Goal: Task Accomplishment & Management: Manage account settings

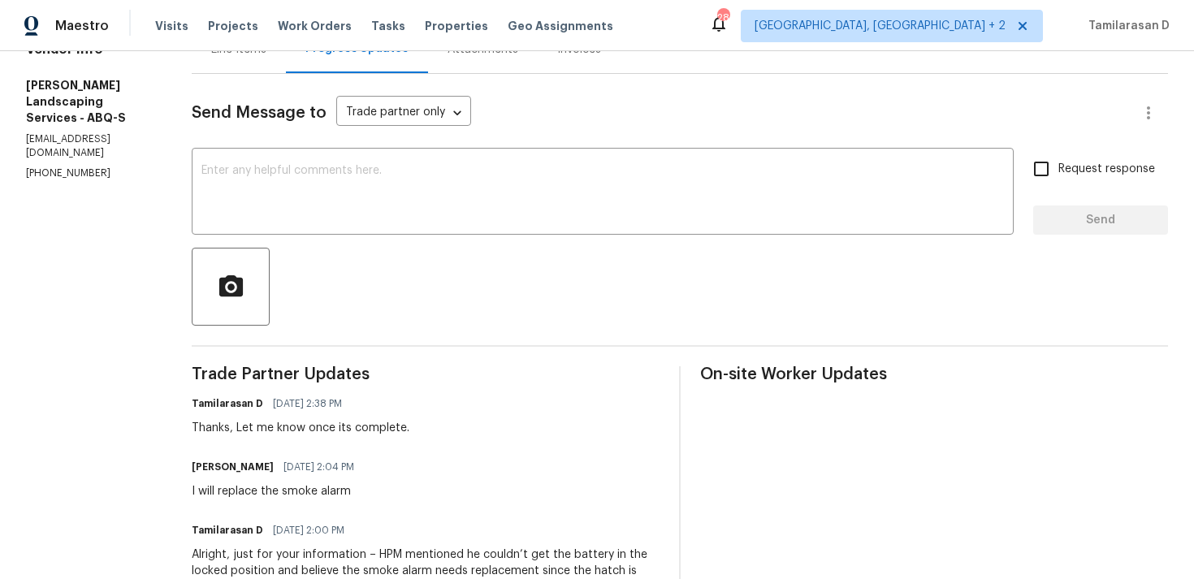
scroll to position [273, 0]
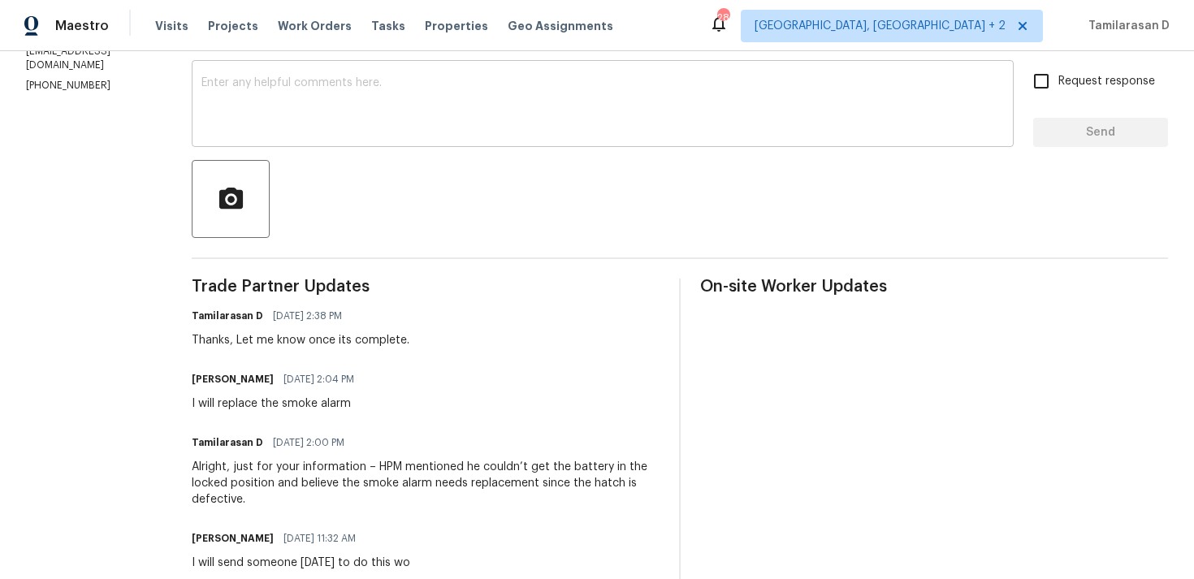
click at [296, 121] on textarea at bounding box center [603, 105] width 803 height 57
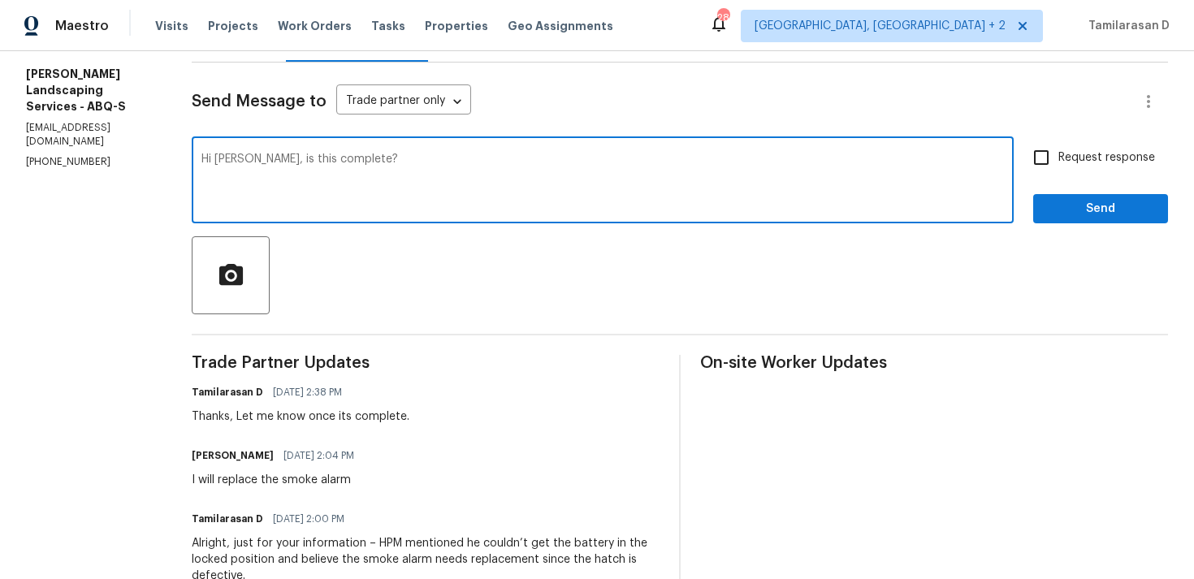
scroll to position [210, 0]
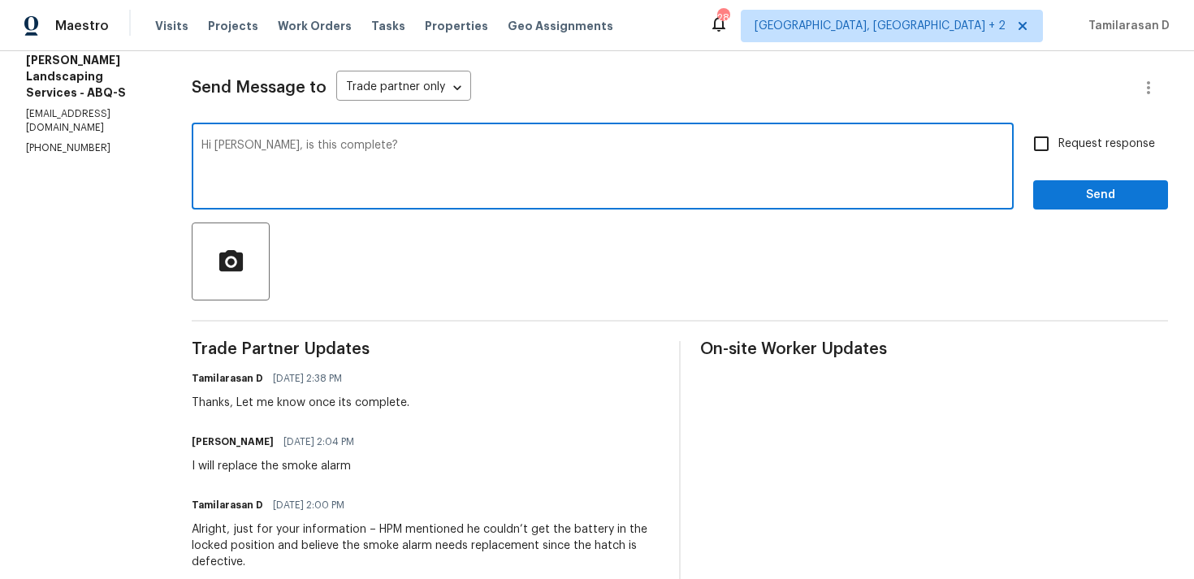
type textarea "Hi Josue, is this complete?"
click at [1049, 153] on input "Request response" at bounding box center [1042, 144] width 34 height 34
checkbox input "true"
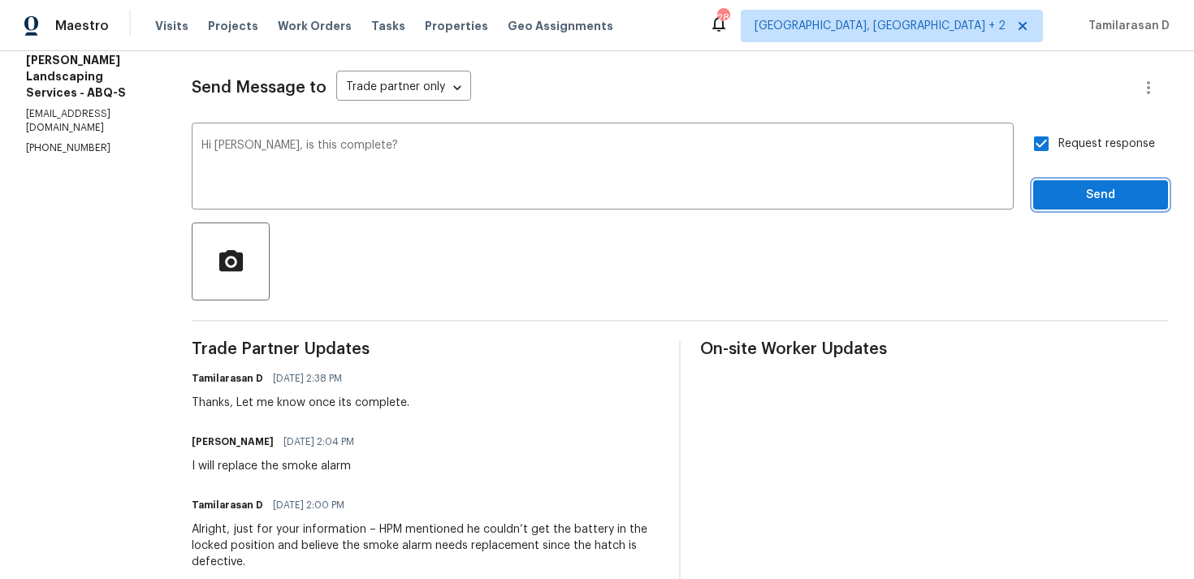
click at [1090, 201] on span "Send" at bounding box center [1101, 195] width 109 height 20
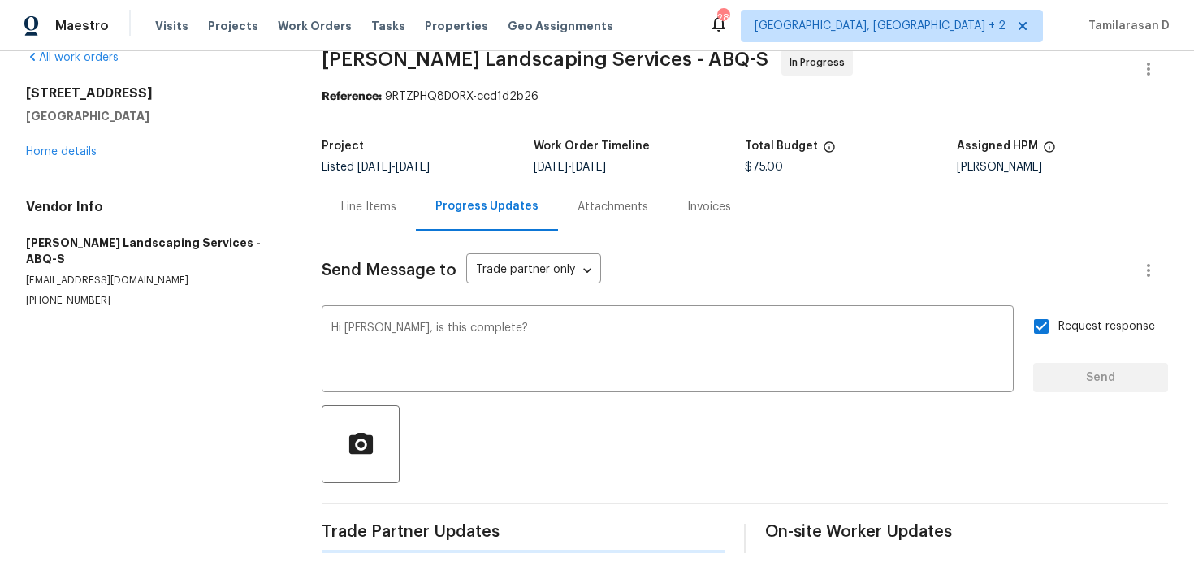
scroll to position [0, 0]
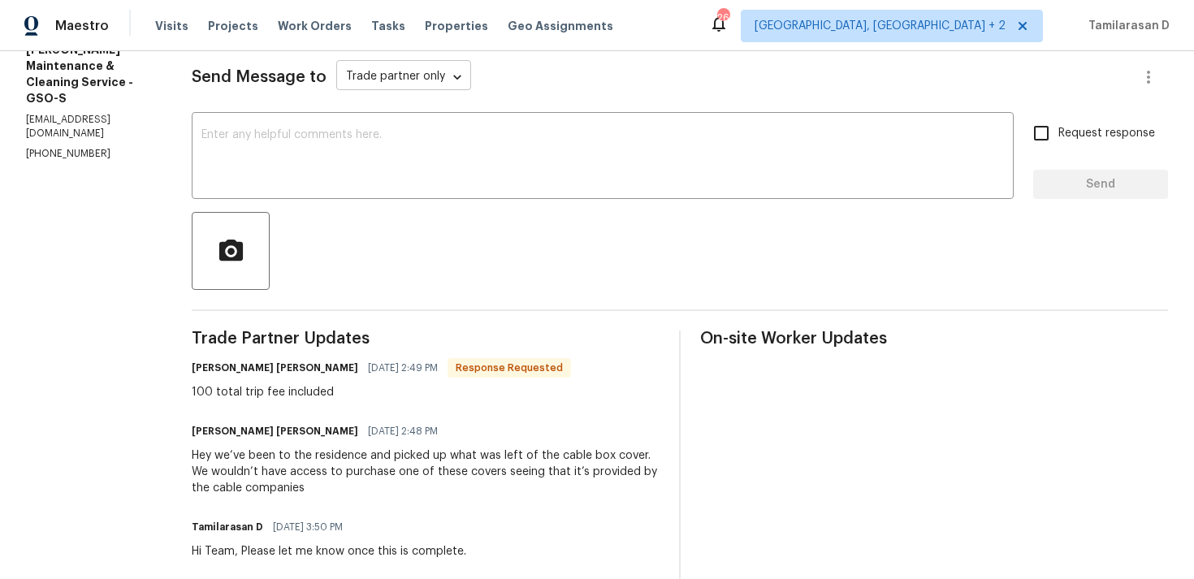
scroll to position [228, 0]
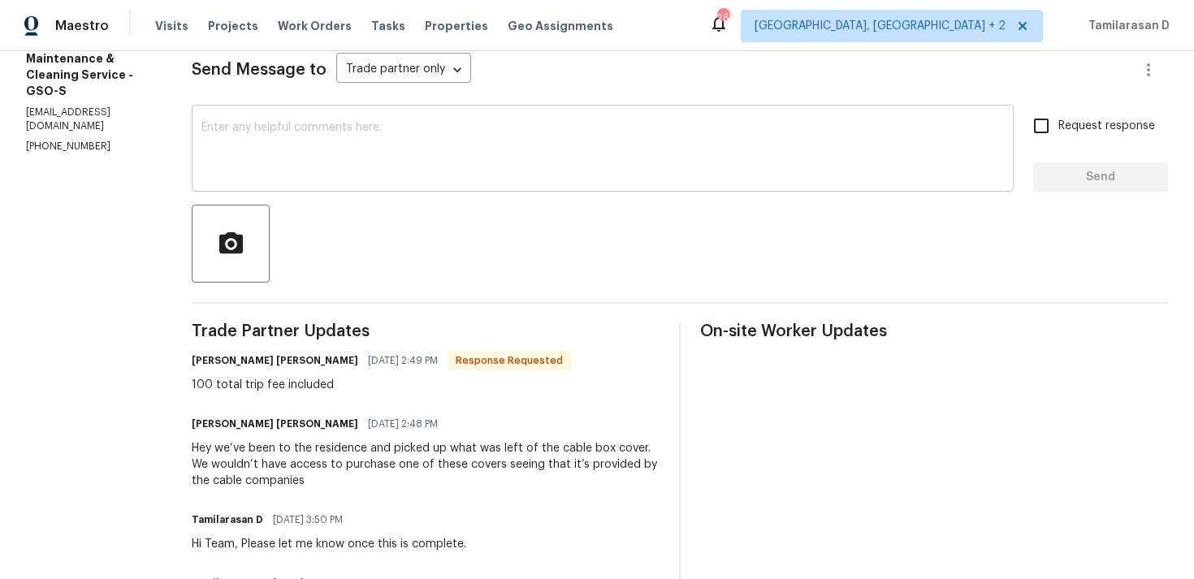
click at [303, 141] on textarea at bounding box center [603, 150] width 803 height 57
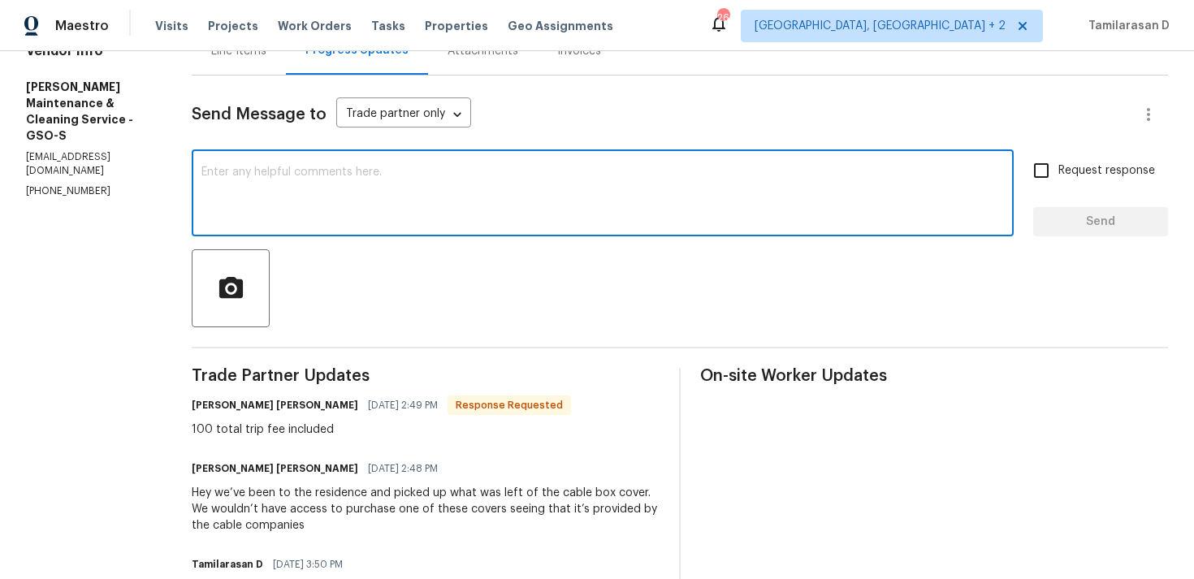
scroll to position [122, 0]
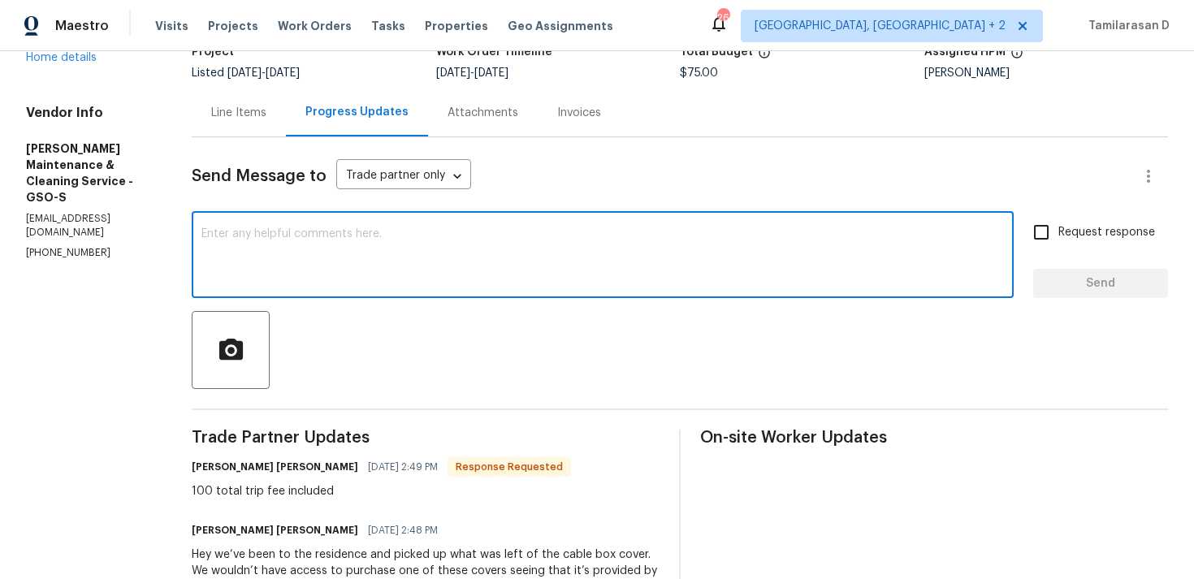
click at [257, 120] on div "Line Items" at bounding box center [238, 113] width 55 height 16
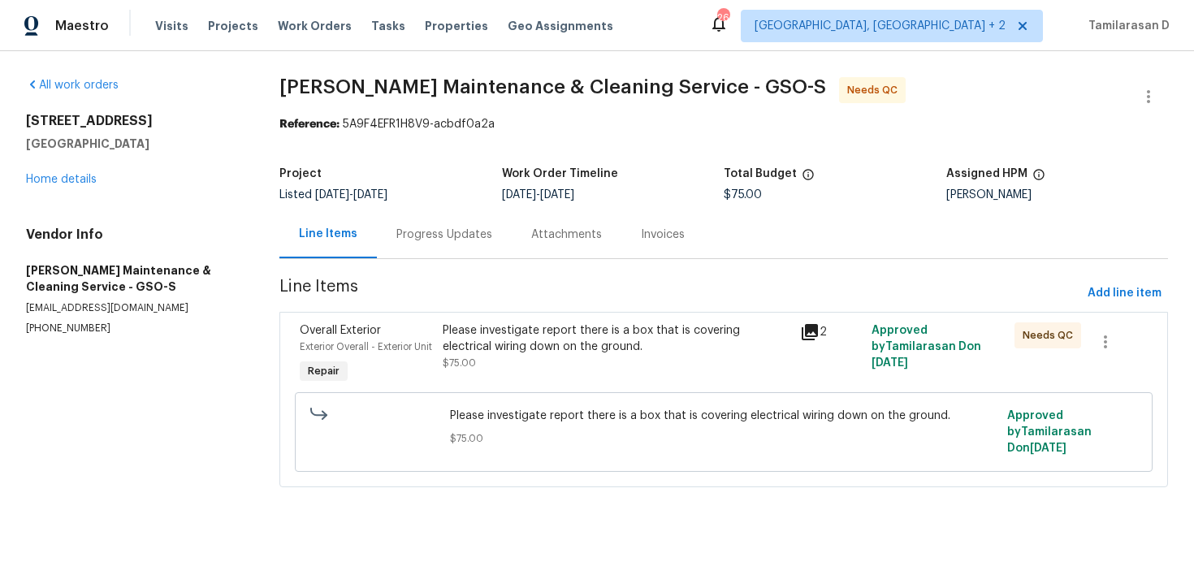
click at [534, 345] on div "Please investigate report there is a box that is covering electrical wiring dow…" at bounding box center [617, 339] width 348 height 33
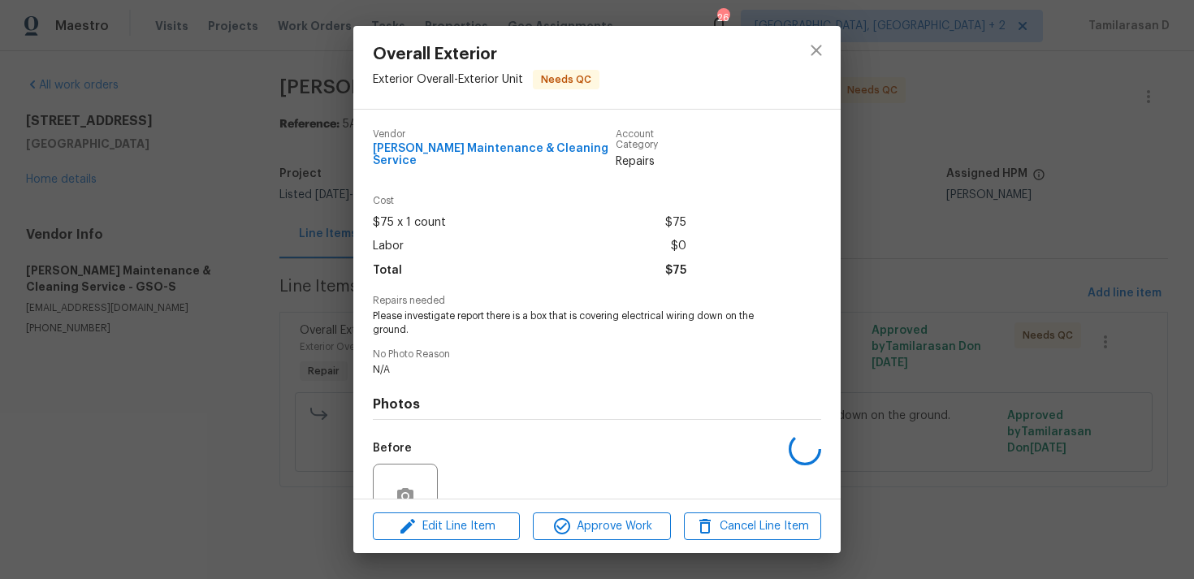
scroll to position [141, 0]
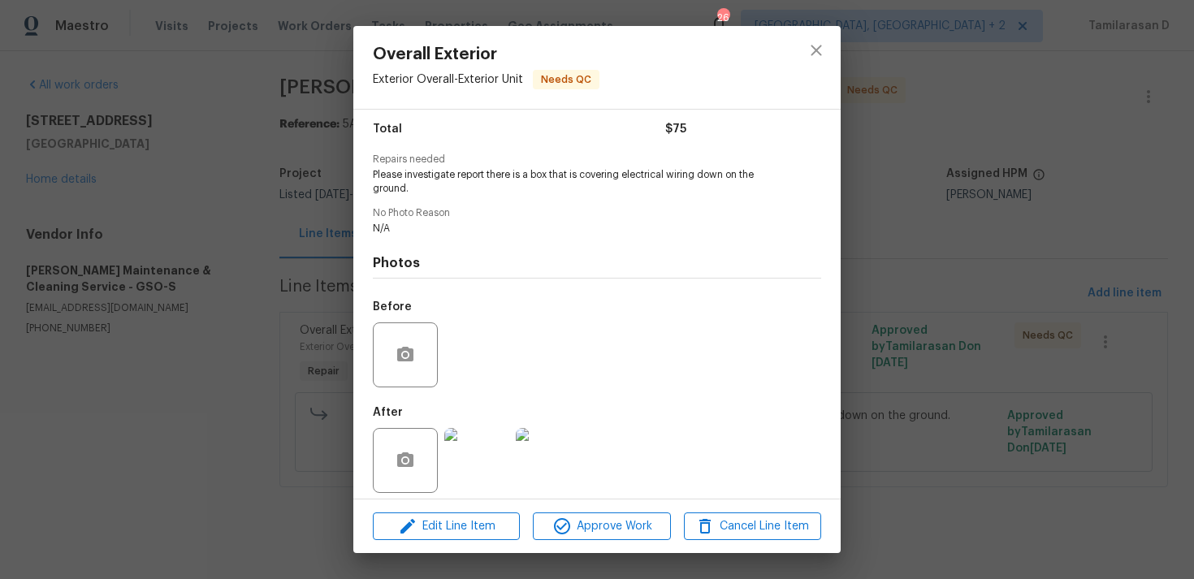
click at [480, 438] on img at bounding box center [476, 460] width 65 height 65
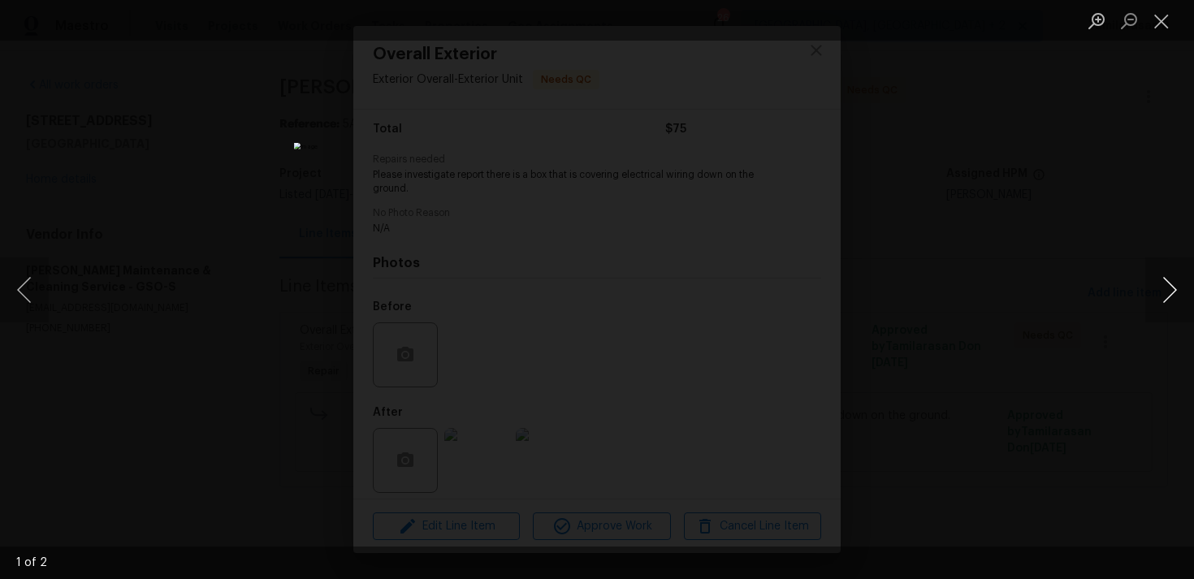
click at [1179, 276] on button "Next image" at bounding box center [1170, 290] width 49 height 65
click at [1150, 22] on button "Close lightbox" at bounding box center [1162, 21] width 33 height 28
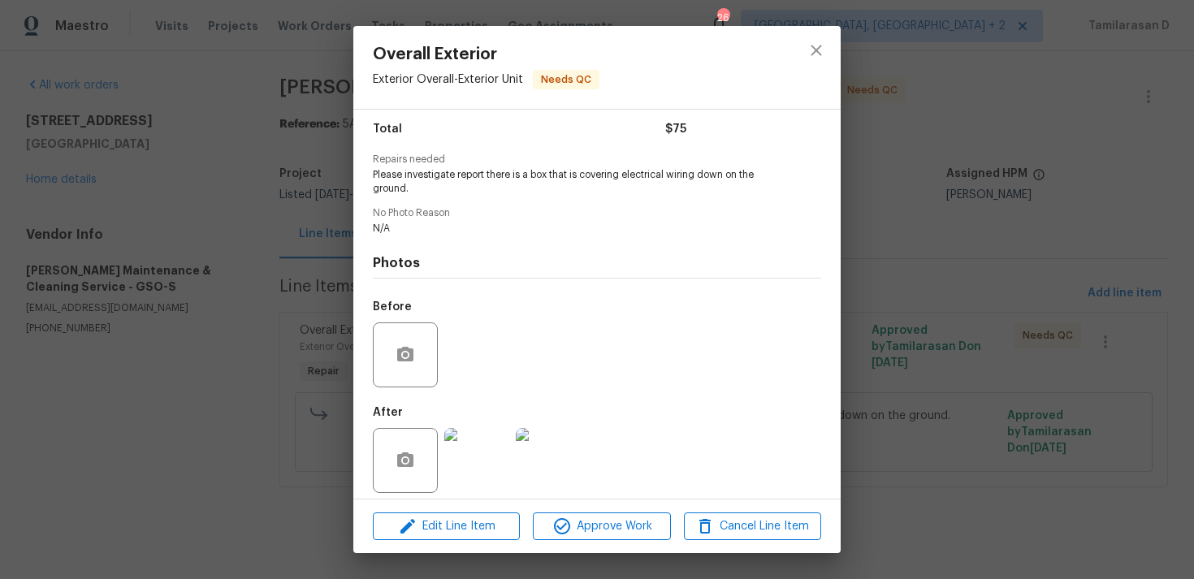
click at [546, 462] on img at bounding box center [548, 460] width 65 height 65
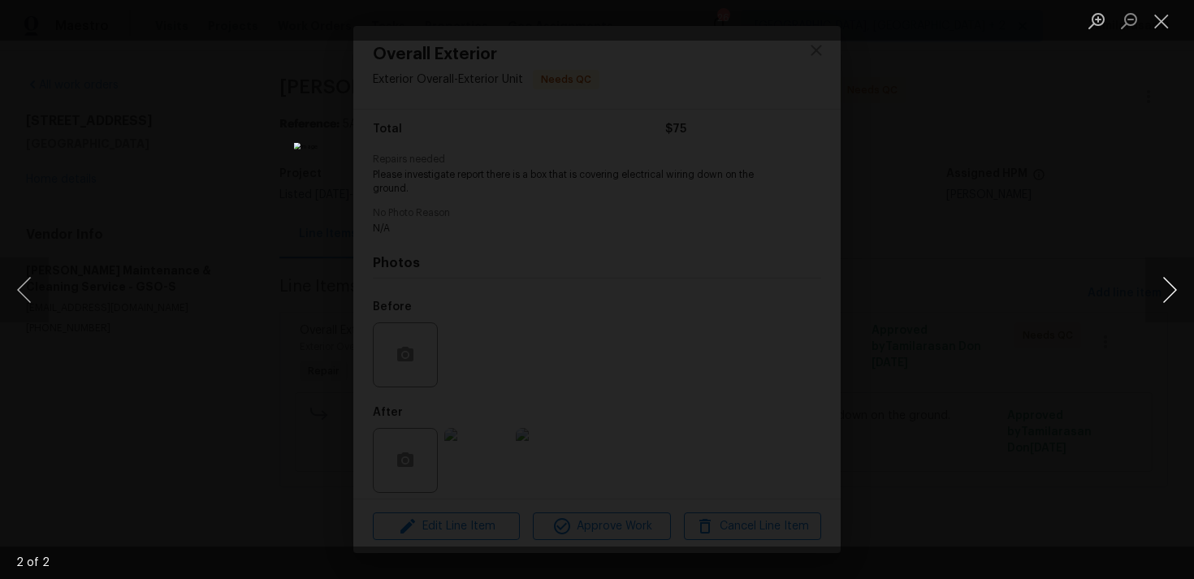
click at [1169, 296] on button "Next image" at bounding box center [1170, 290] width 49 height 65
click at [1166, 280] on button "Next image" at bounding box center [1170, 290] width 49 height 65
click at [935, 197] on div "Lightbox" at bounding box center [597, 289] width 1194 height 579
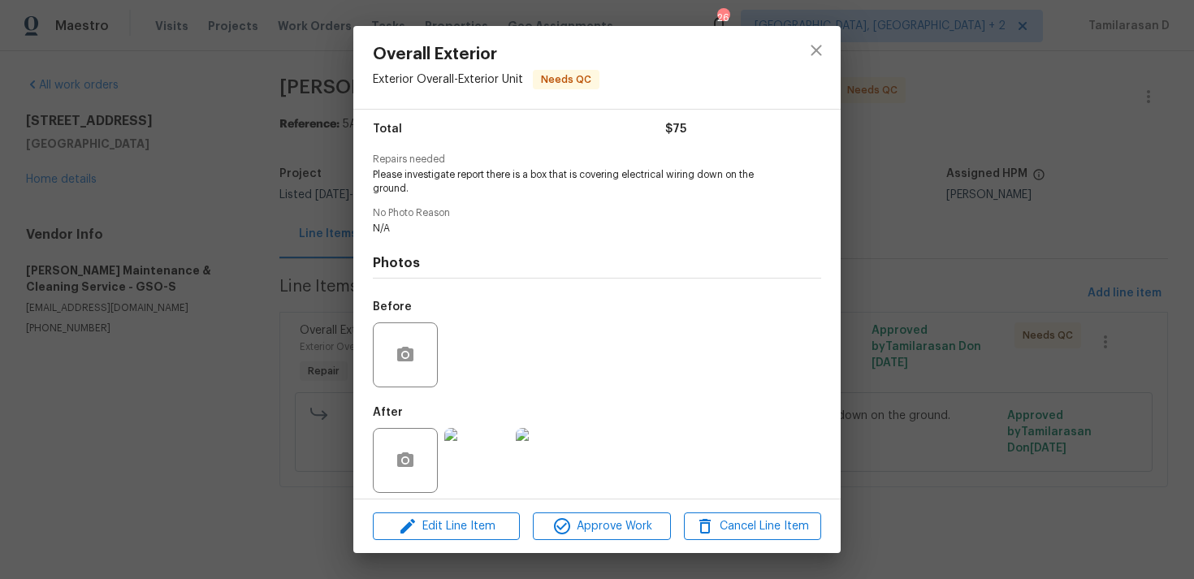
click at [232, 349] on div "Overall Exterior Exterior Overall - Exterior Unit Needs QC Vendor Baker's Maint…" at bounding box center [597, 289] width 1194 height 579
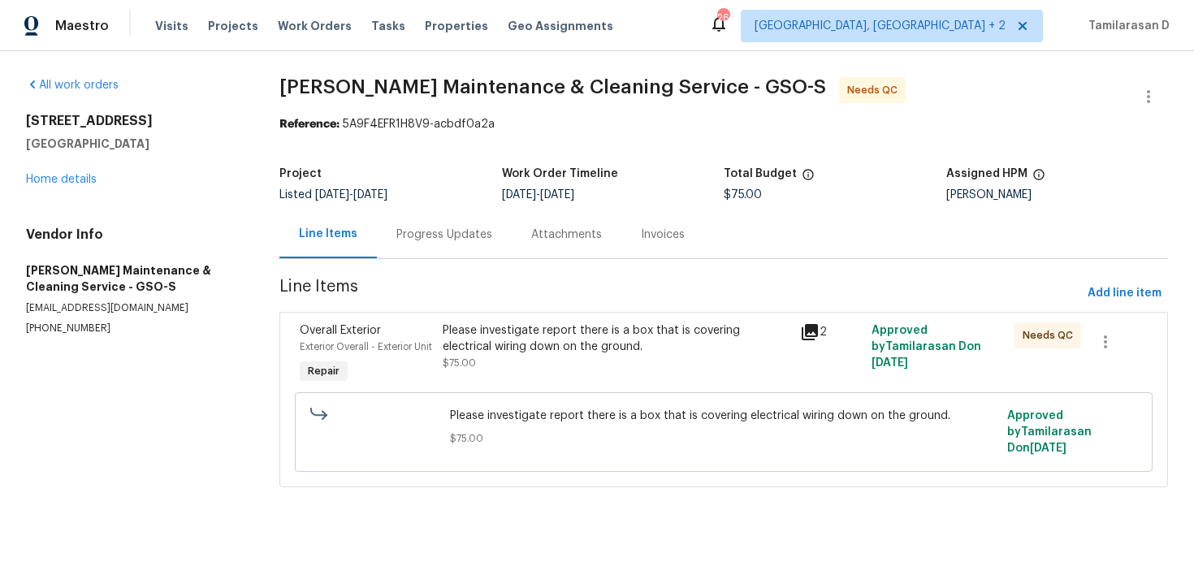
click at [408, 231] on div "Progress Updates" at bounding box center [445, 235] width 96 height 16
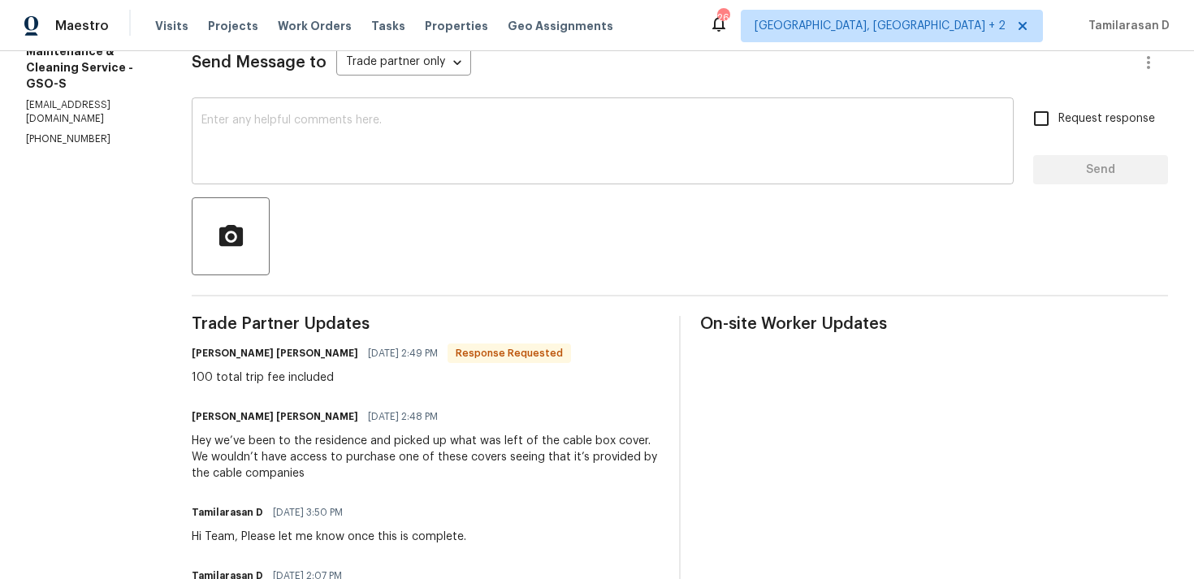
scroll to position [239, 0]
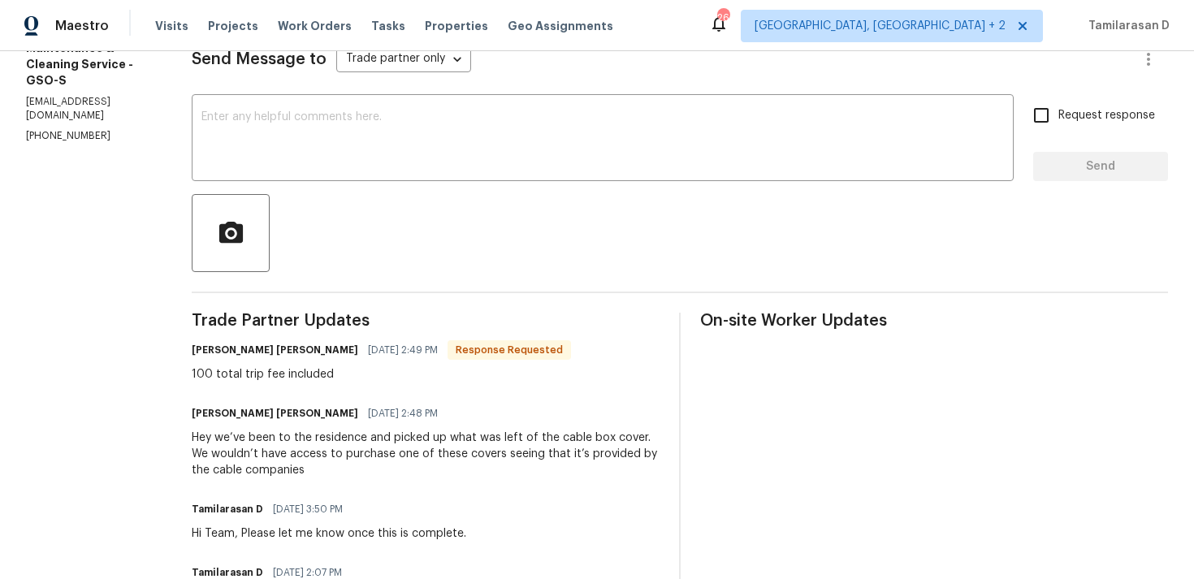
click at [518, 440] on div "Hey we’ve been to the residence and picked up what was left of the cable box co…" at bounding box center [426, 454] width 468 height 49
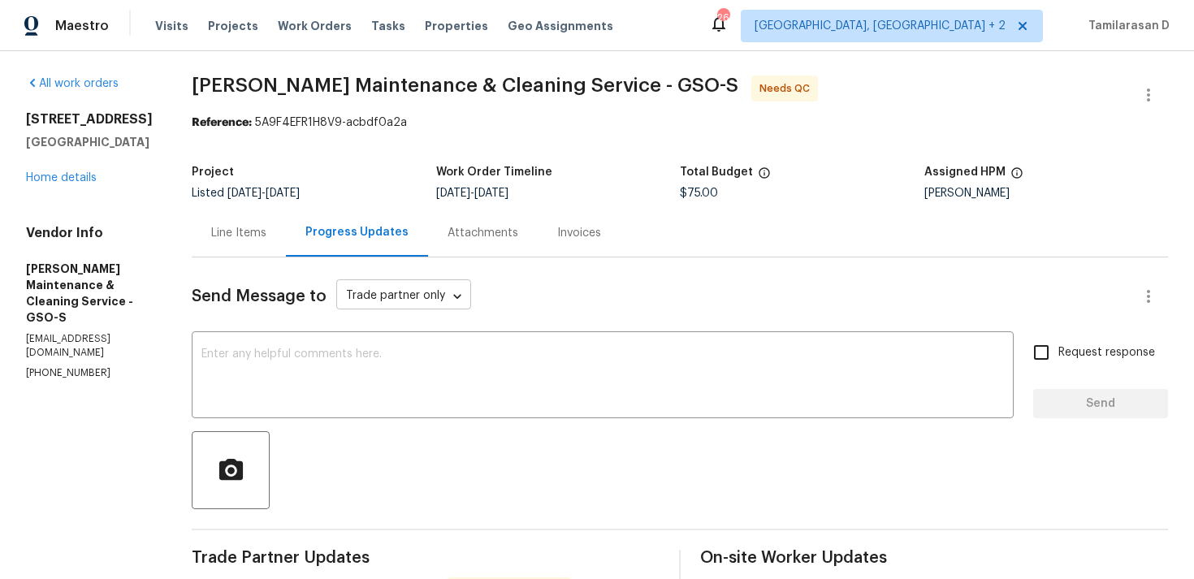
scroll to position [0, 0]
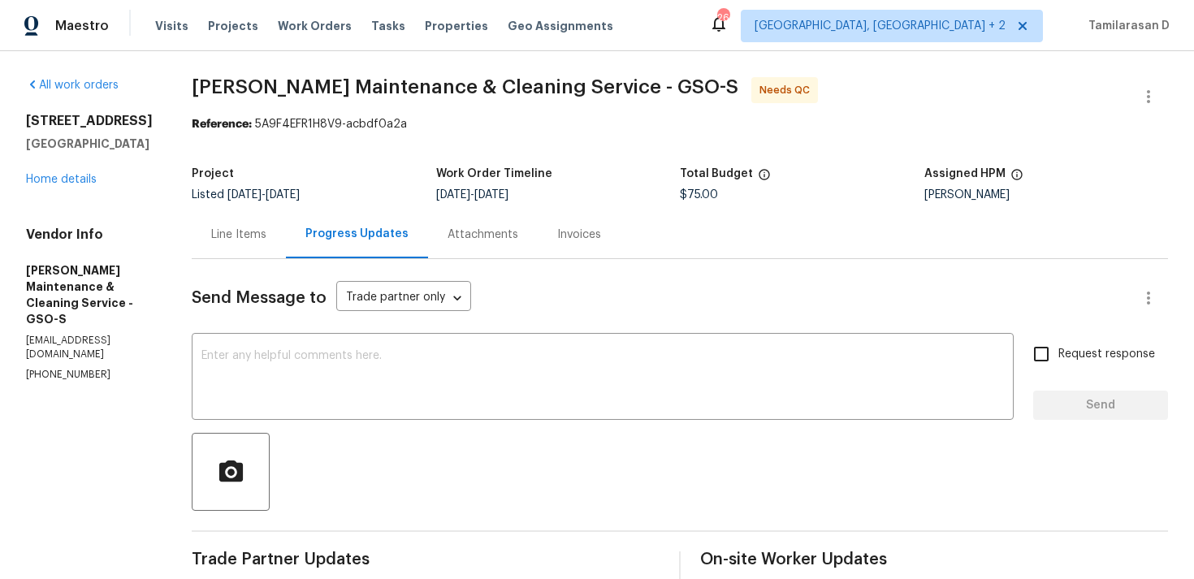
click at [251, 236] on div "Line Items" at bounding box center [238, 235] width 55 height 16
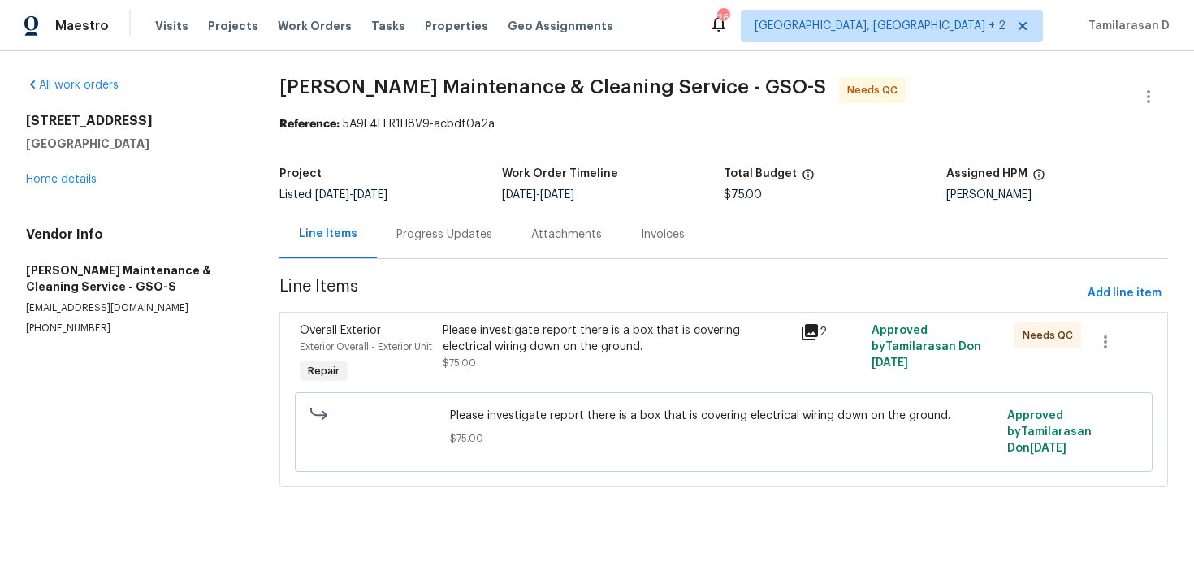
click at [553, 373] on div "Please investigate report there is a box that is covering electrical wiring dow…" at bounding box center [617, 355] width 358 height 75
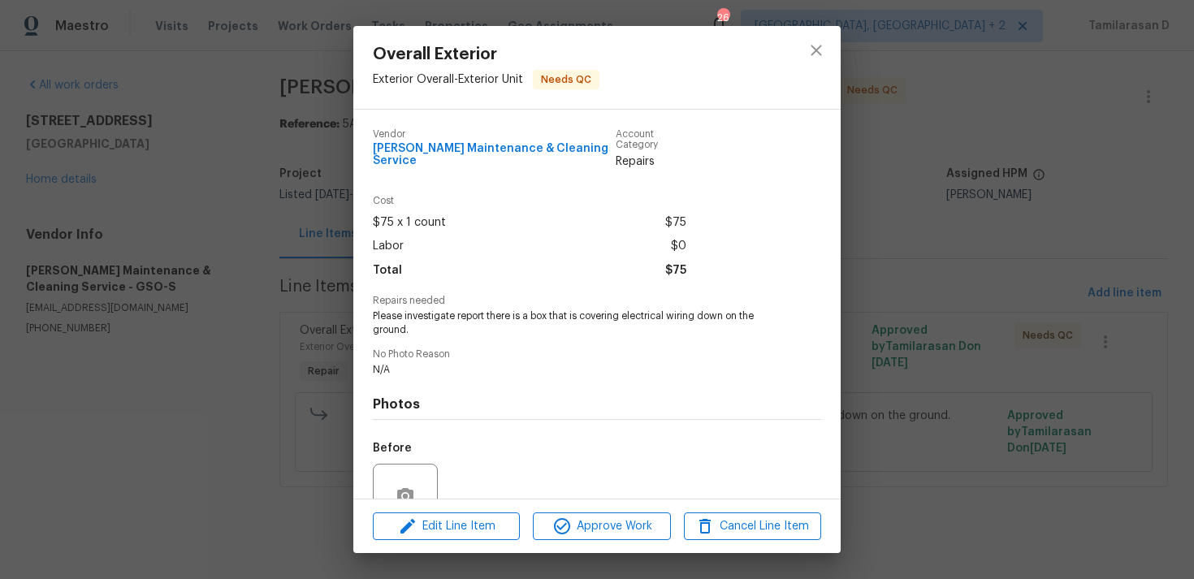
scroll to position [141, 0]
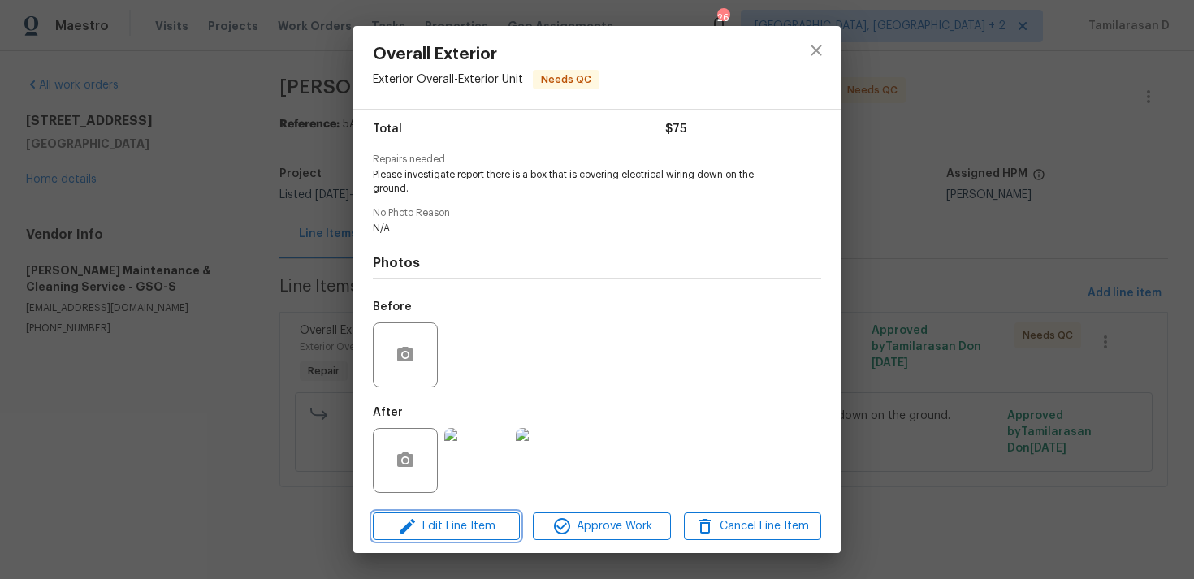
click at [453, 537] on button "Edit Line Item" at bounding box center [446, 527] width 147 height 28
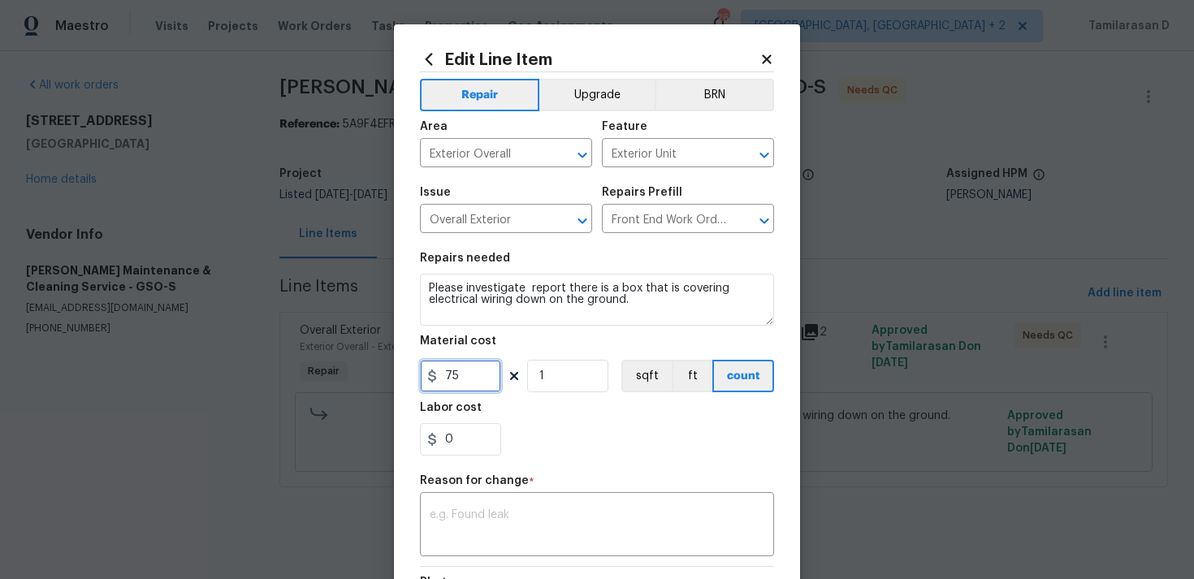
click at [447, 373] on input "75" at bounding box center [460, 376] width 81 height 33
type input "100"
click at [470, 514] on textarea at bounding box center [597, 526] width 335 height 34
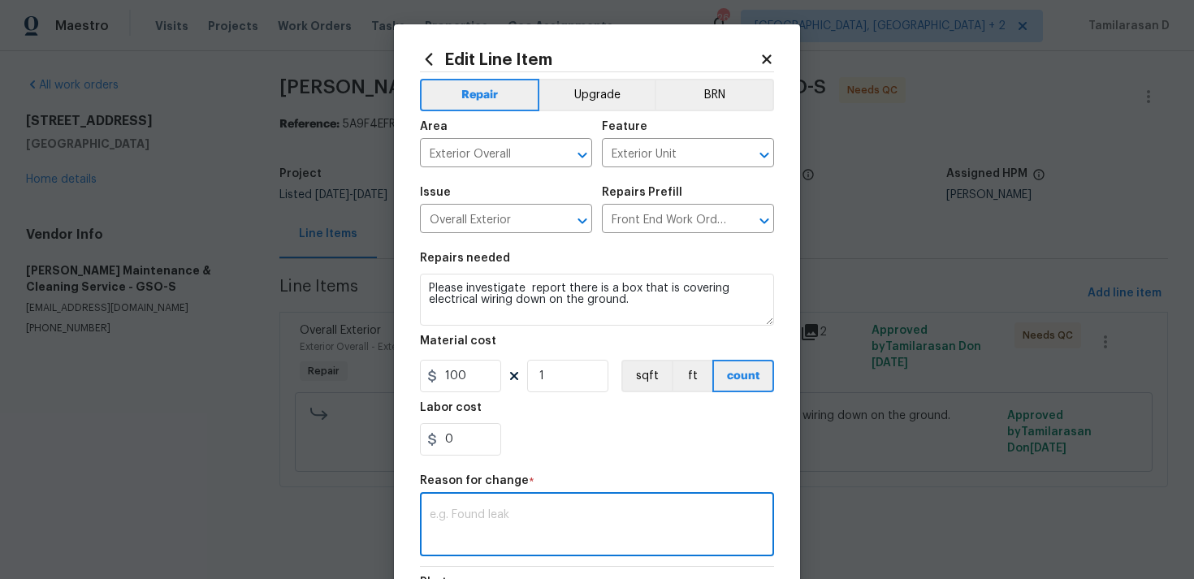
paste textarea "(TD) Updated per vendor’s final cost."
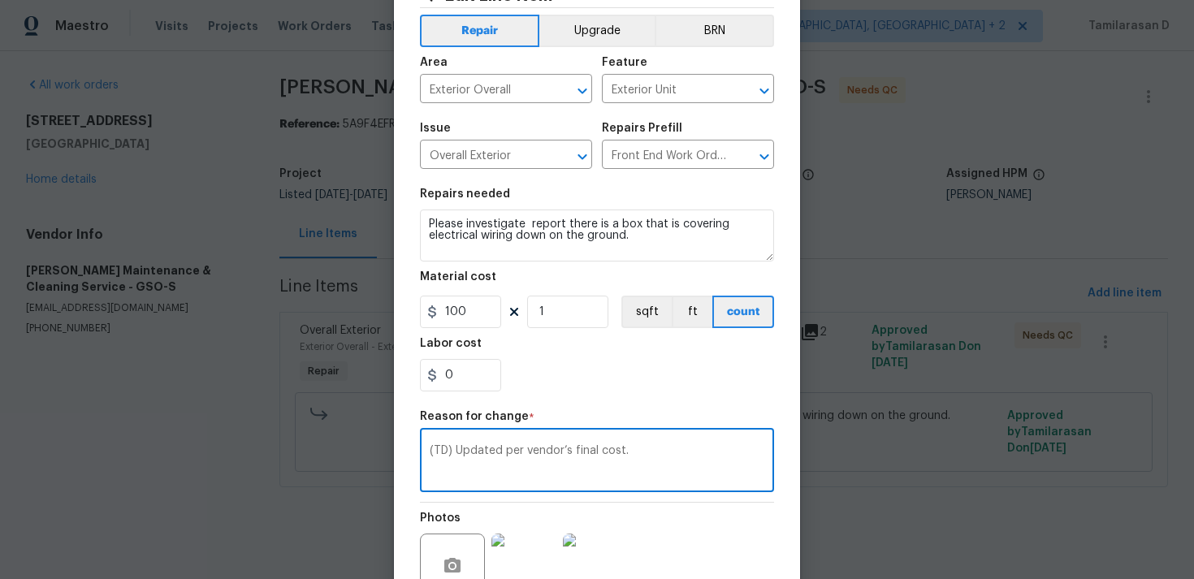
scroll to position [222, 0]
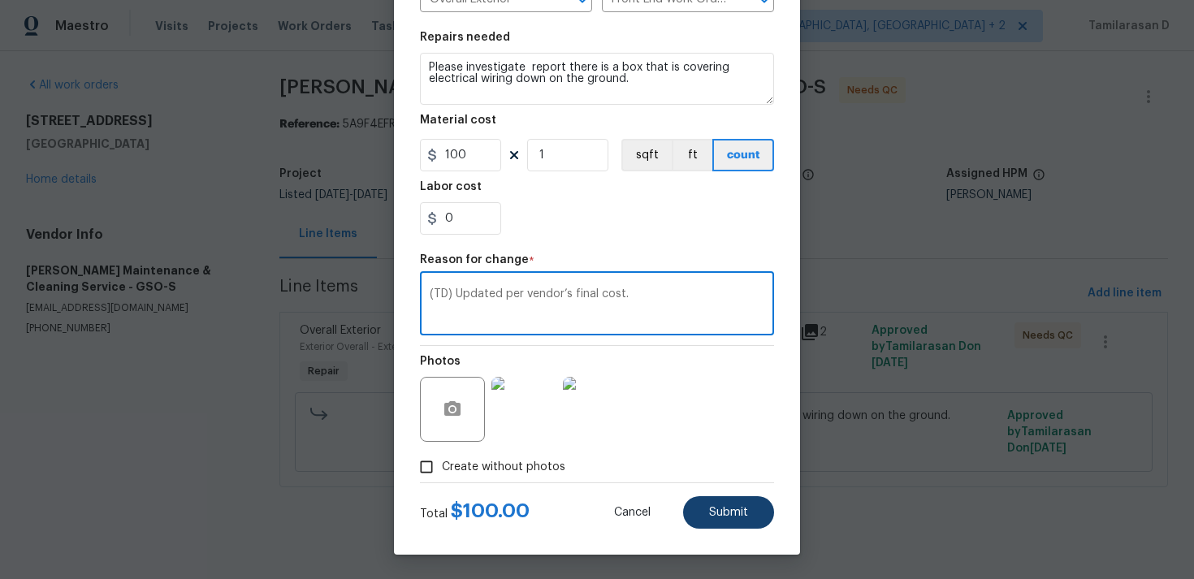
type textarea "(TD) Updated per vendor’s final cost."
click at [722, 516] on span "Submit" at bounding box center [728, 513] width 39 height 12
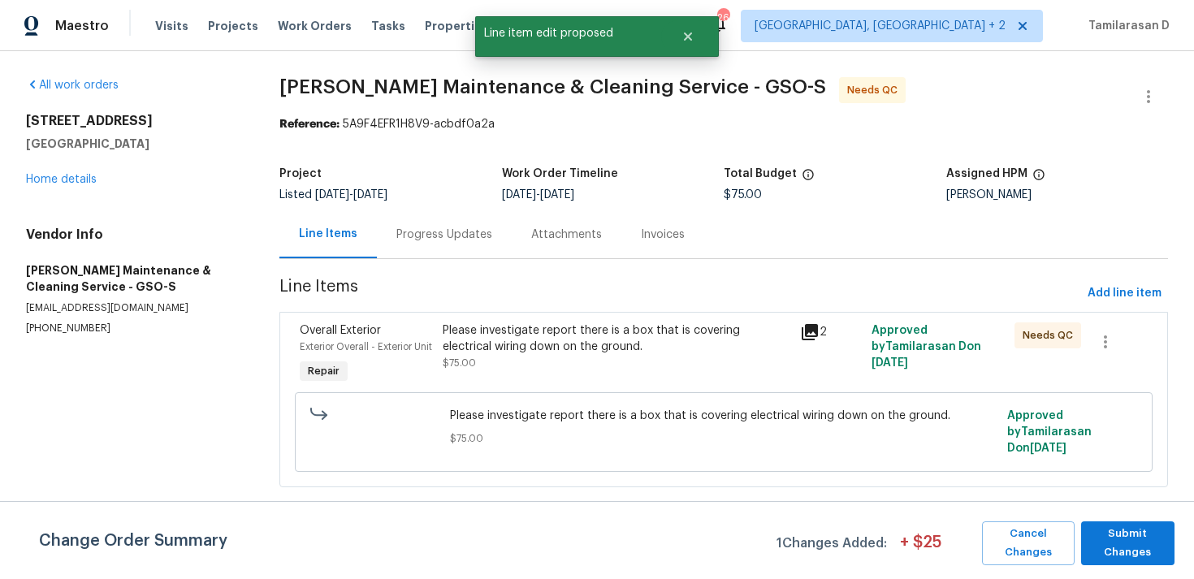
scroll to position [0, 0]
click at [1103, 542] on span "Submit Changes" at bounding box center [1128, 543] width 77 height 37
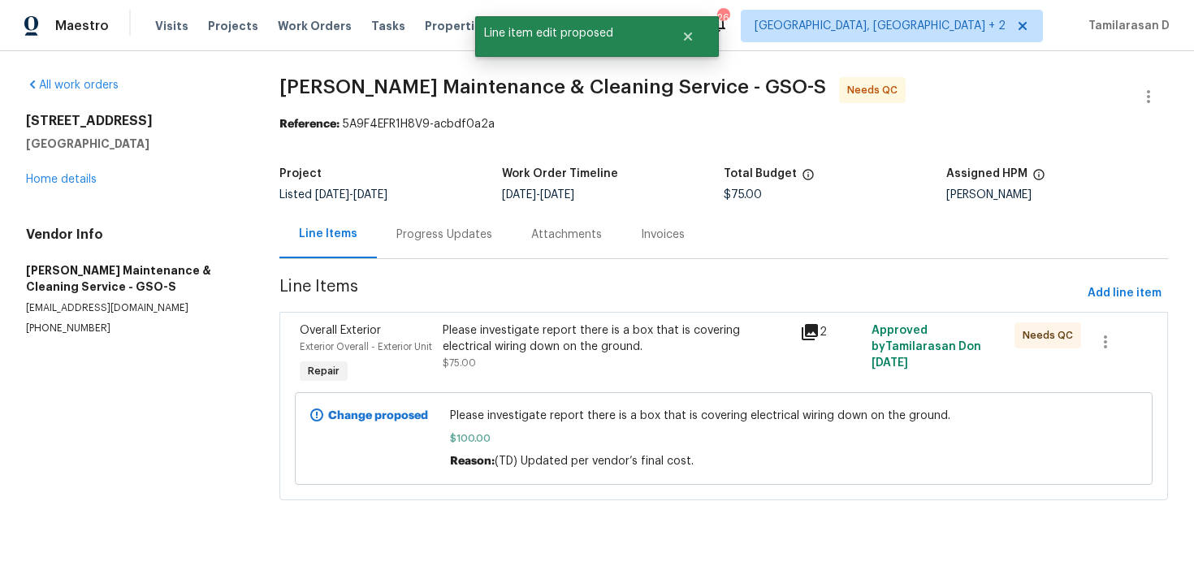
click at [427, 230] on div "Progress Updates" at bounding box center [445, 235] width 96 height 16
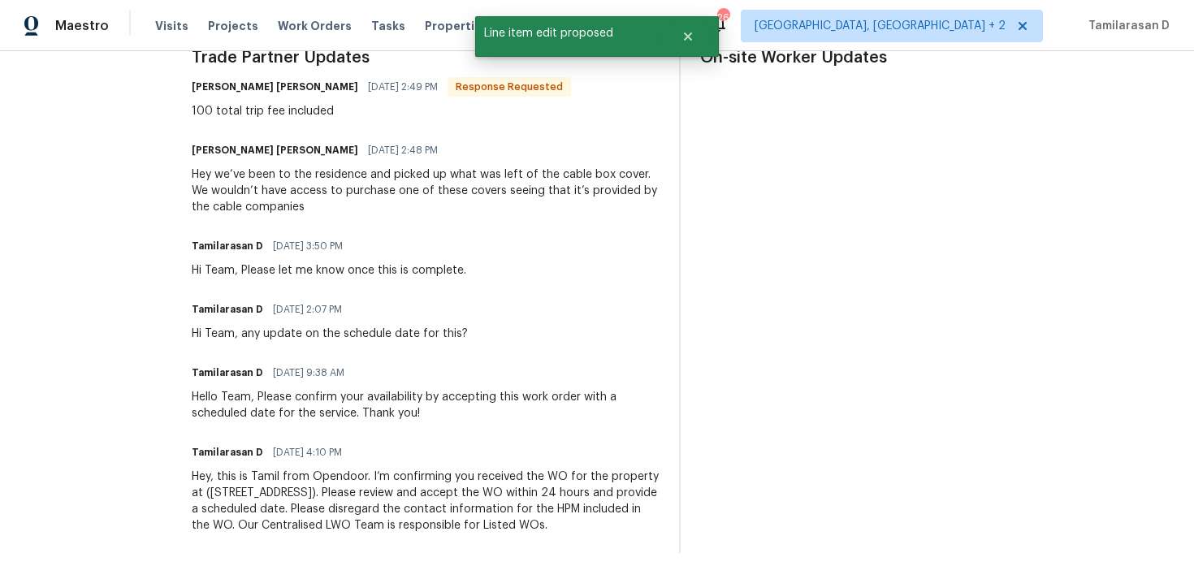
scroll to position [418, 0]
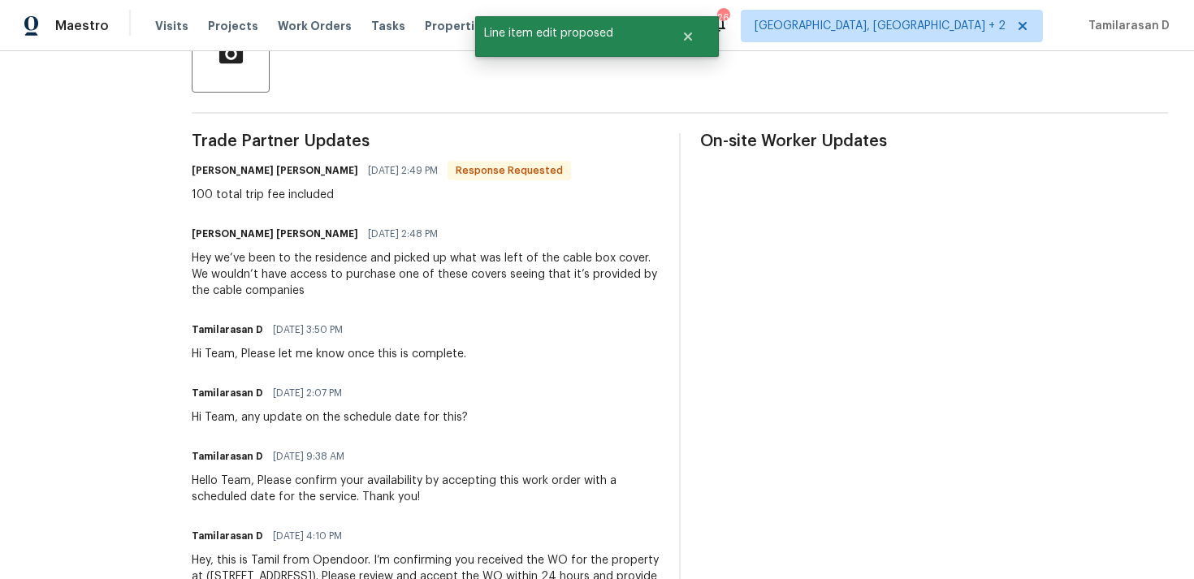
click at [281, 193] on div "100 total trip fee included" at bounding box center [381, 195] width 379 height 16
click at [281, 266] on div "Hey we’ve been to the residence and picked up what was left of the cable box co…" at bounding box center [426, 274] width 468 height 49
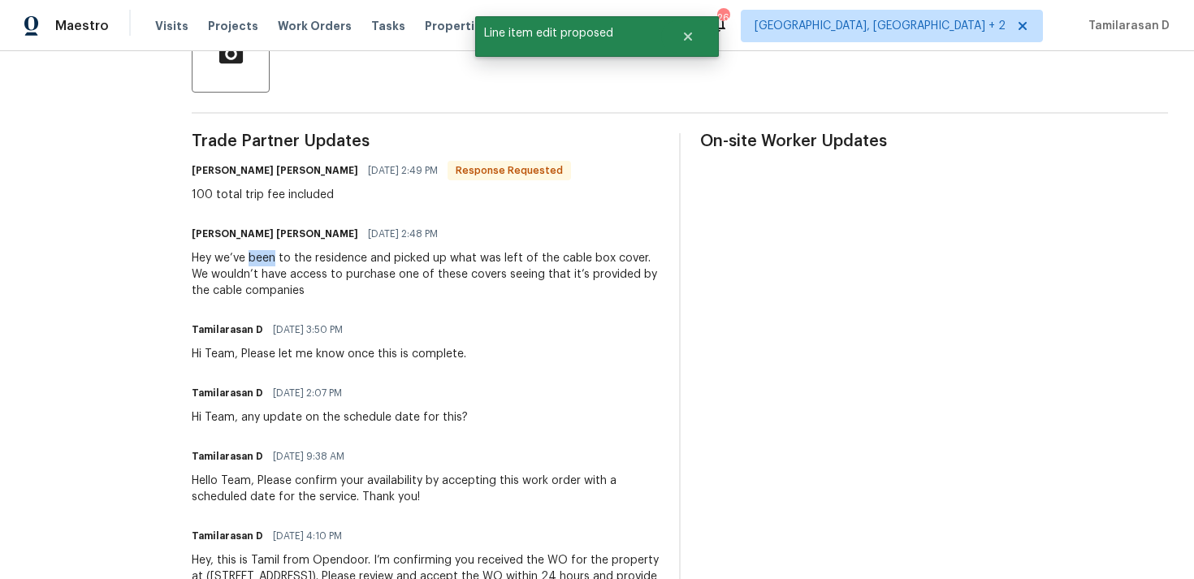
click at [281, 266] on div "Hey we’ve been to the residence and picked up what was left of the cable box co…" at bounding box center [426, 274] width 468 height 49
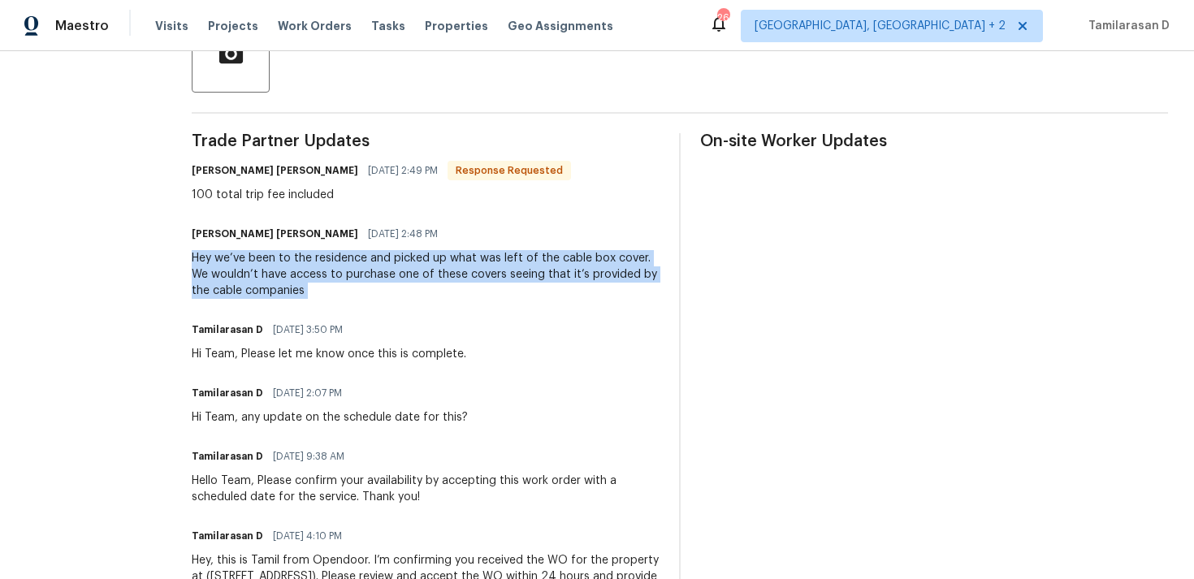
copy div "Hey we’ve been to the residence and picked up what was left of the cable box co…"
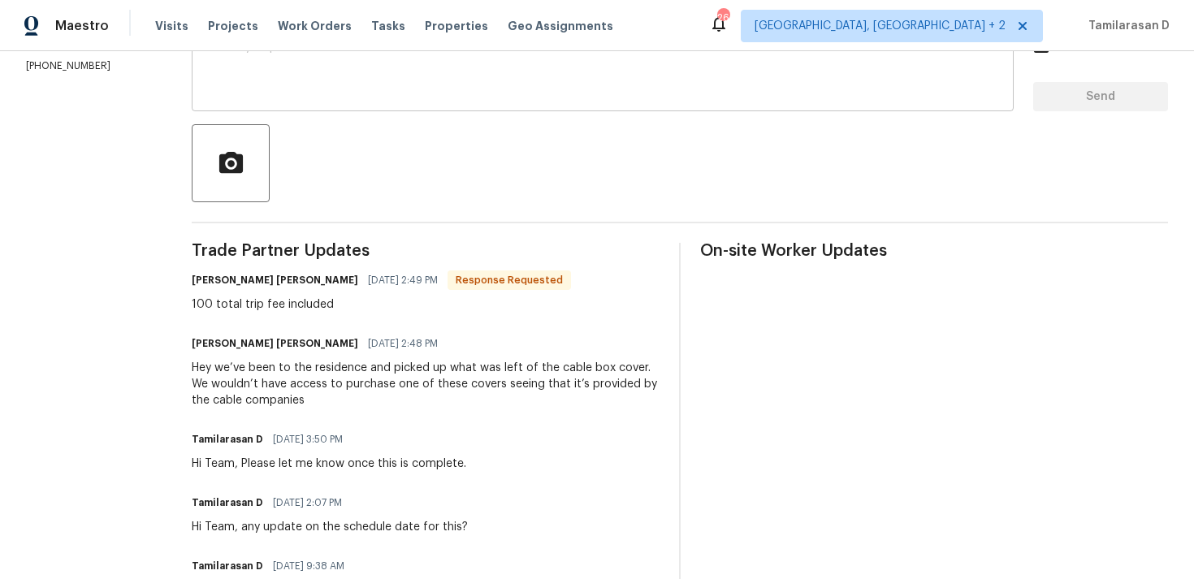
click at [265, 108] on div "x ​" at bounding box center [603, 69] width 822 height 83
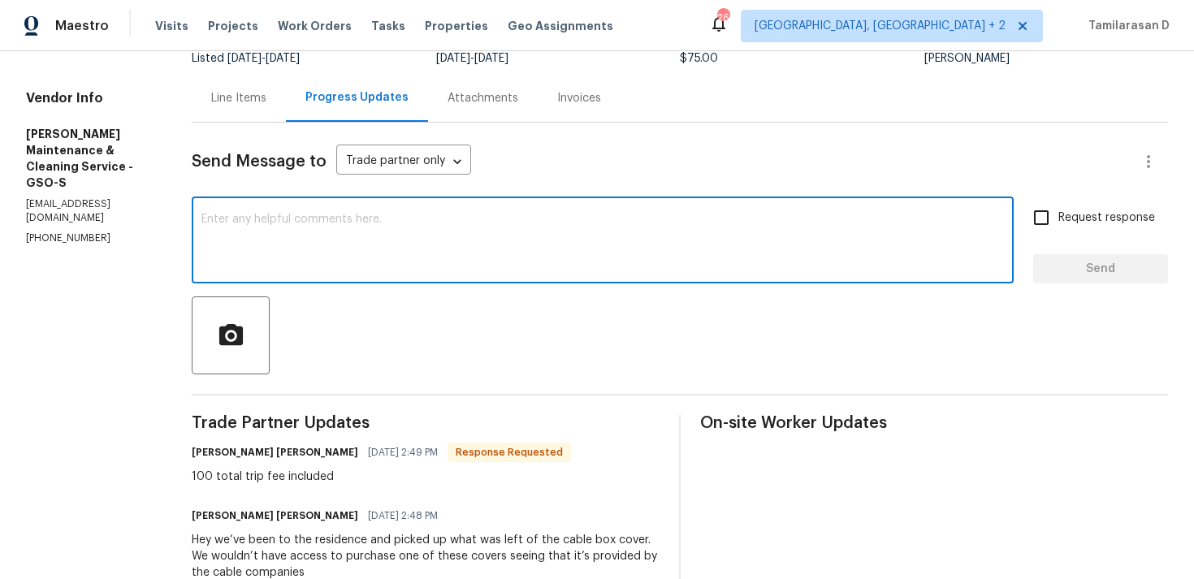
scroll to position [52, 0]
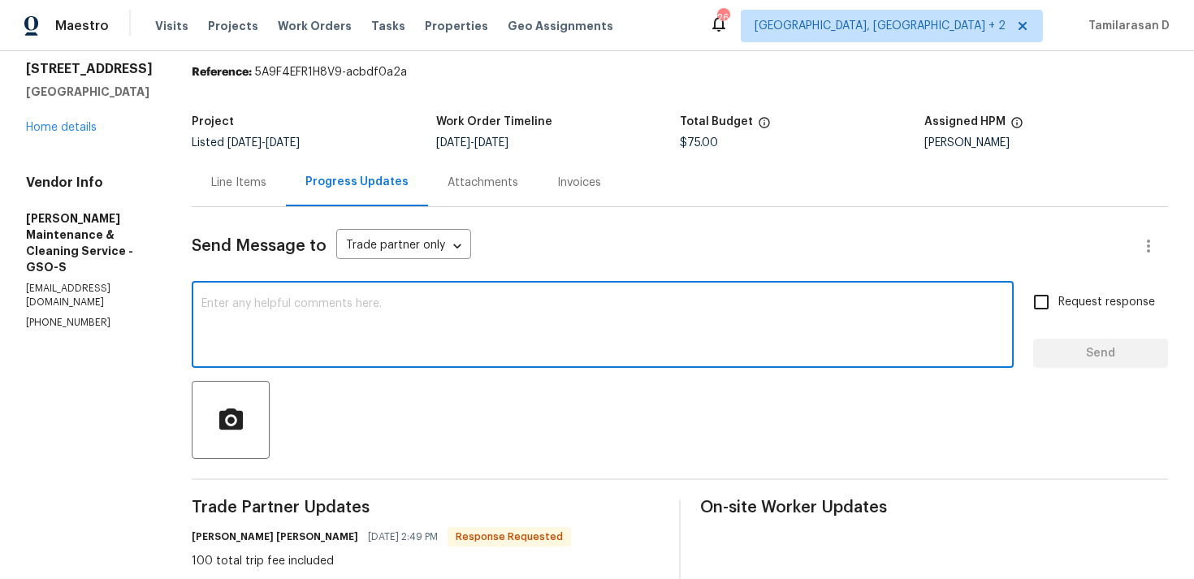
click at [265, 195] on div "Line Items" at bounding box center [239, 182] width 94 height 48
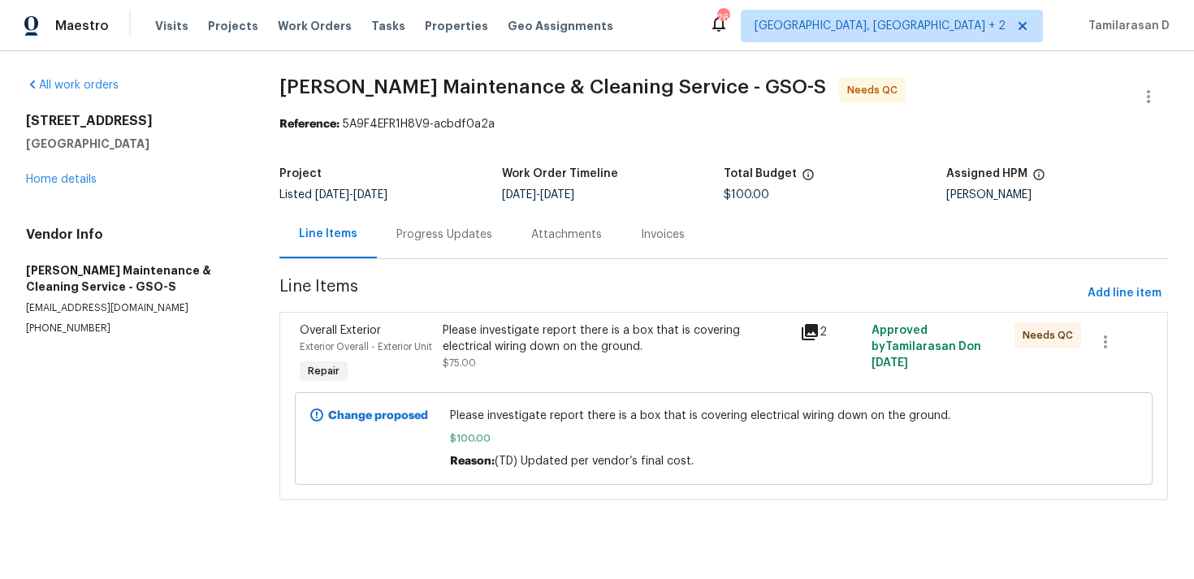
click at [572, 329] on div "Please investigate report there is a box that is covering electrical wiring dow…" at bounding box center [617, 339] width 348 height 33
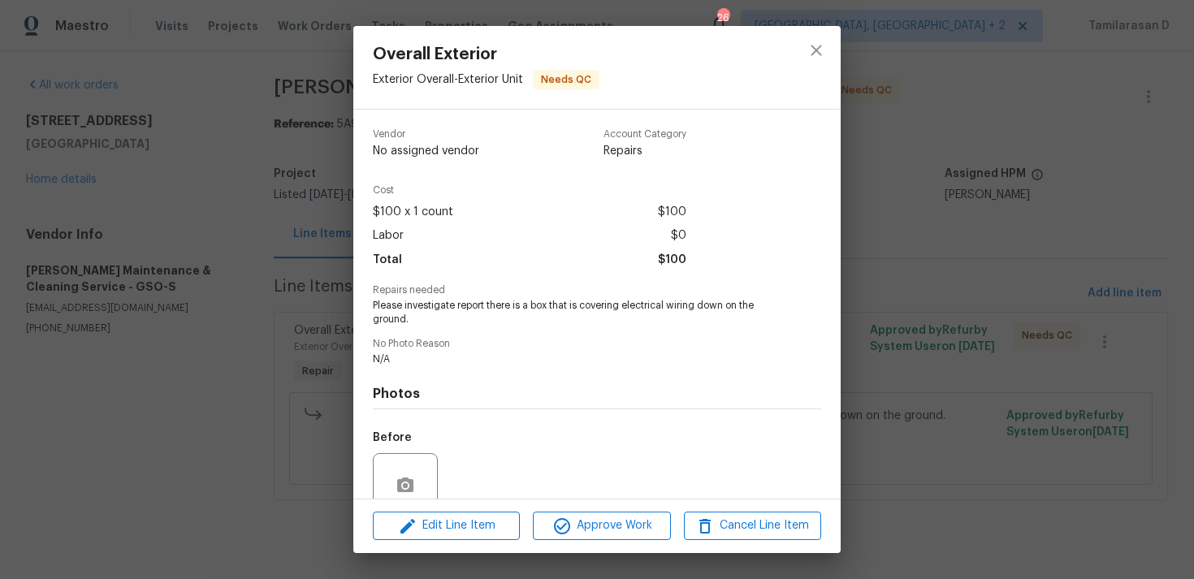
scroll to position [141, 0]
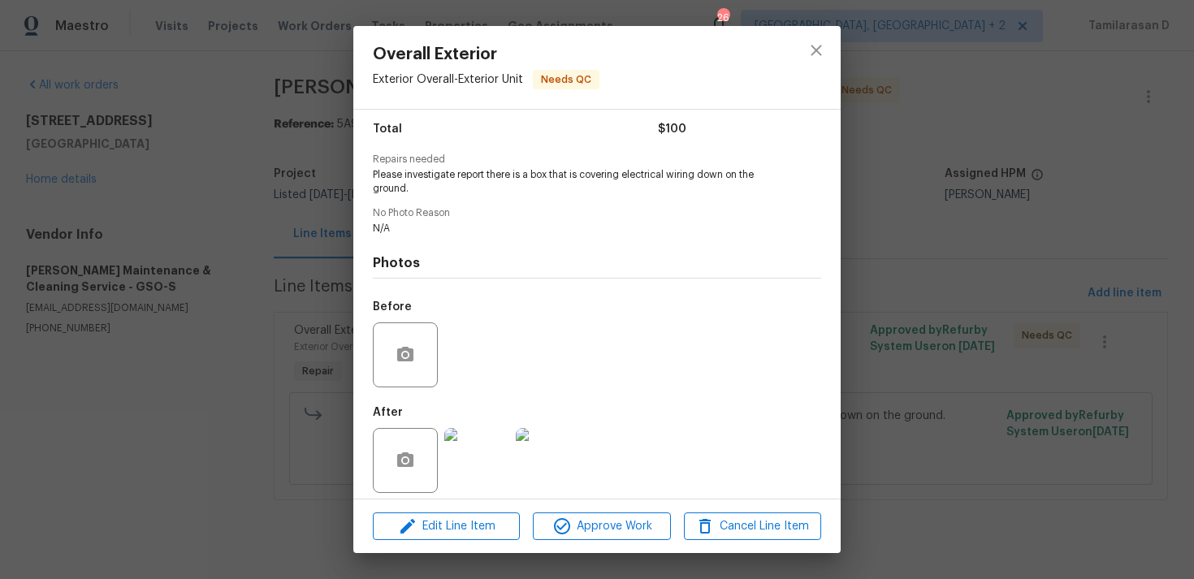
click at [482, 428] on img at bounding box center [476, 460] width 65 height 65
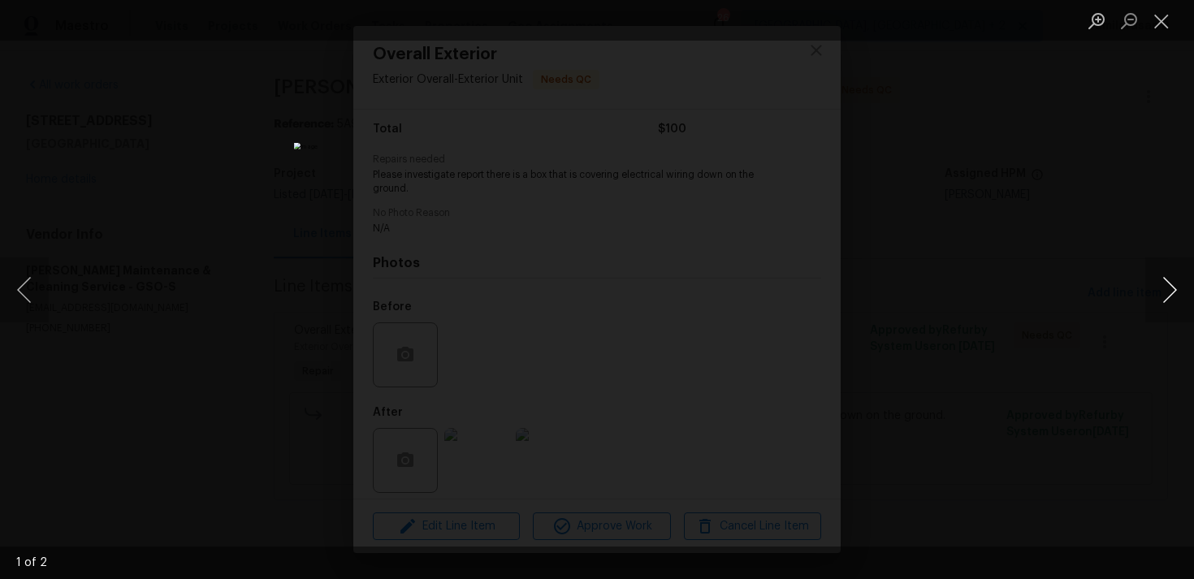
click at [1170, 295] on button "Next image" at bounding box center [1170, 290] width 49 height 65
click at [1166, 285] on button "Next image" at bounding box center [1170, 290] width 49 height 65
click at [1151, 30] on button "Close lightbox" at bounding box center [1162, 21] width 33 height 28
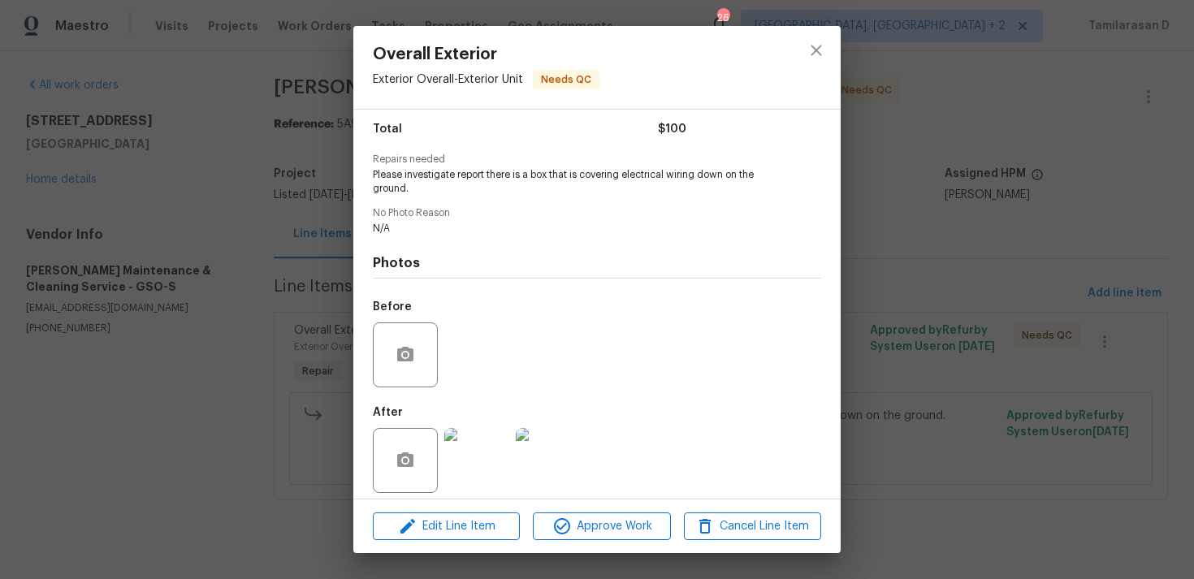
click at [280, 351] on div "Overall Exterior Exterior Overall - Exterior Unit Needs QC Vendor Baker's Maint…" at bounding box center [597, 289] width 1194 height 579
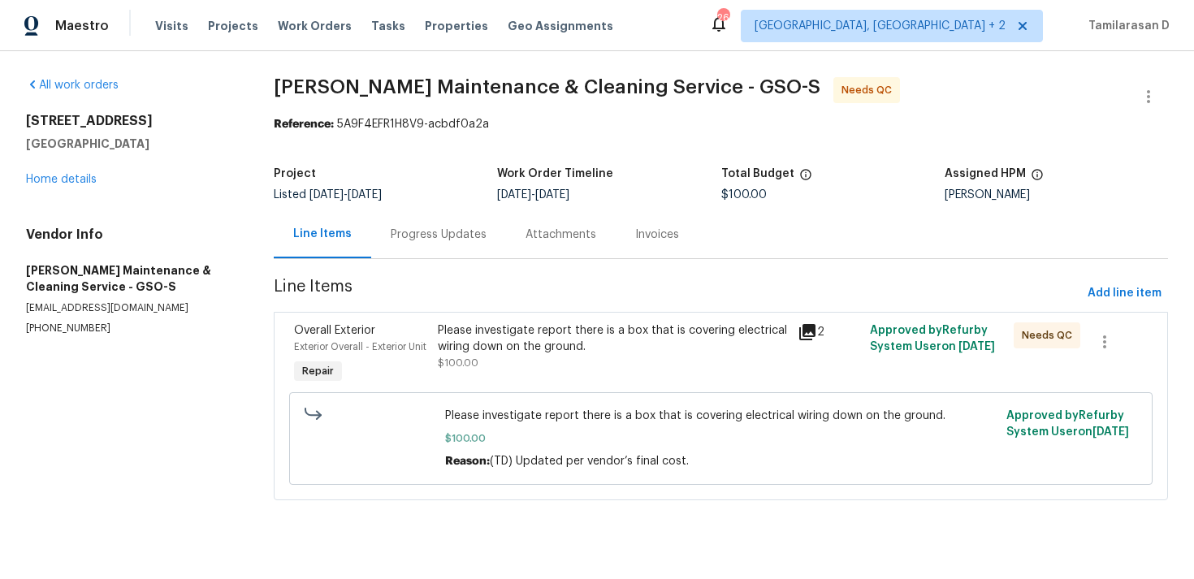
click at [432, 228] on div "Progress Updates" at bounding box center [439, 235] width 96 height 16
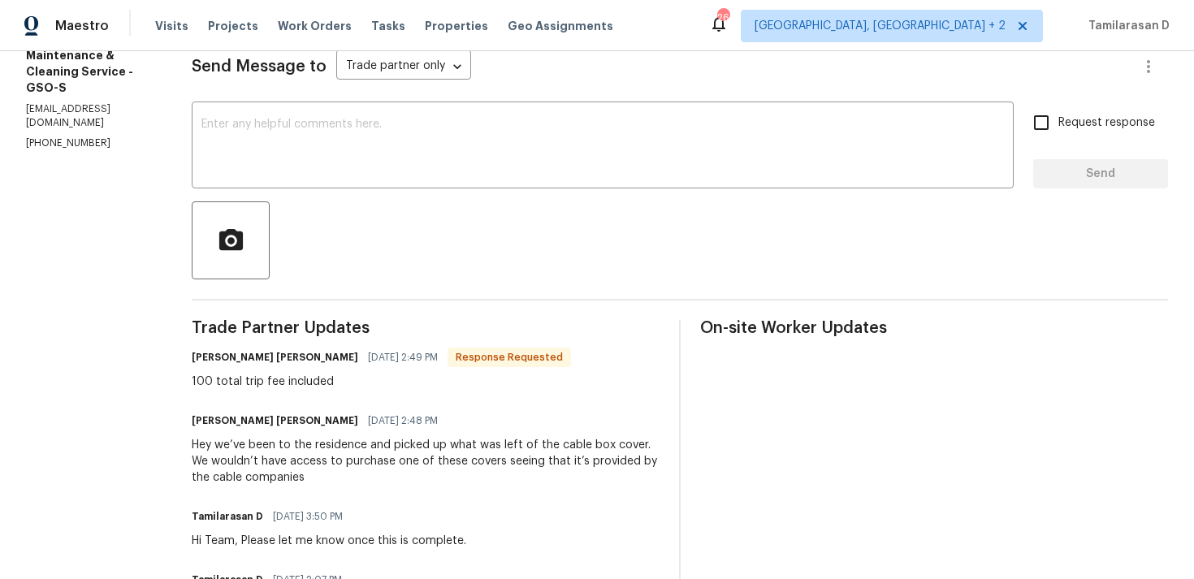
scroll to position [281, 0]
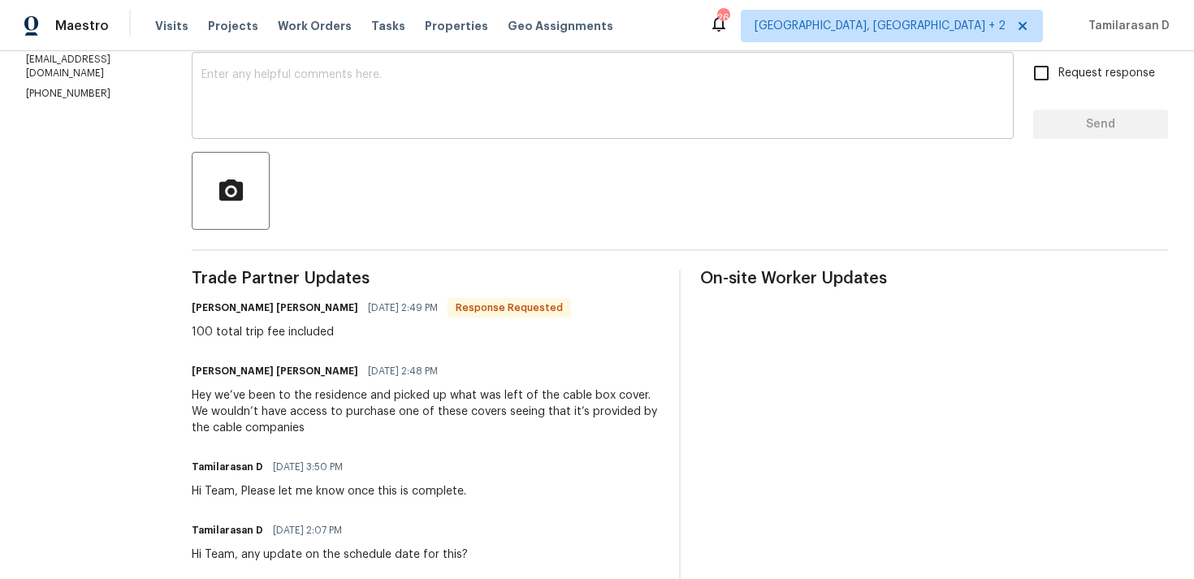
click at [369, 124] on textarea at bounding box center [603, 97] width 803 height 57
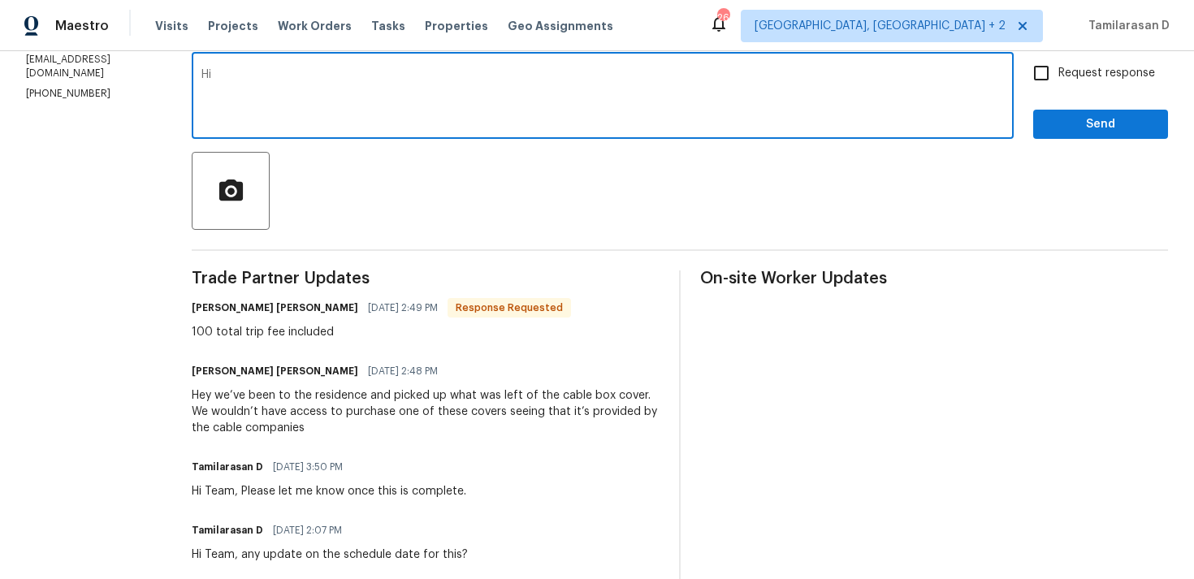
type textarea "H"
click at [331, 101] on textarea "Is the electircal wires are exposed right now?" at bounding box center [603, 97] width 803 height 57
paste textarea "So the wires are exposed at the moment"
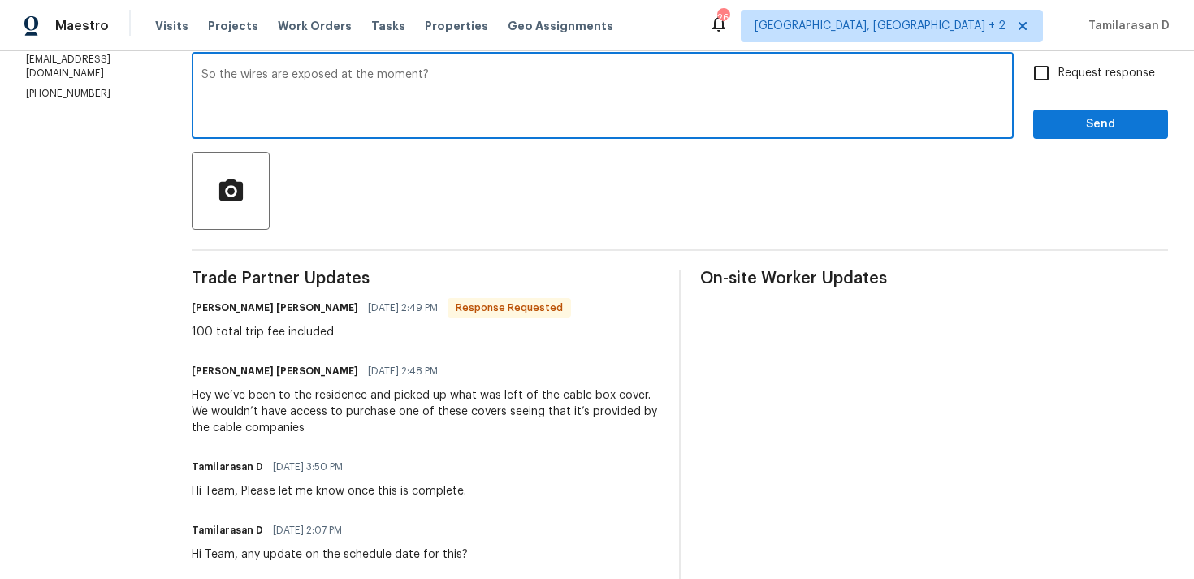
drag, startPoint x: 356, startPoint y: 73, endPoint x: 785, endPoint y: 141, distance: 434.4
click at [781, 141] on div "Send Message to Trade partner only Trade partner only ​ So the wires are expose…" at bounding box center [680, 376] width 977 height 796
type textarea "So the wires are exposed right now?"
click at [1070, 76] on span "Request response" at bounding box center [1107, 73] width 97 height 17
click at [1059, 76] on input "Request response" at bounding box center [1042, 73] width 34 height 34
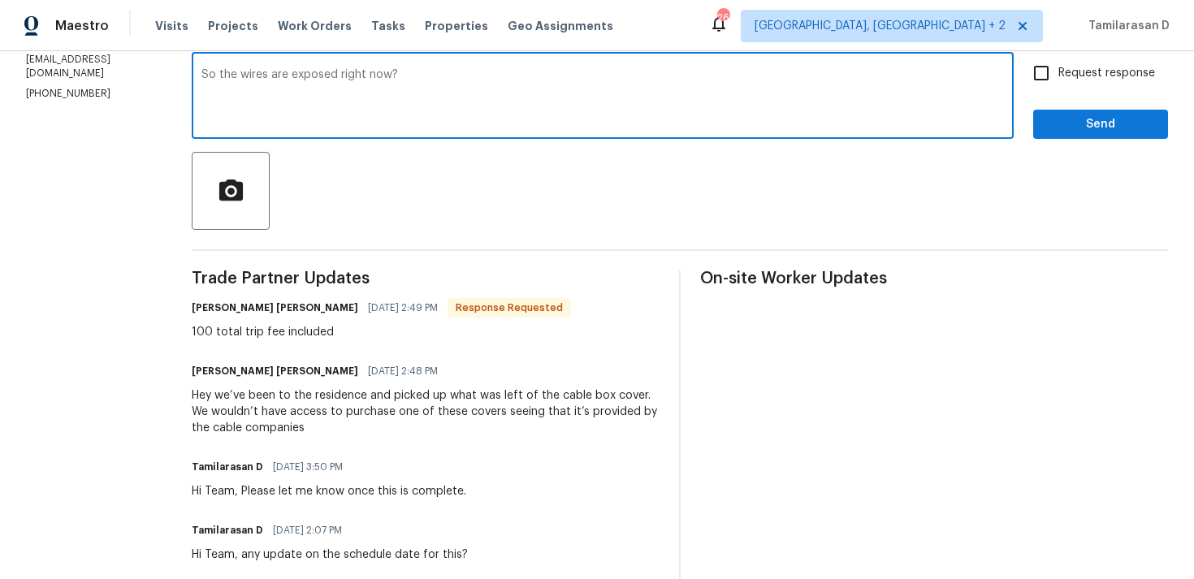
checkbox input "true"
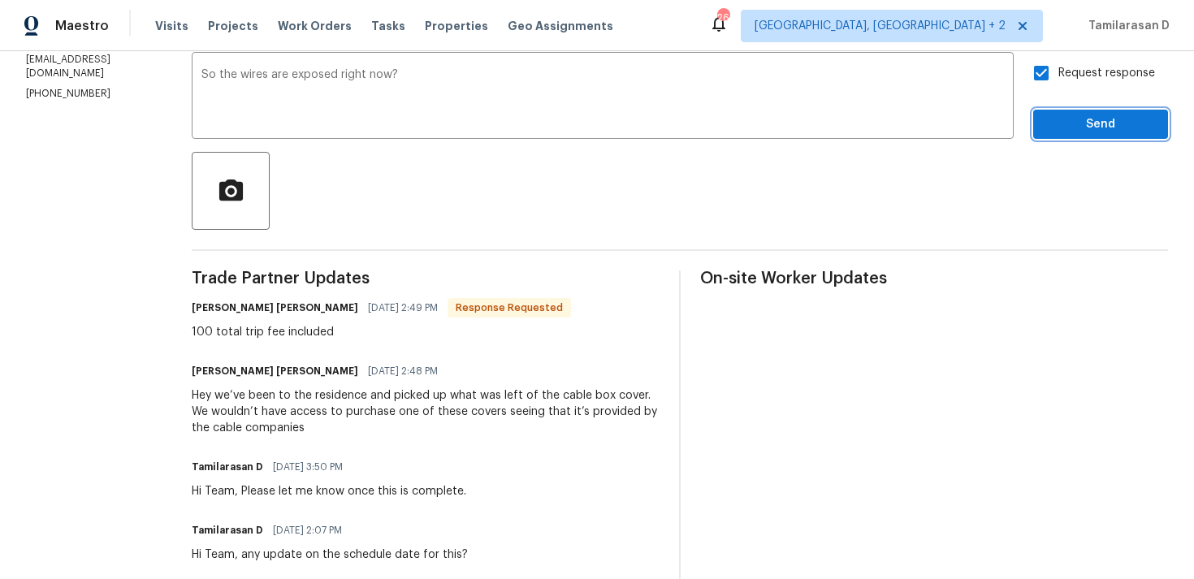
click at [1103, 137] on button "Send" at bounding box center [1101, 125] width 135 height 30
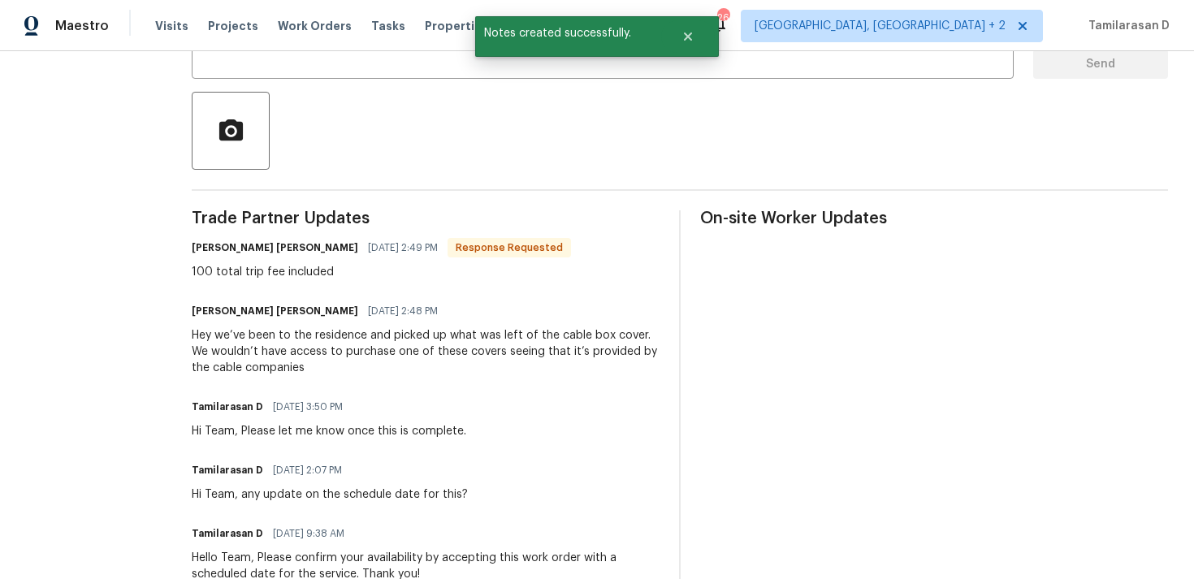
scroll to position [427, 0]
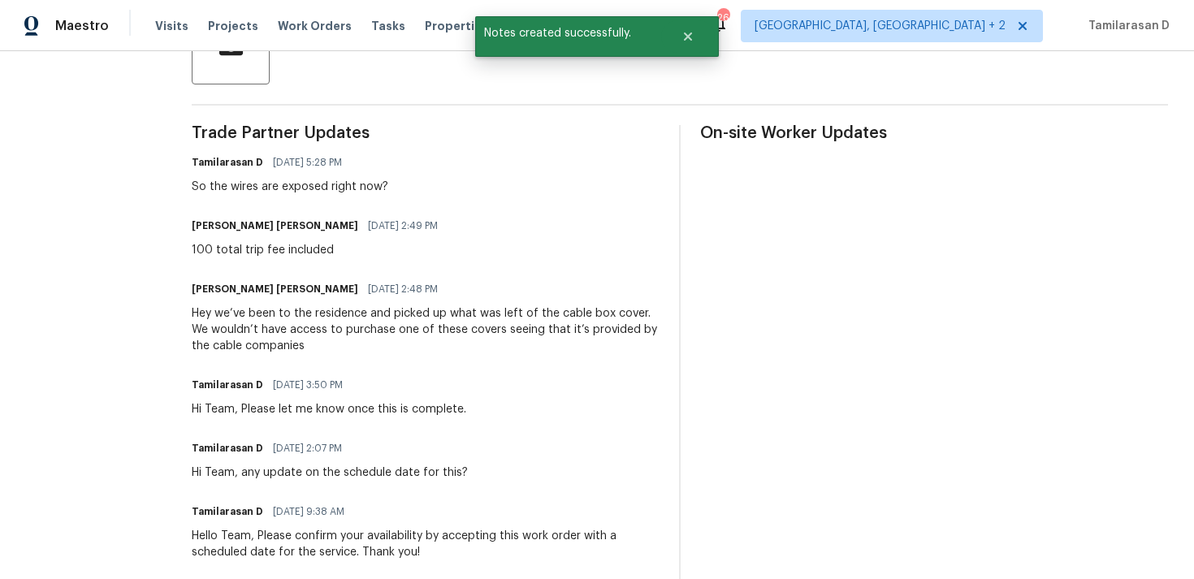
click at [328, 300] on div "Simpson Baker 08/27/2025 2:48 PM" at bounding box center [426, 289] width 468 height 23
click at [311, 336] on div "Hey we’ve been to the residence and picked up what was left of the cable box co…" at bounding box center [426, 330] width 468 height 49
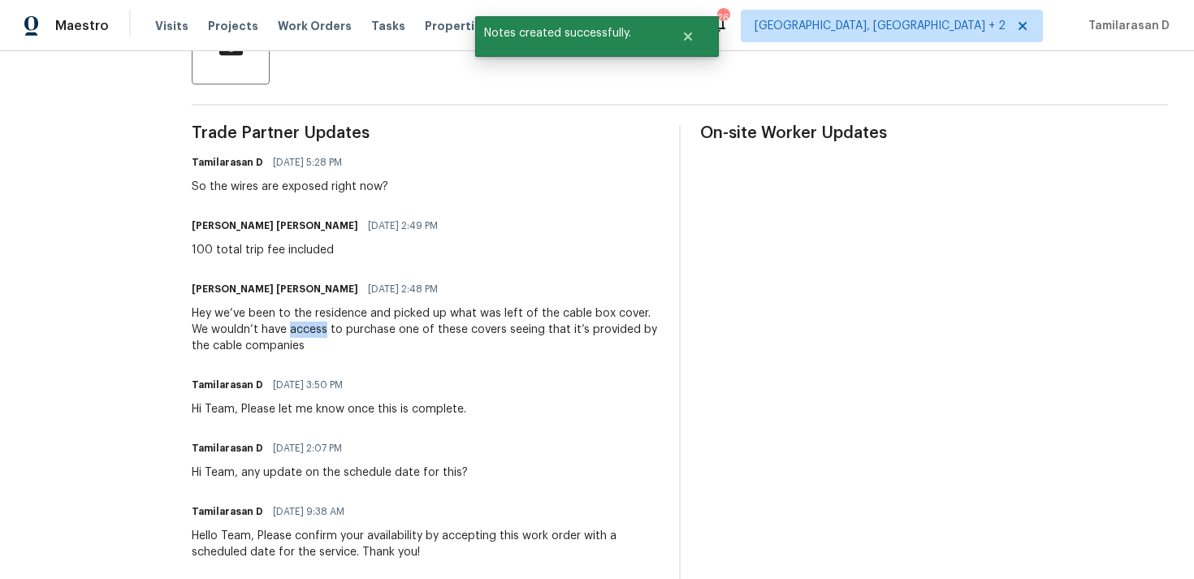
click at [311, 336] on div "Hey we’ve been to the residence and picked up what was left of the cable box co…" at bounding box center [426, 330] width 468 height 49
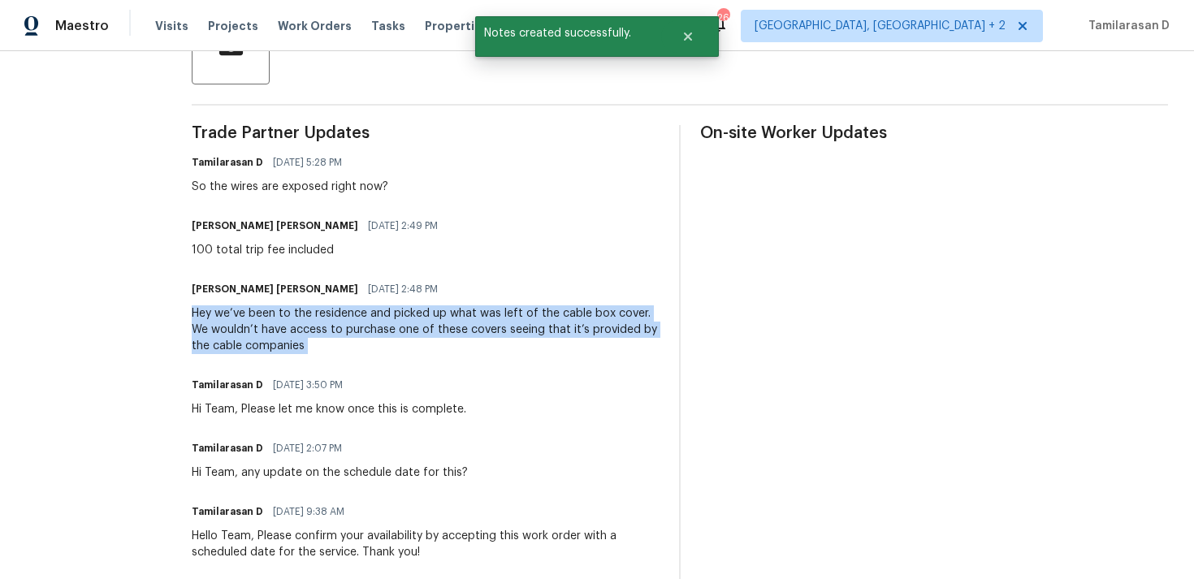
copy div "Hey we’ve been to the residence and picked up what was left of the cable box co…"
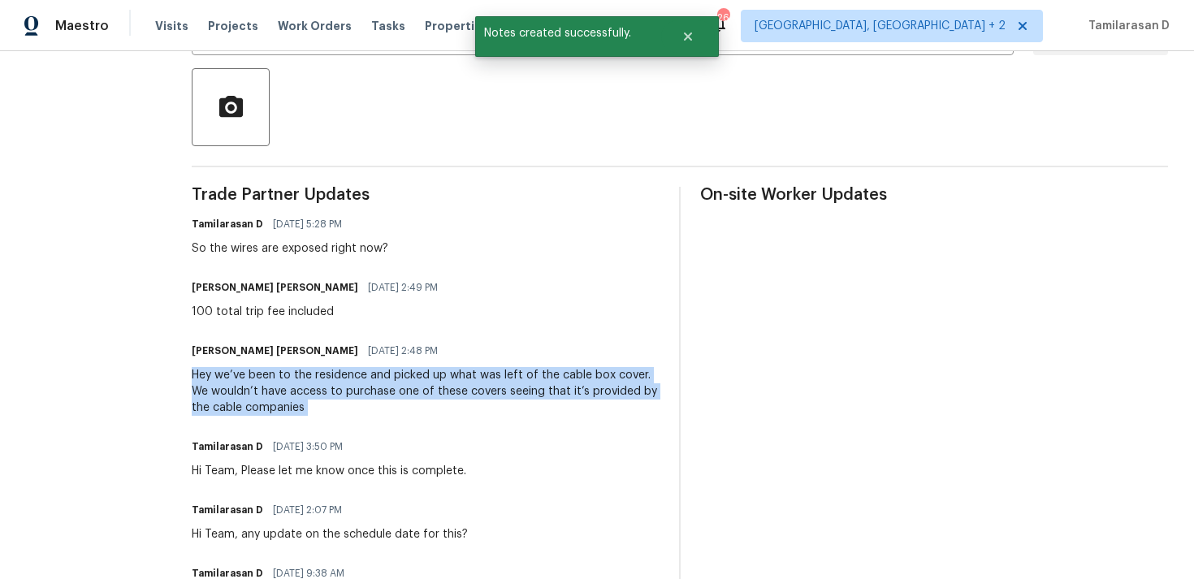
scroll to position [259, 0]
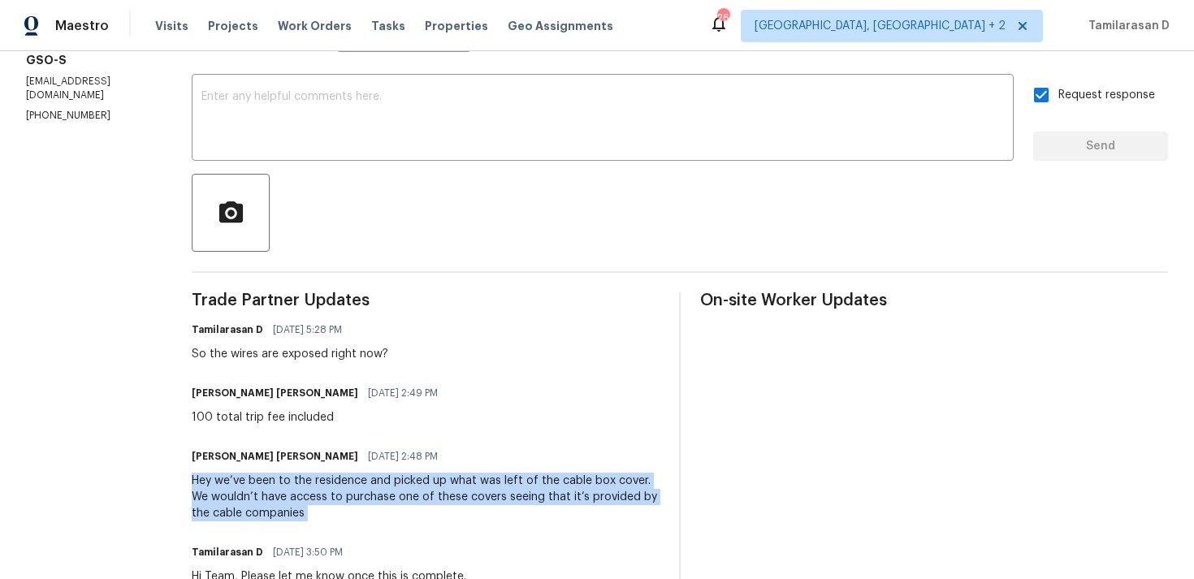
click at [281, 410] on div "100 total trip fee included" at bounding box center [320, 418] width 256 height 16
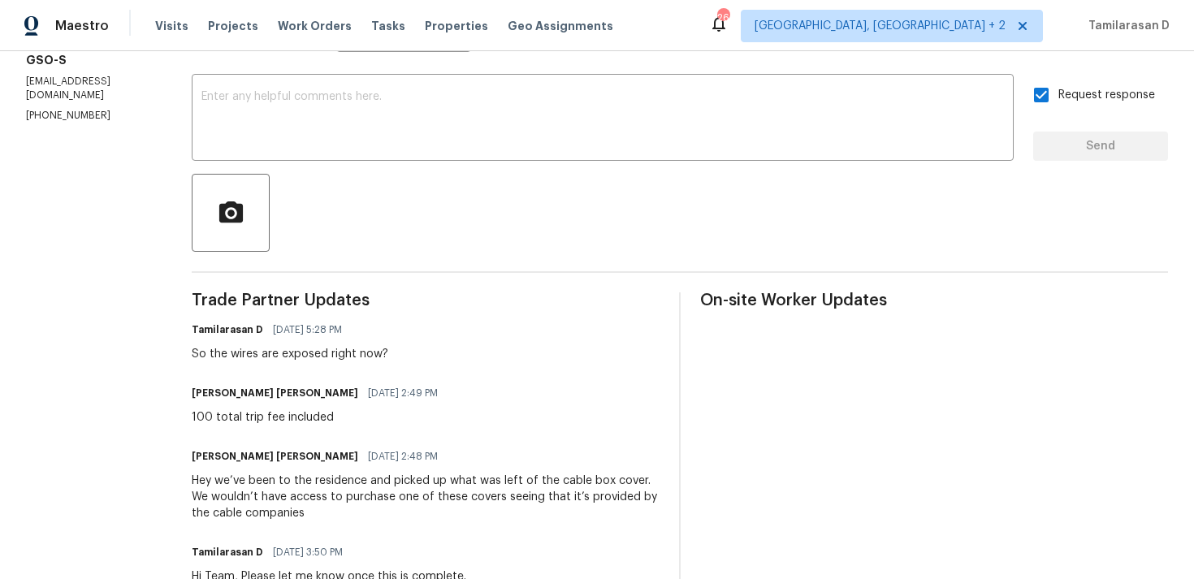
click at [281, 410] on div "100 total trip fee included" at bounding box center [320, 418] width 256 height 16
copy div "100 total trip fee included"
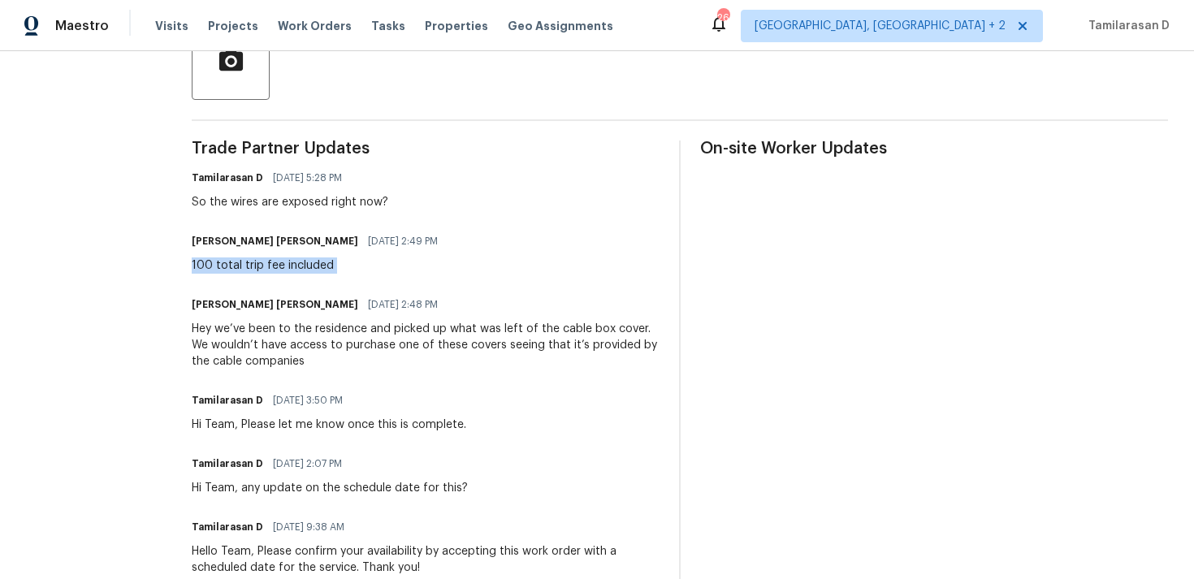
scroll to position [0, 0]
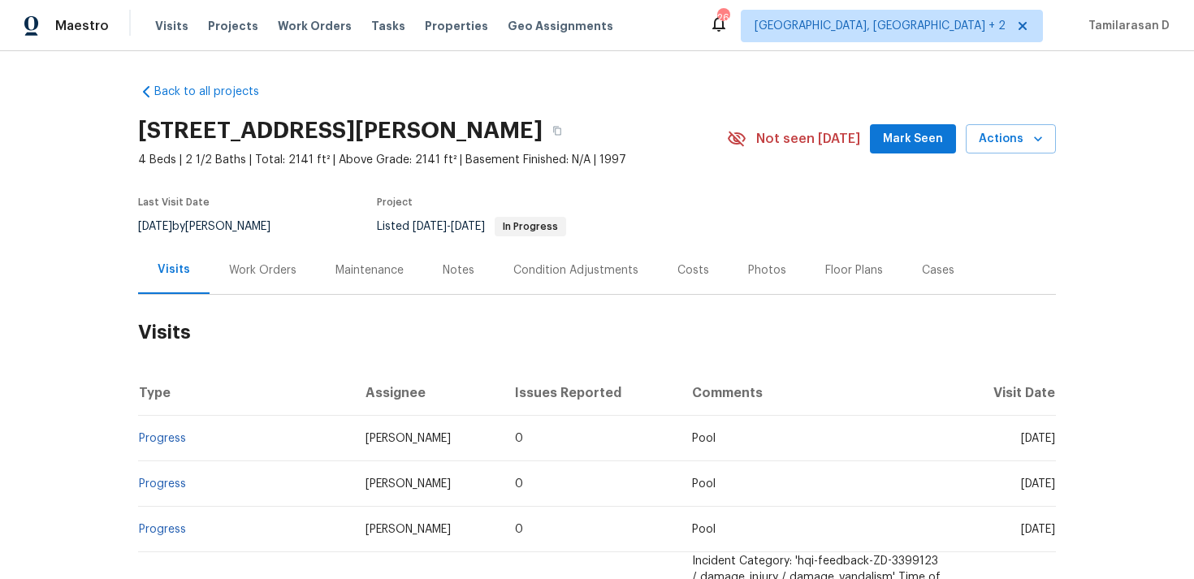
click at [240, 280] on div "Work Orders" at bounding box center [263, 270] width 106 height 48
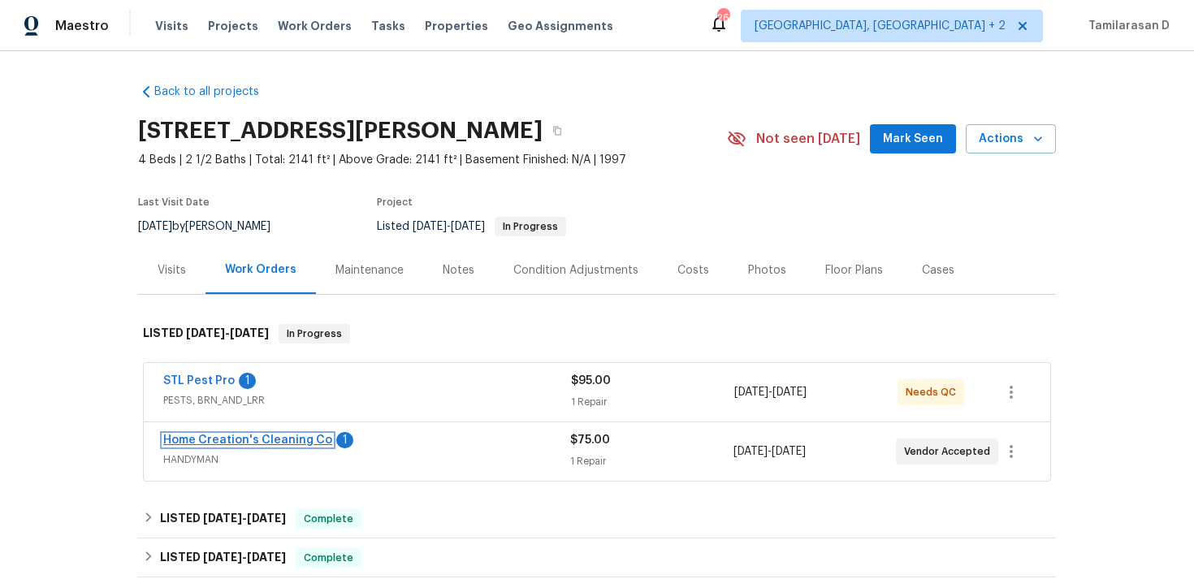
click at [232, 441] on link "Home Creation's Cleaning Co" at bounding box center [247, 440] width 169 height 11
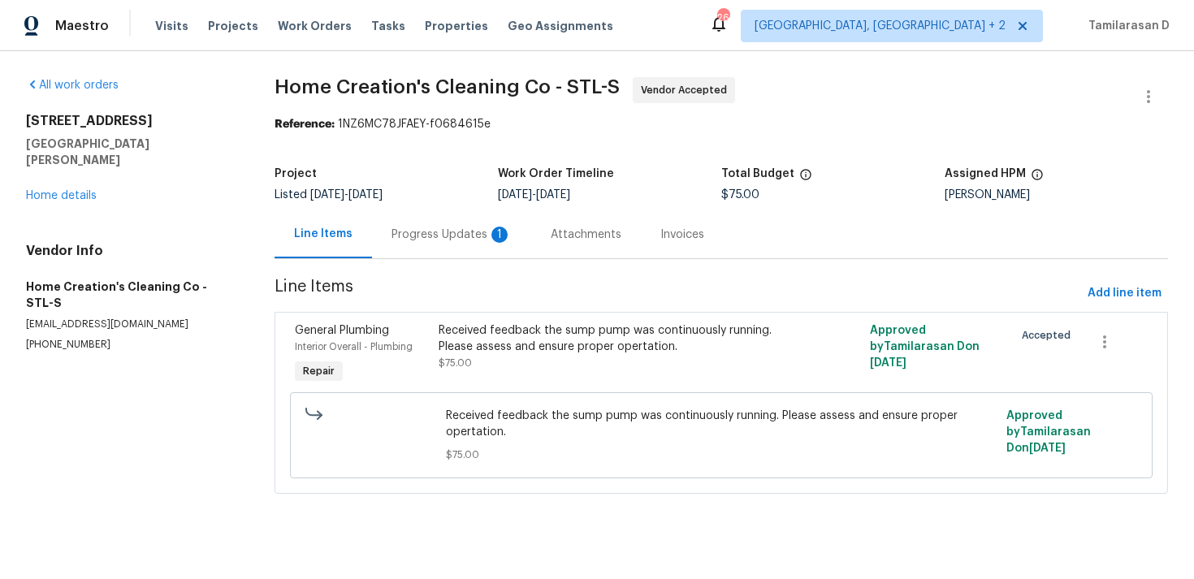
click at [382, 235] on div "Progress Updates 1" at bounding box center [451, 234] width 159 height 48
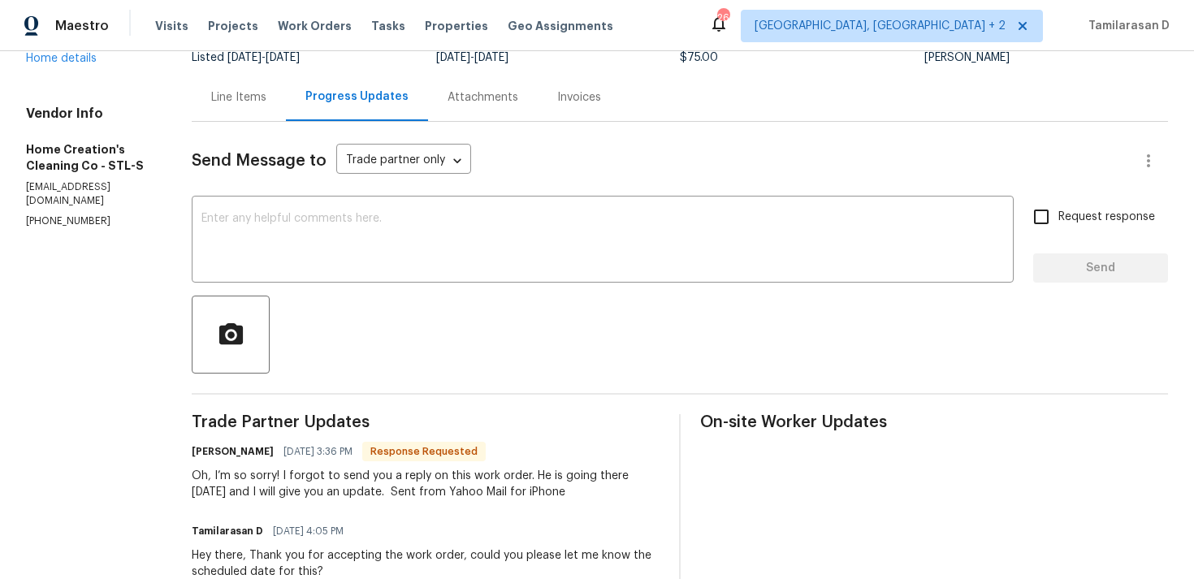
scroll to position [162, 0]
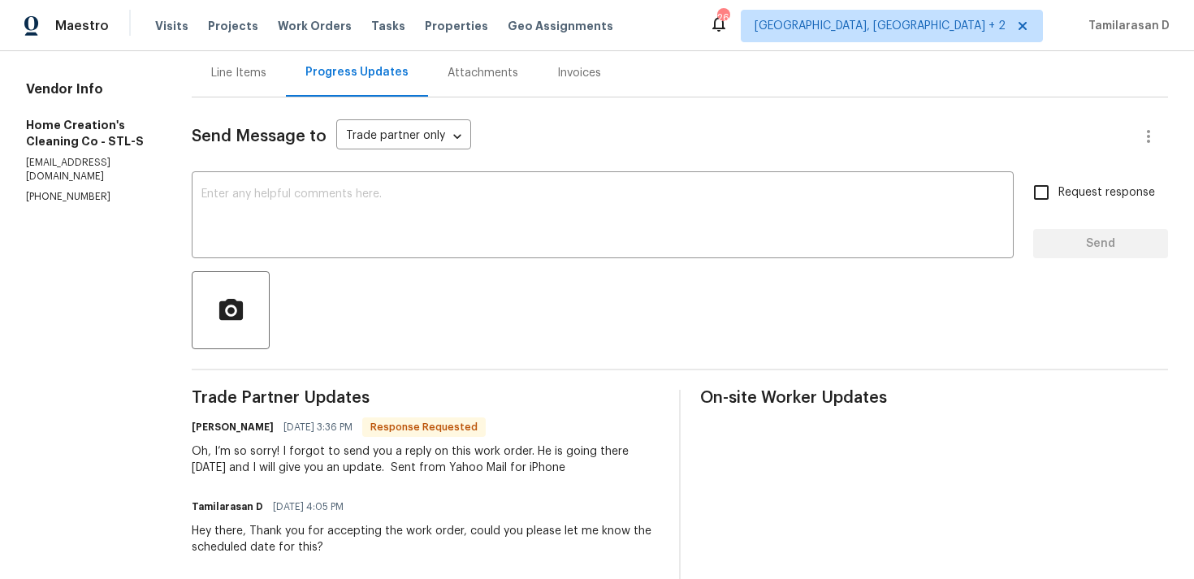
click at [378, 451] on div "Oh, I’m so sorry! I forgot to send you a reply on this work order. He is going …" at bounding box center [426, 460] width 468 height 33
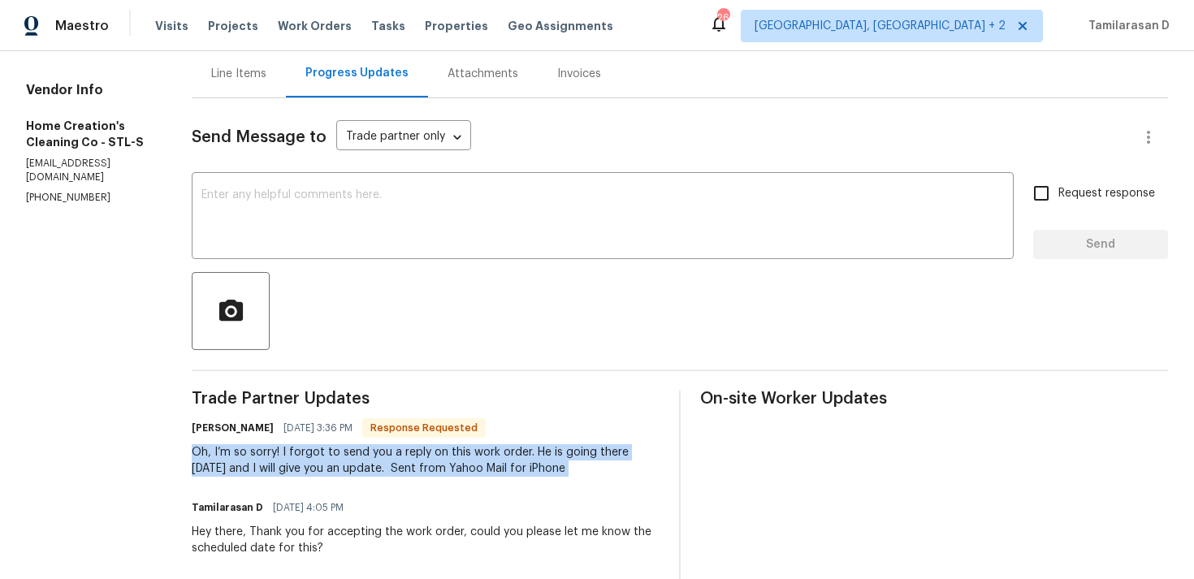
scroll to position [155, 0]
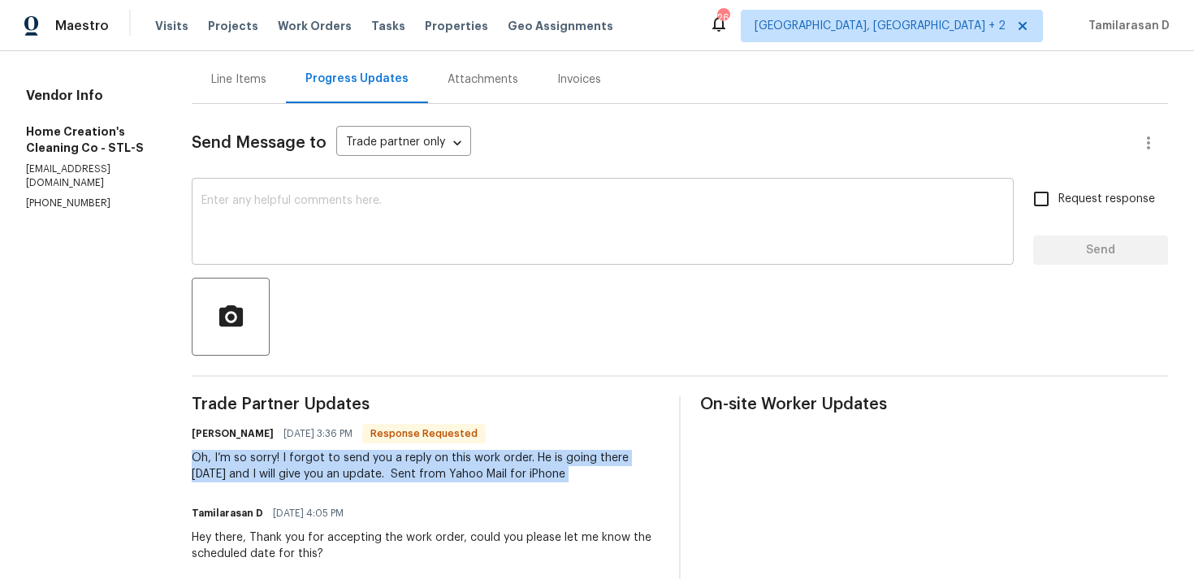
click at [312, 241] on textarea at bounding box center [603, 223] width 803 height 57
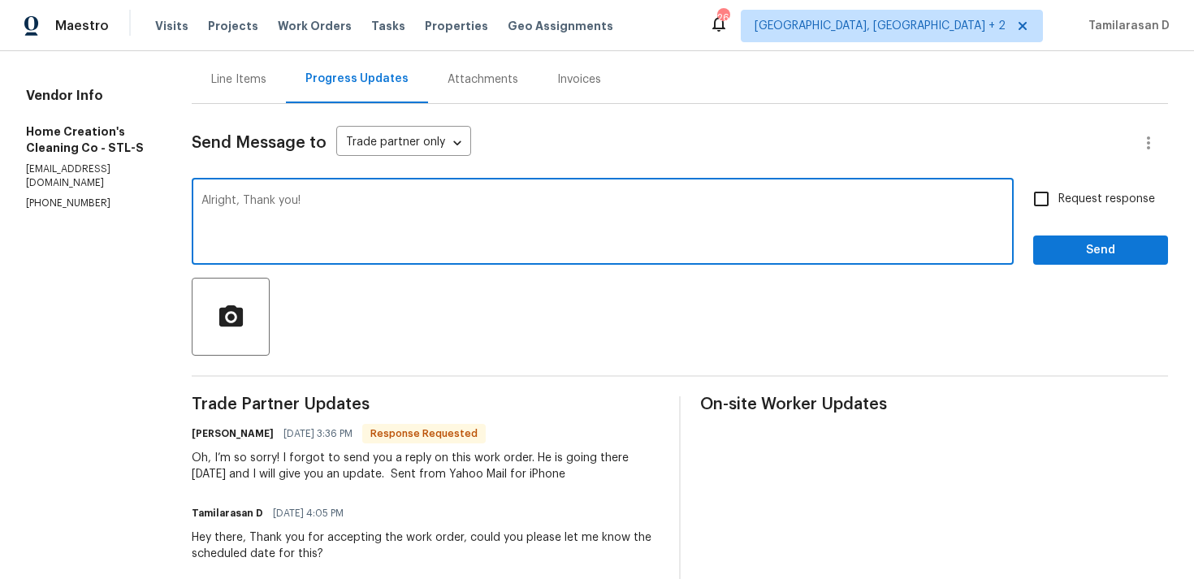
type textarea "Alright, Thank you!"
click at [1092, 256] on span "Send" at bounding box center [1101, 251] width 109 height 20
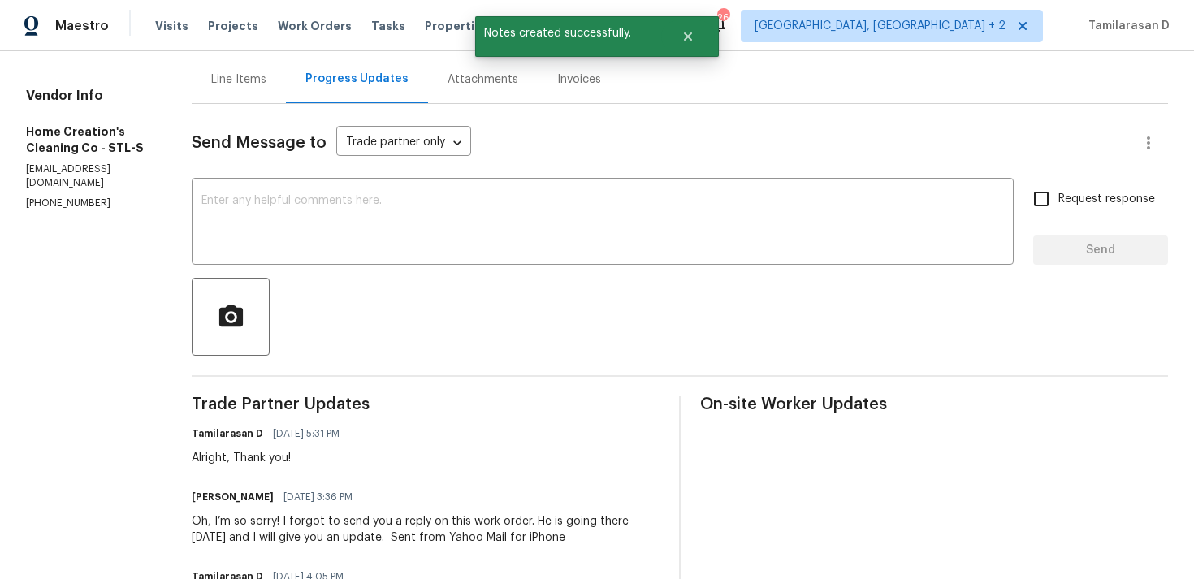
scroll to position [243, 0]
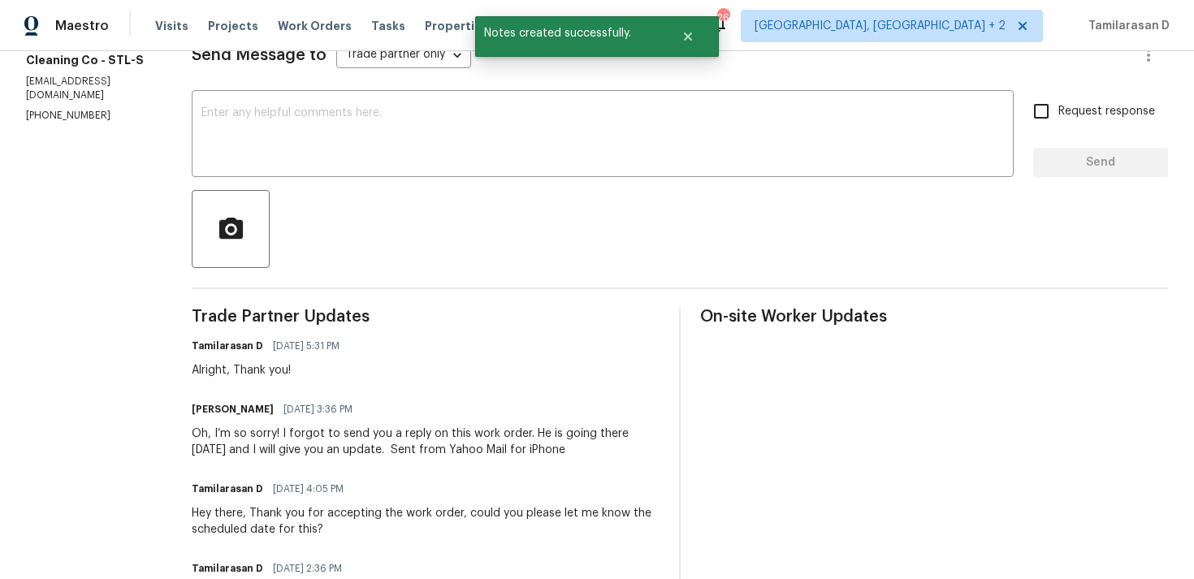
click at [335, 441] on div "Oh, I’m so sorry! I forgot to send you a reply on this work order. He is going …" at bounding box center [426, 442] width 468 height 33
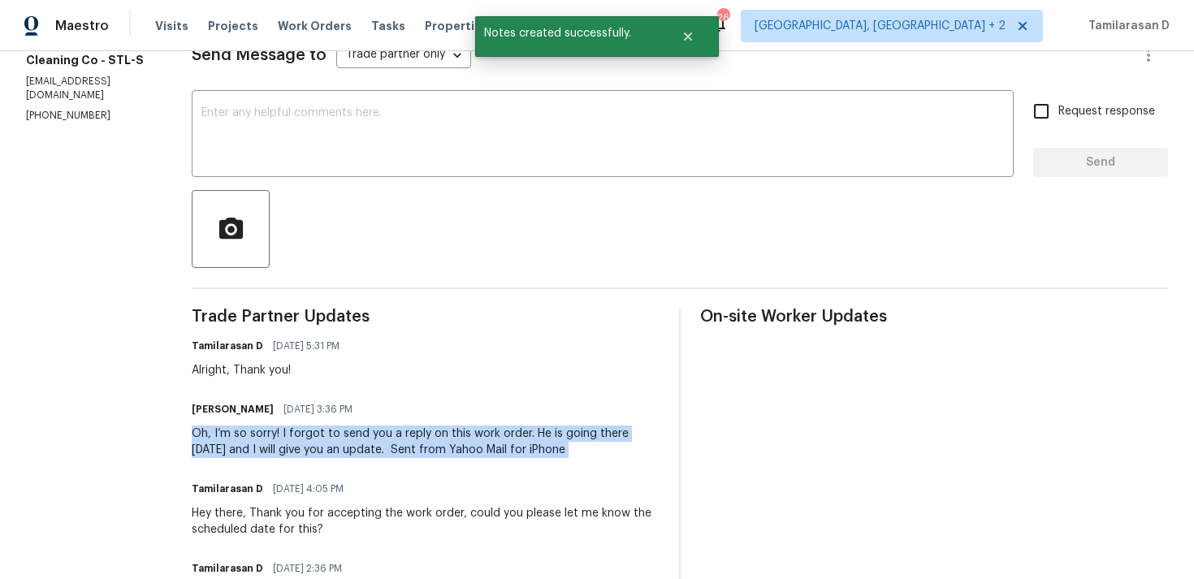
copy div "Oh, I’m so sorry! I forgot to send you a reply on this work order. He is going …"
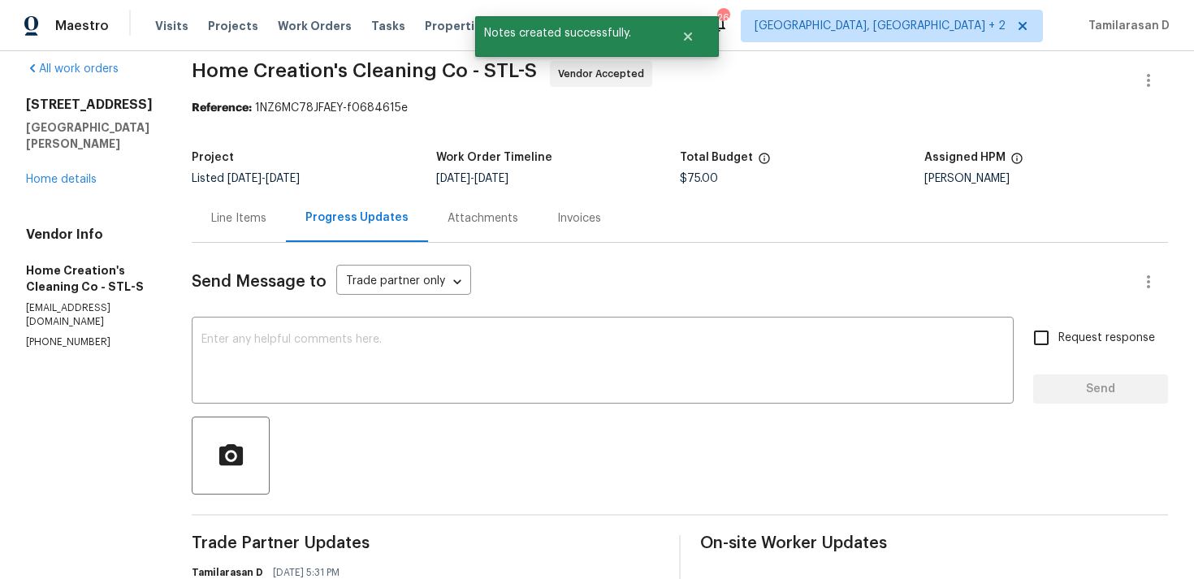
scroll to position [0, 0]
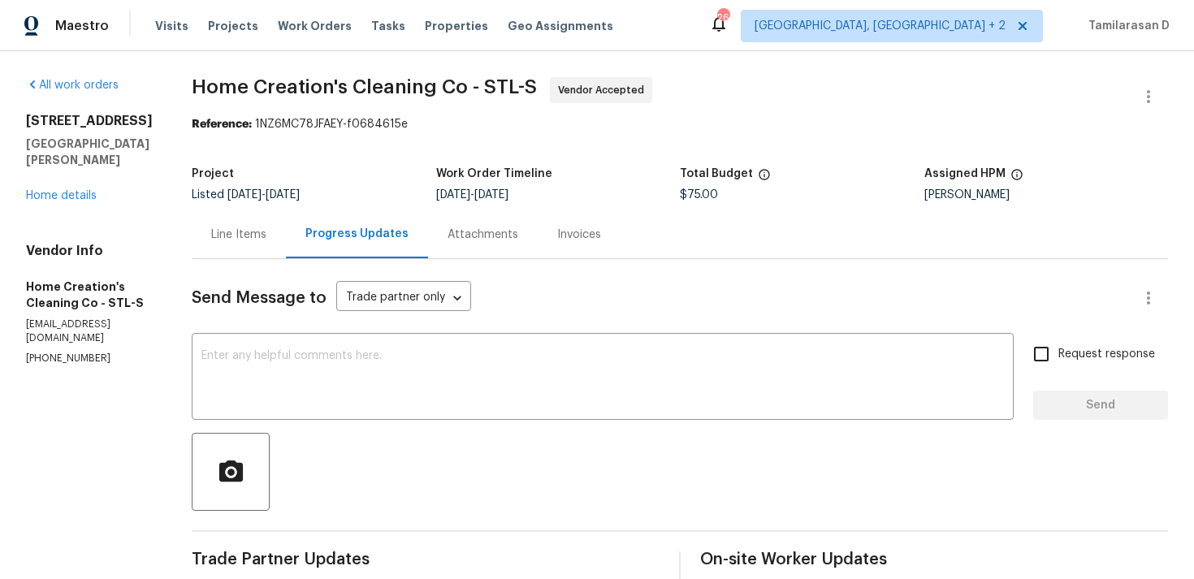
click at [254, 210] on div "Line Items" at bounding box center [239, 234] width 94 height 48
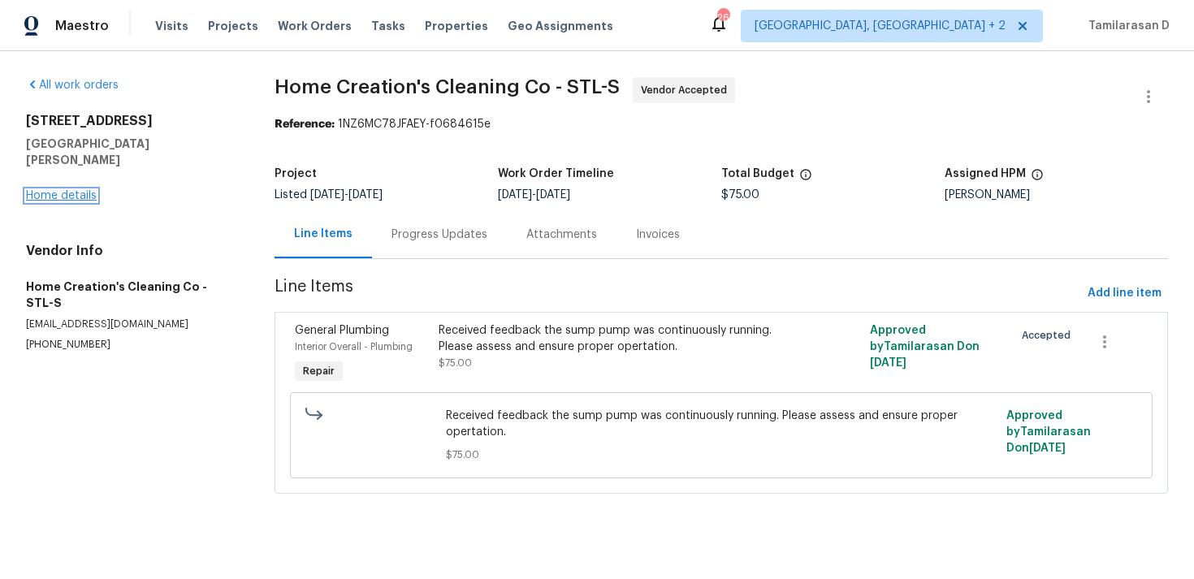
click at [89, 190] on link "Home details" at bounding box center [61, 195] width 71 height 11
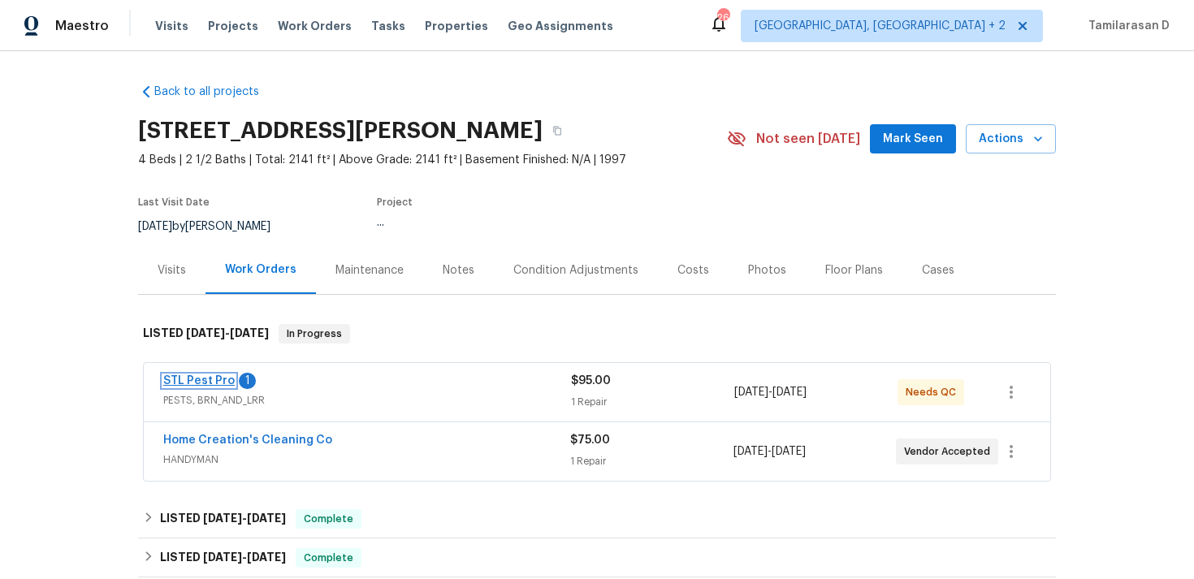
click at [225, 379] on link "STL Pest Pro" at bounding box center [199, 380] width 72 height 11
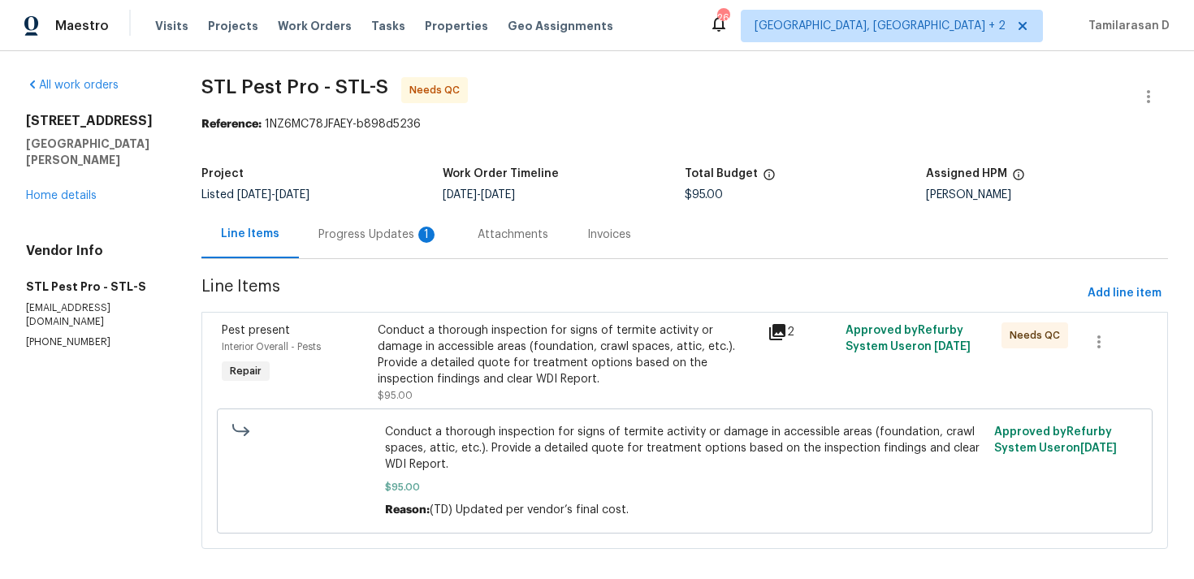
click at [389, 236] on div "Progress Updates 1" at bounding box center [379, 235] width 120 height 16
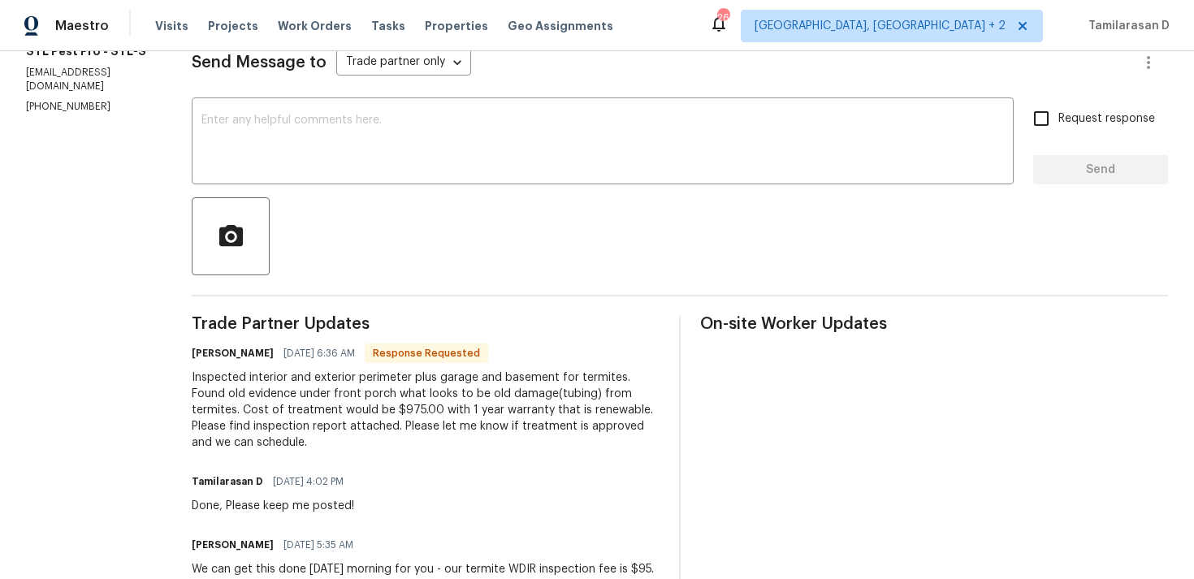
scroll to position [232, 0]
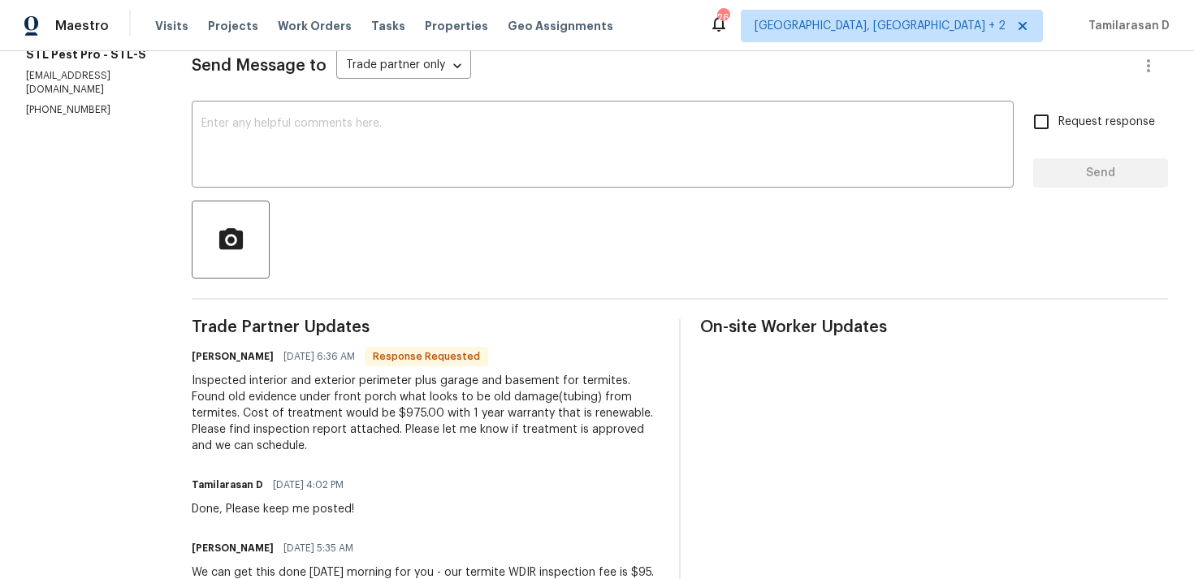
click at [335, 397] on div "Inspected interior and exterior perimeter plus garage and basement for termites…" at bounding box center [426, 413] width 468 height 81
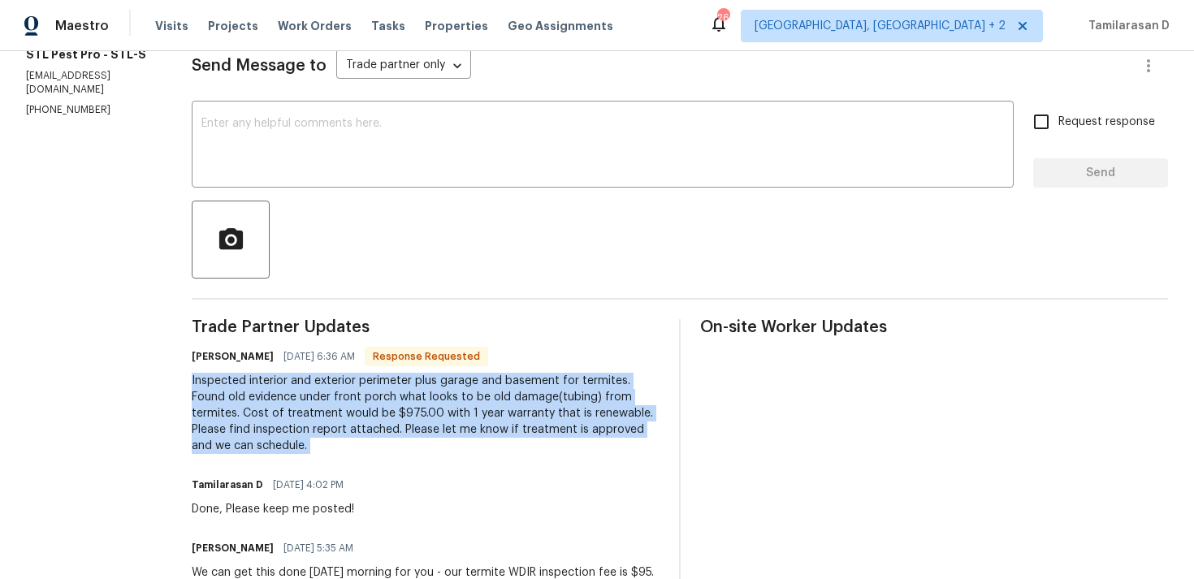
copy div "Inspected interior and exterior perimeter plus garage and basement for termites…"
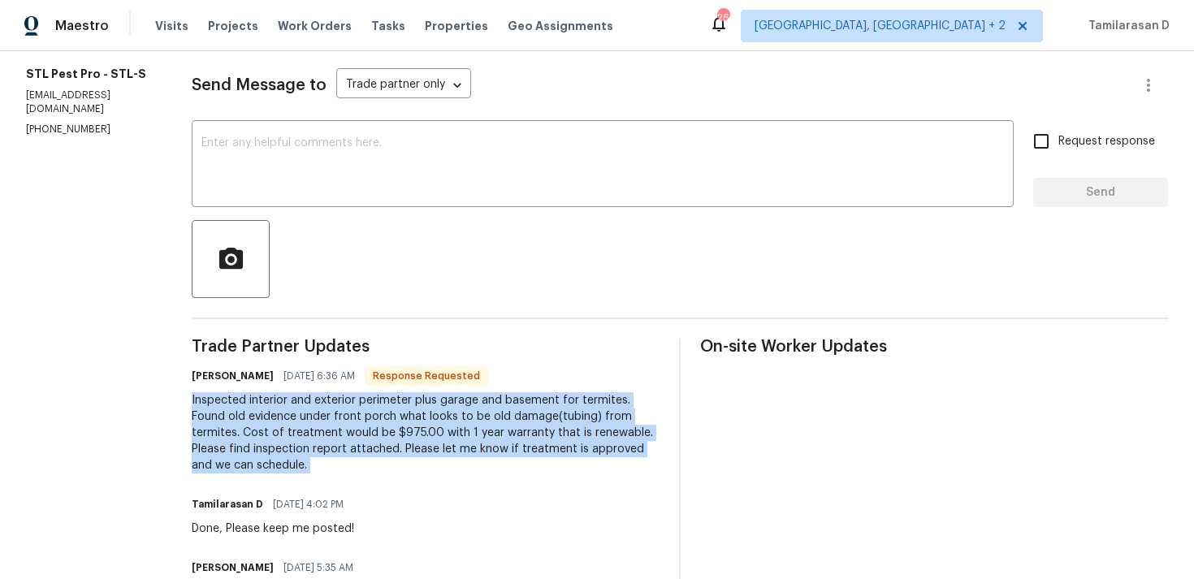
scroll to position [0, 0]
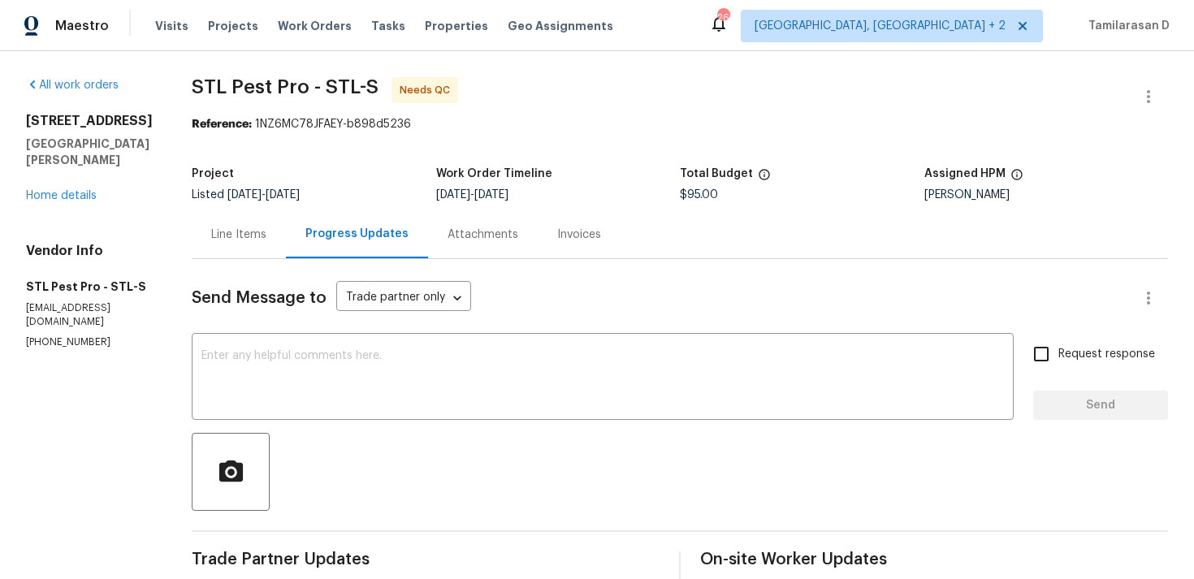
click at [228, 219] on div "Line Items" at bounding box center [239, 234] width 94 height 48
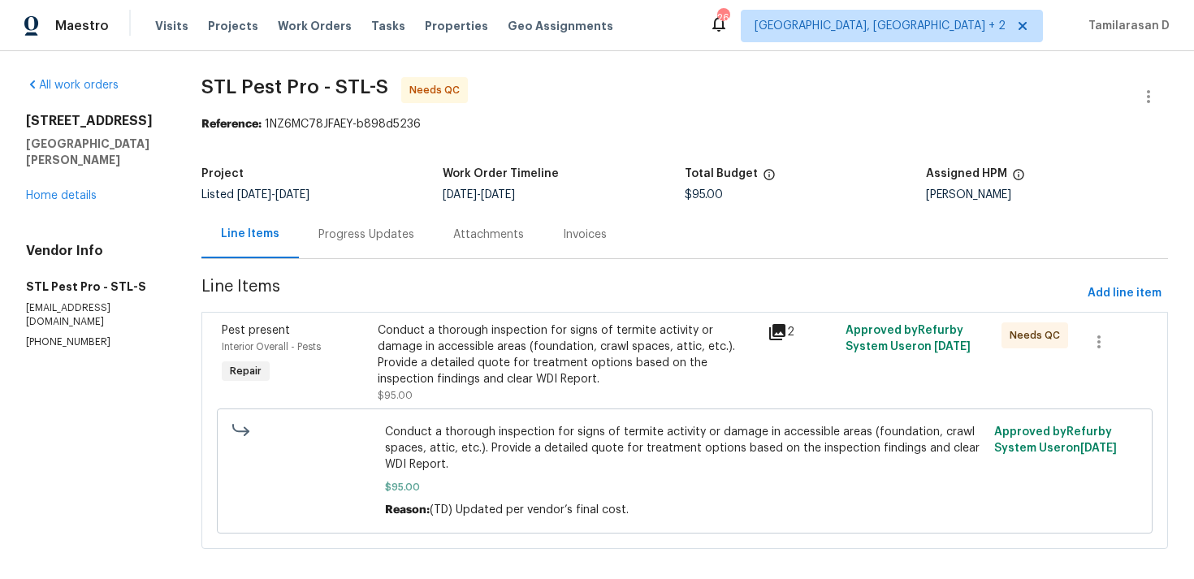
scroll to position [16, 0]
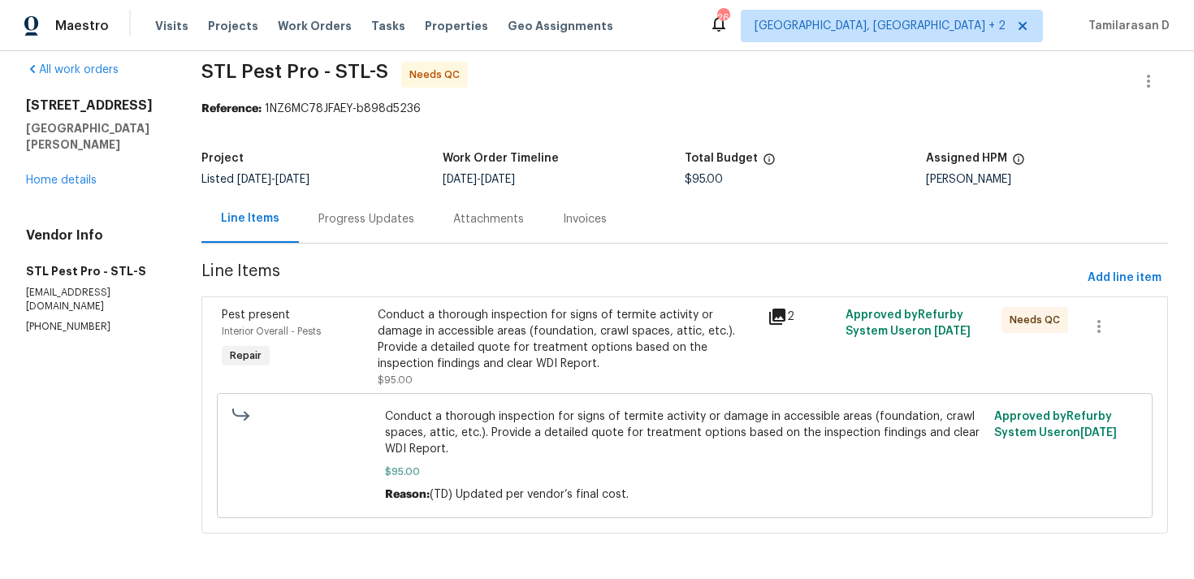
click at [483, 332] on div "Conduct a thorough inspection for signs of termite activity or damage in access…" at bounding box center [568, 339] width 380 height 65
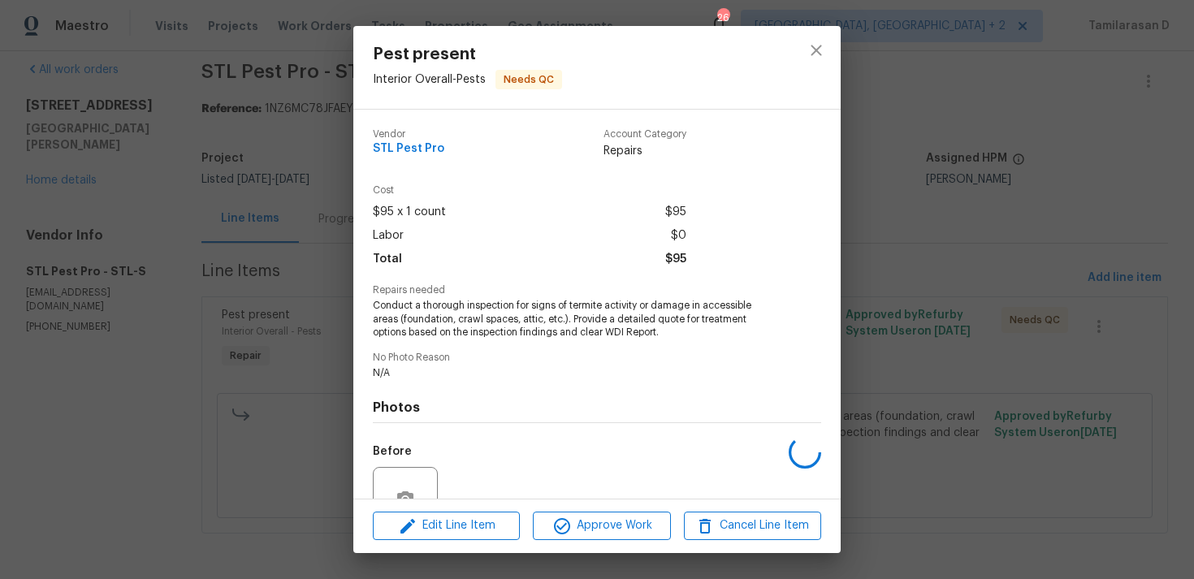
scroll to position [155, 0]
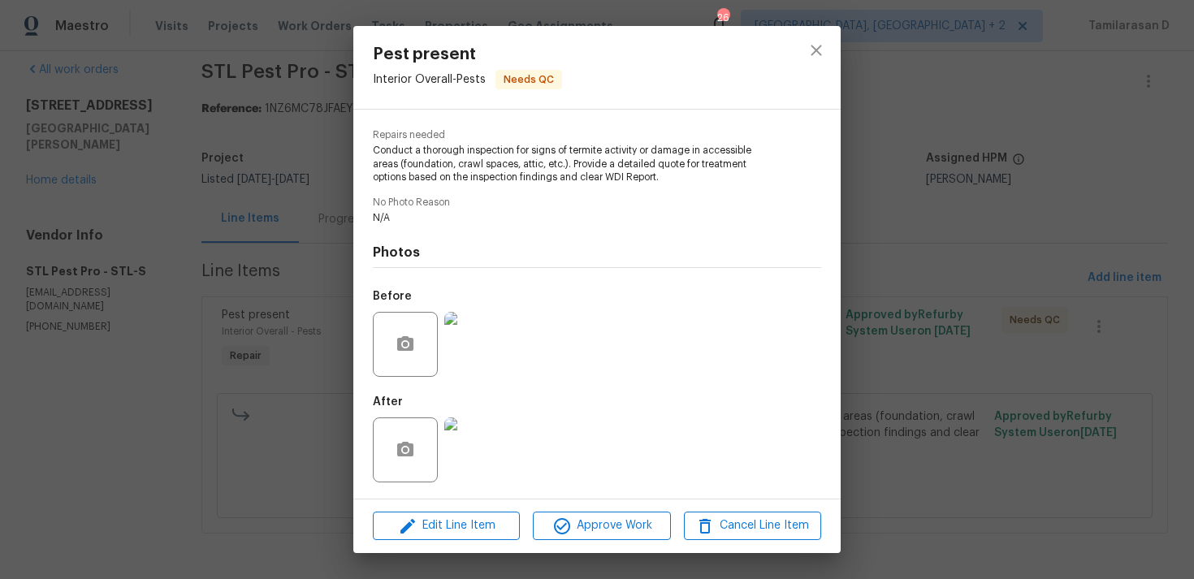
click at [474, 351] on img at bounding box center [476, 344] width 65 height 65
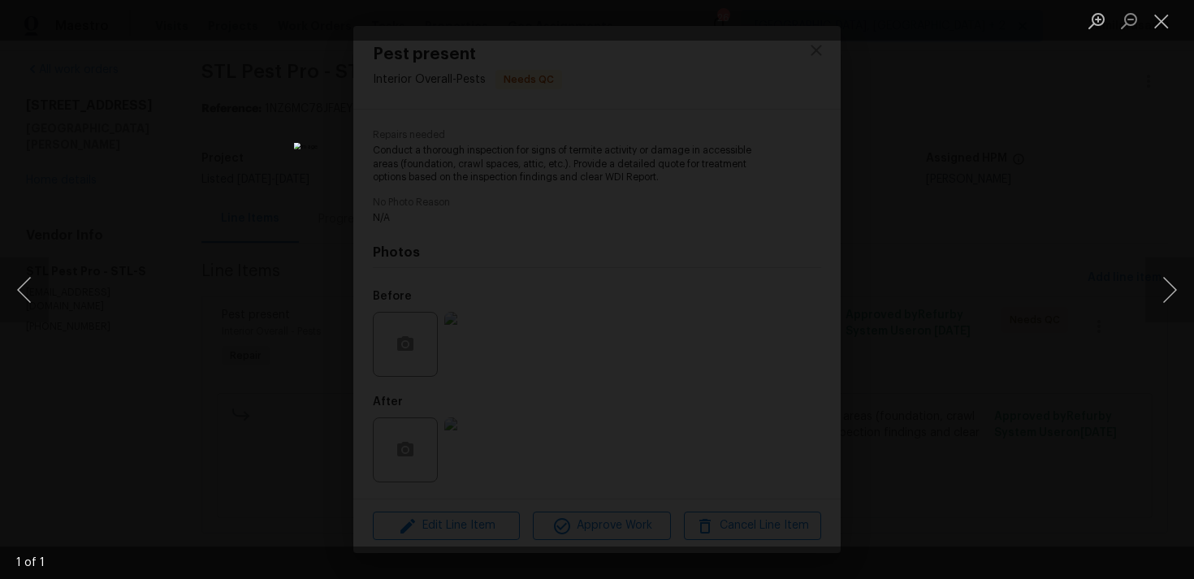
click at [908, 404] on div "Lightbox" at bounding box center [597, 289] width 1194 height 579
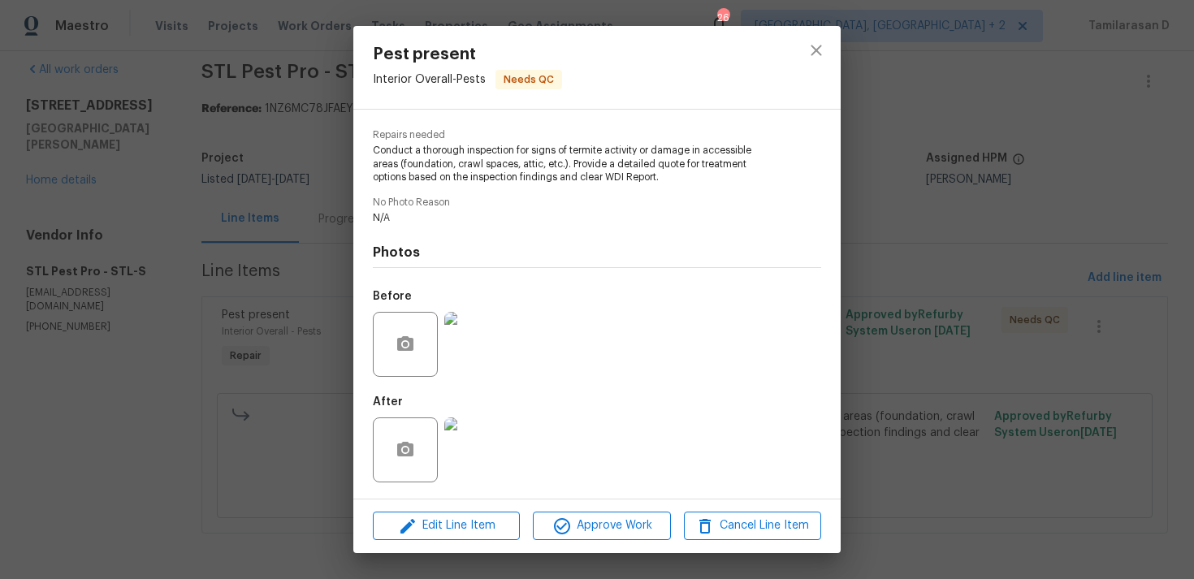
click at [486, 429] on img at bounding box center [476, 450] width 65 height 65
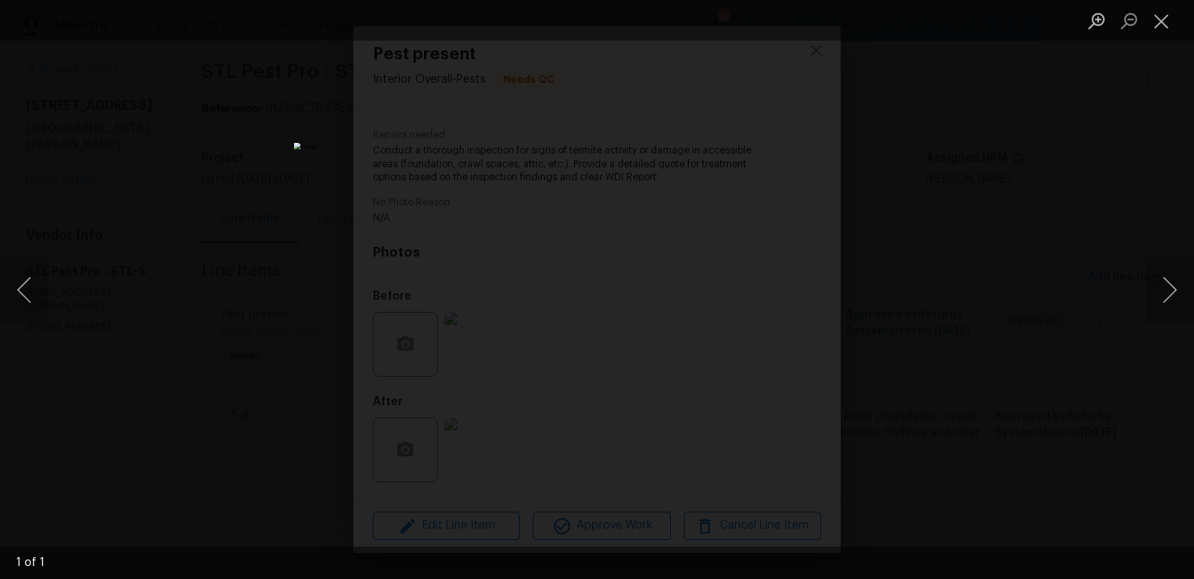
click at [930, 384] on div "Lightbox" at bounding box center [597, 289] width 1194 height 579
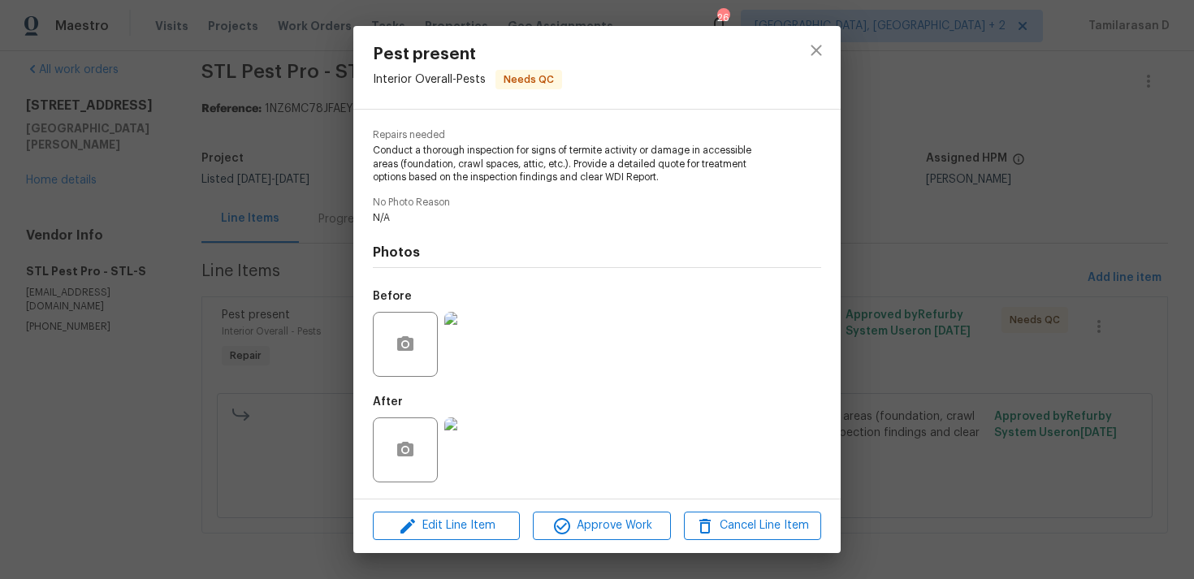
click at [242, 211] on div "Pest present Interior Overall - Pests Needs QC Vendor STL Pest Pro Account Cate…" at bounding box center [597, 289] width 1194 height 579
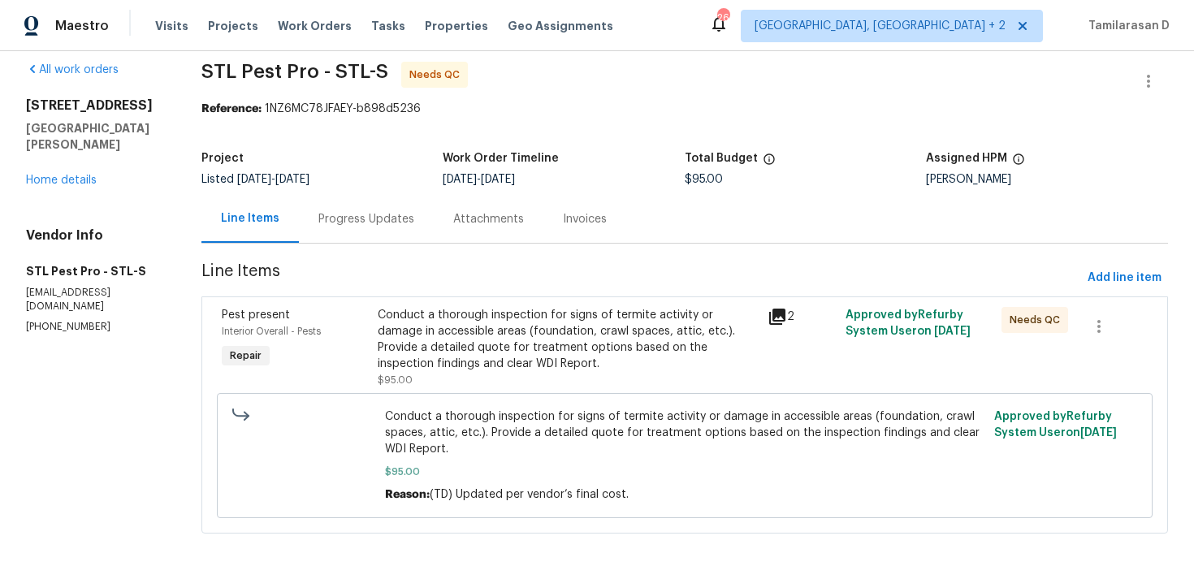
click at [372, 187] on div "Project Listed 8/25/2025 - 8/27/2025 Work Order Timeline 8/25/2025 - 8/27/2025 …" at bounding box center [685, 169] width 967 height 52
click at [372, 188] on div "Project Listed 8/25/2025 - 8/27/2025 Work Order Timeline 8/25/2025 - 8/27/2025 …" at bounding box center [685, 169] width 967 height 52
click at [373, 190] on div "Project Listed 8/25/2025 - 8/27/2025 Work Order Timeline 8/25/2025 - 8/27/2025 …" at bounding box center [685, 169] width 967 height 52
click at [373, 240] on div "Progress Updates" at bounding box center [366, 219] width 135 height 48
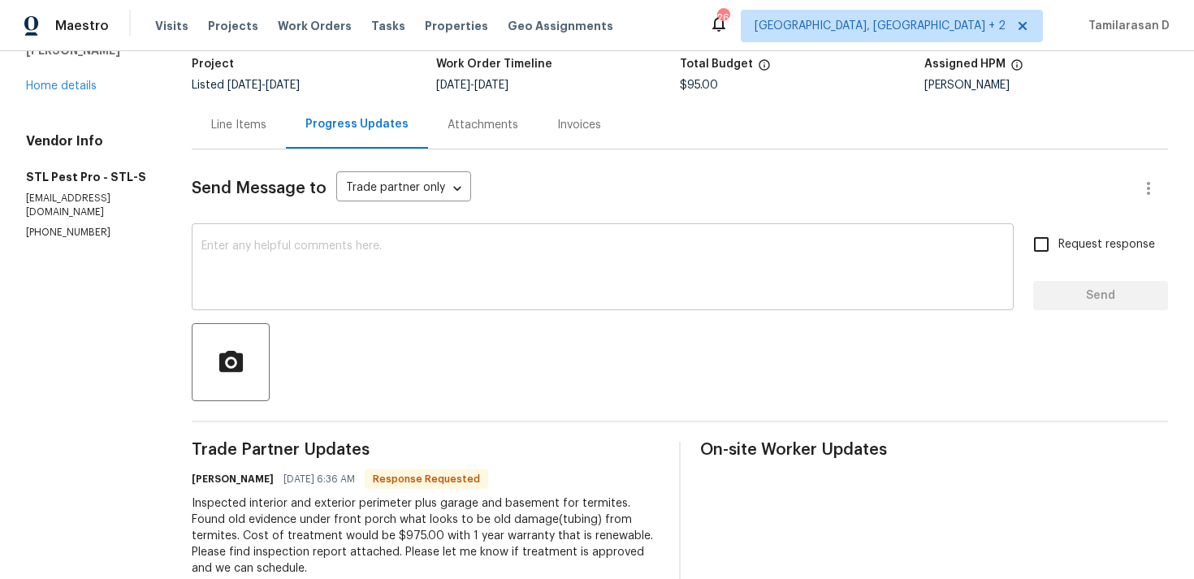
scroll to position [70, 0]
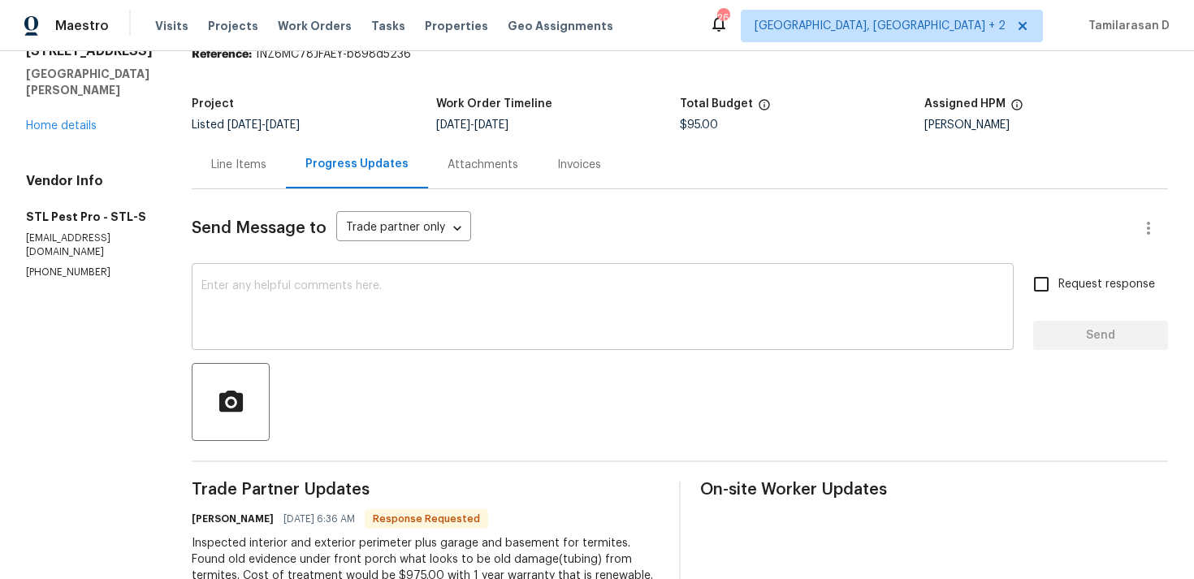
click at [366, 341] on div "x ​" at bounding box center [603, 308] width 822 height 83
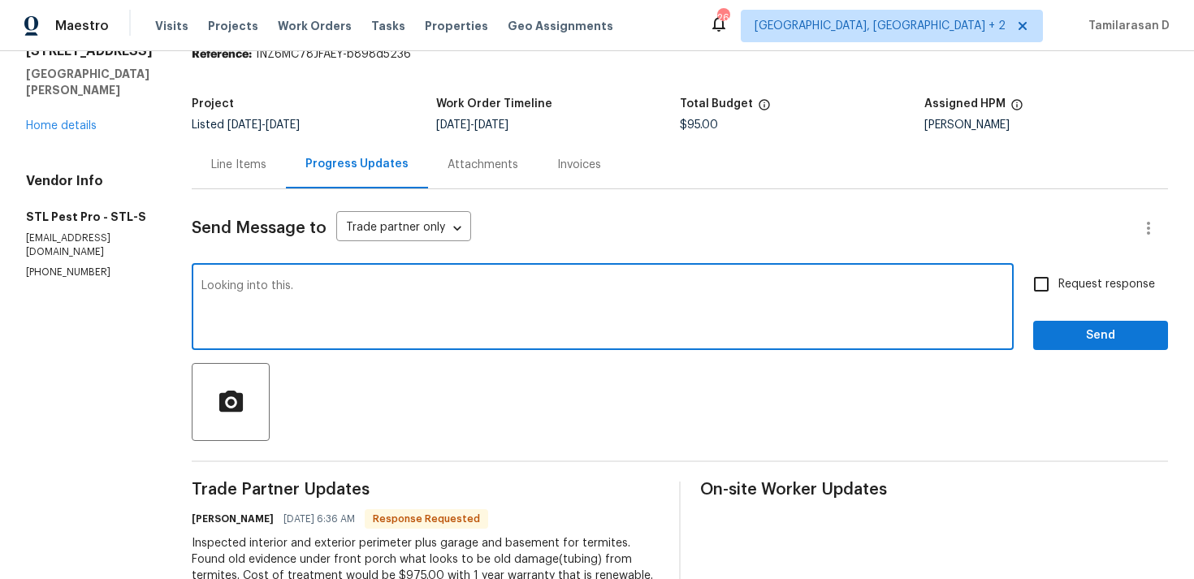
type textarea "Looking into this."
click at [1131, 349] on button "Send" at bounding box center [1101, 336] width 135 height 30
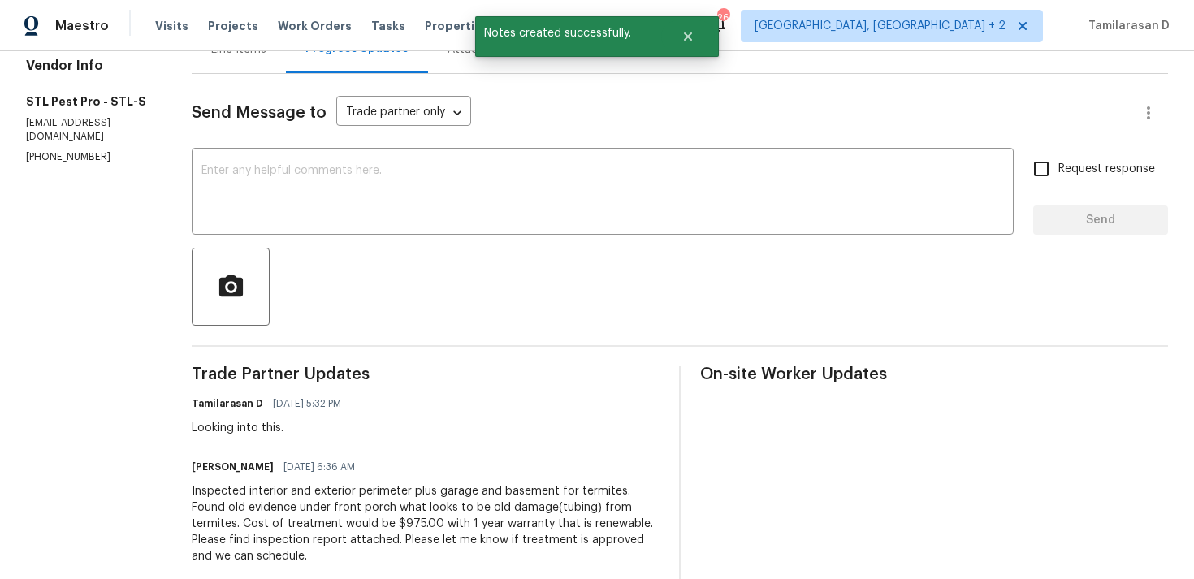
scroll to position [0, 0]
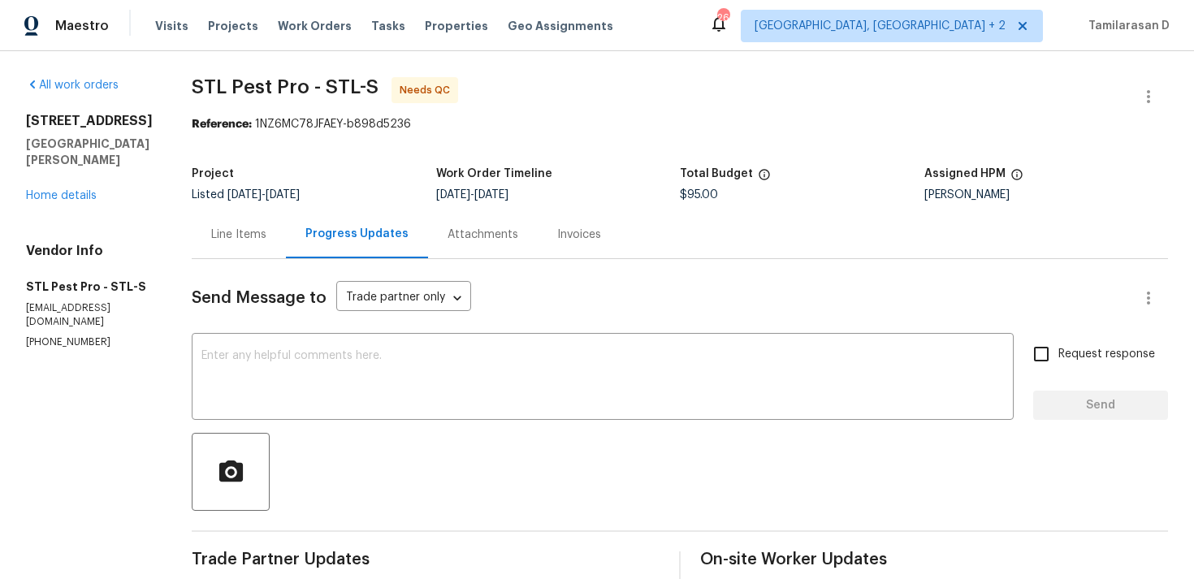
click at [228, 241] on div "Line Items" at bounding box center [238, 235] width 55 height 16
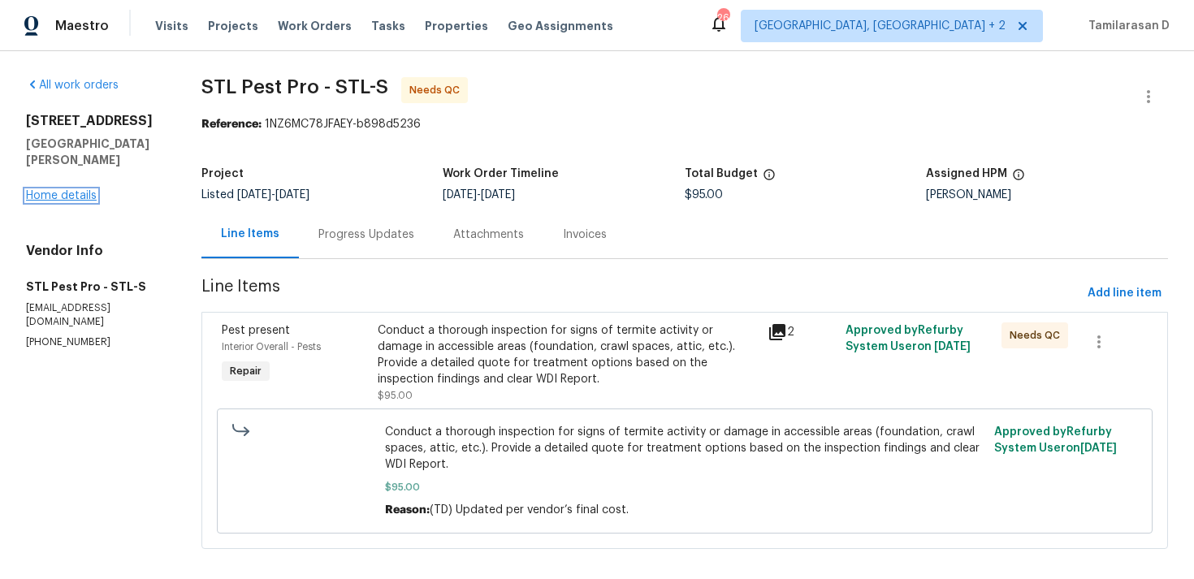
click at [55, 190] on link "Home details" at bounding box center [61, 195] width 71 height 11
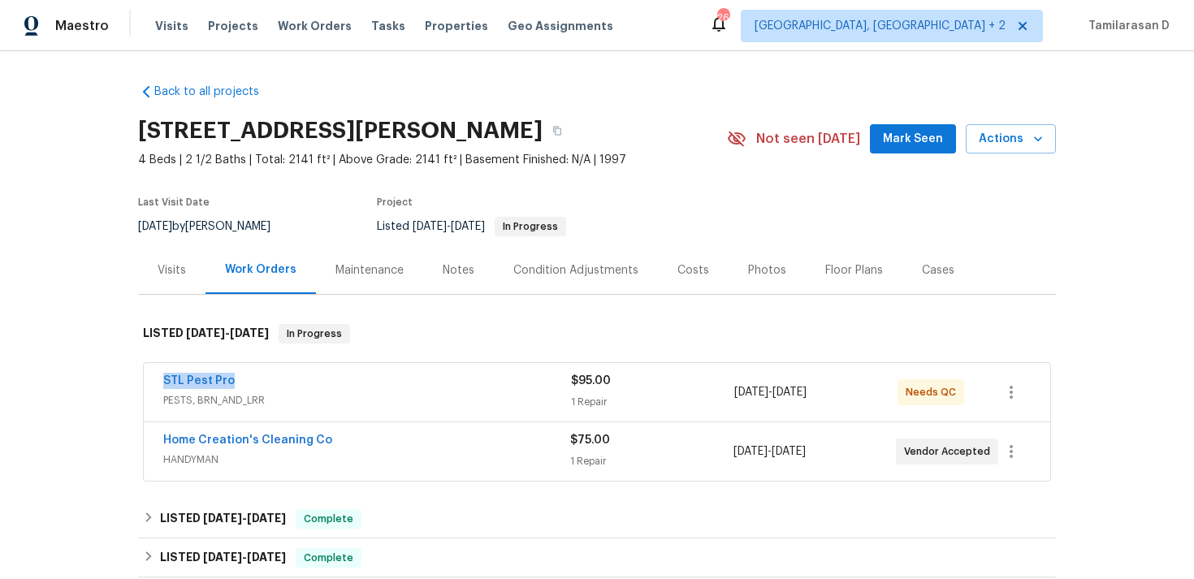
drag, startPoint x: 241, startPoint y: 379, endPoint x: 107, endPoint y: 379, distance: 133.3
click at [106, 379] on div "Back to all projects 4033 Treeshadow Dr, Saint Peters, MO 63376 4 Beds | 2 1/2 …" at bounding box center [597, 315] width 1194 height 528
copy link "STL Pest Pro"
click at [193, 372] on div "STL Pest Pro PESTS, BRN_AND_LRR $95.00 1 Repair 8/25/2025 - 8/27/2025 Needs QC" at bounding box center [597, 392] width 907 height 59
click at [211, 376] on link "STL Pest Pro" at bounding box center [199, 380] width 72 height 11
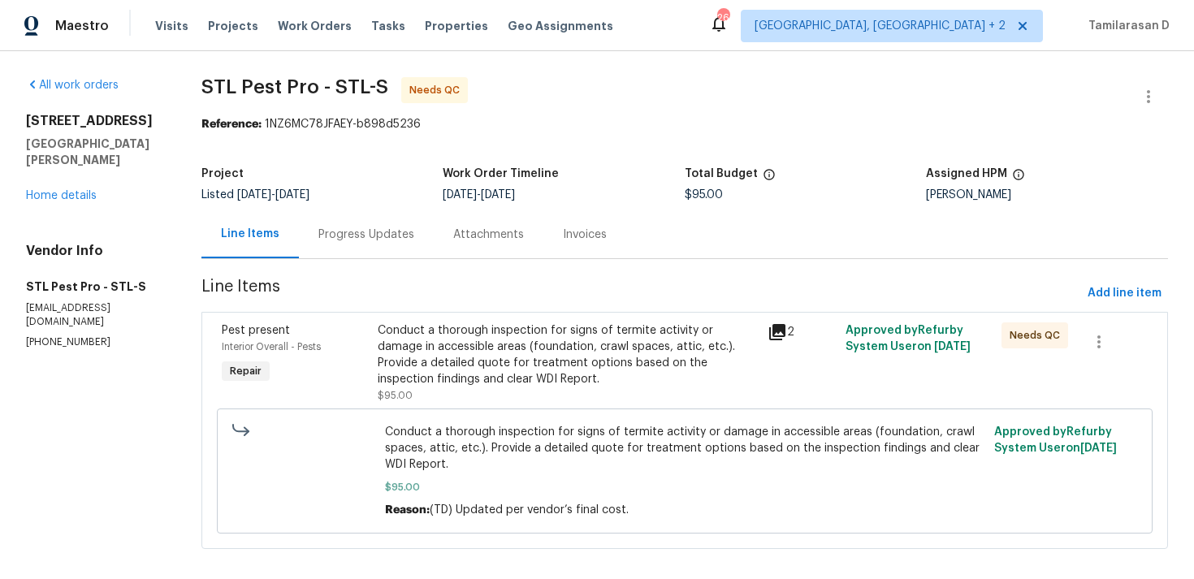
click at [434, 358] on div "Conduct a thorough inspection for signs of termite activity or damage in access…" at bounding box center [568, 355] width 380 height 65
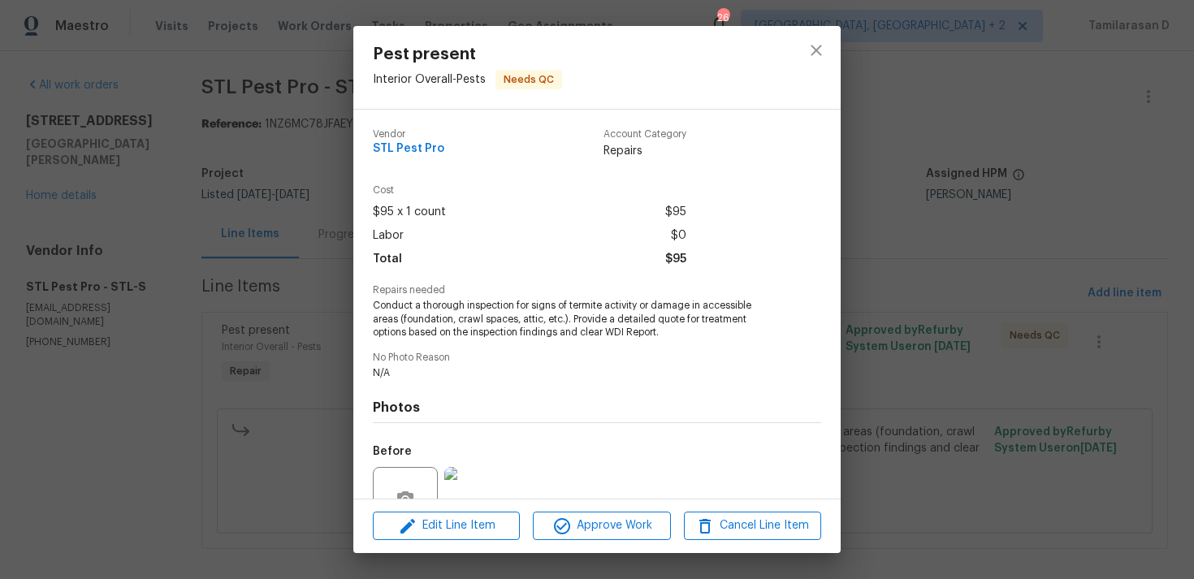
click at [402, 316] on span "Conduct a thorough inspection for signs of termite activity or damage in access…" at bounding box center [575, 319] width 404 height 41
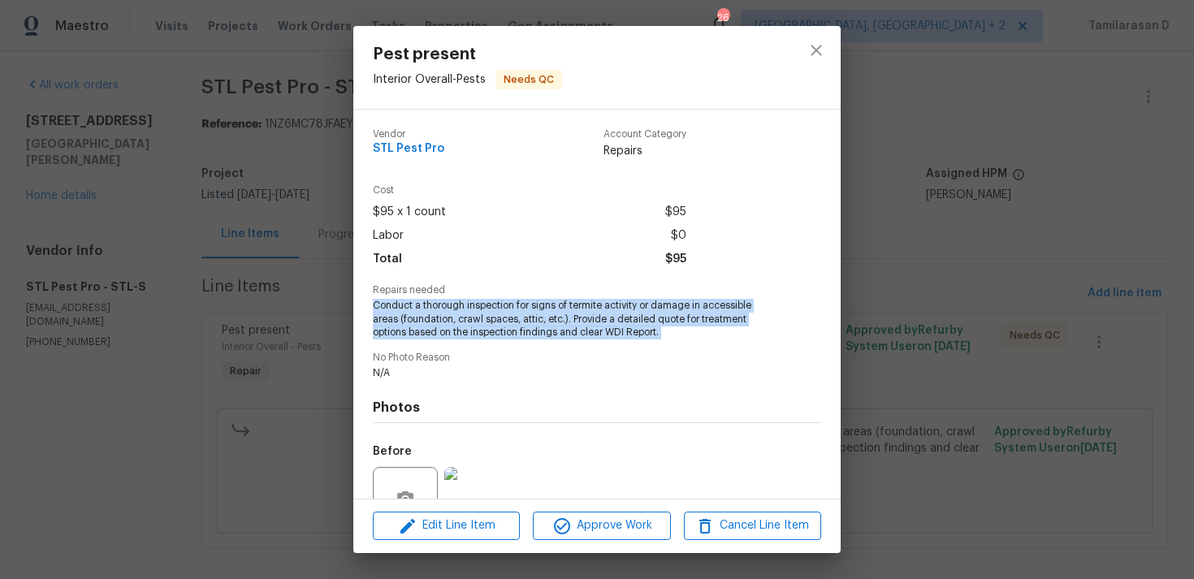
copy span "Conduct a thorough inspection for signs of termite activity or damage in access…"
click at [354, 282] on div "Vendor STL Pest Pro Account Category Repairs Cost $95 x 1 count $95 Labor $0 To…" at bounding box center [597, 304] width 488 height 389
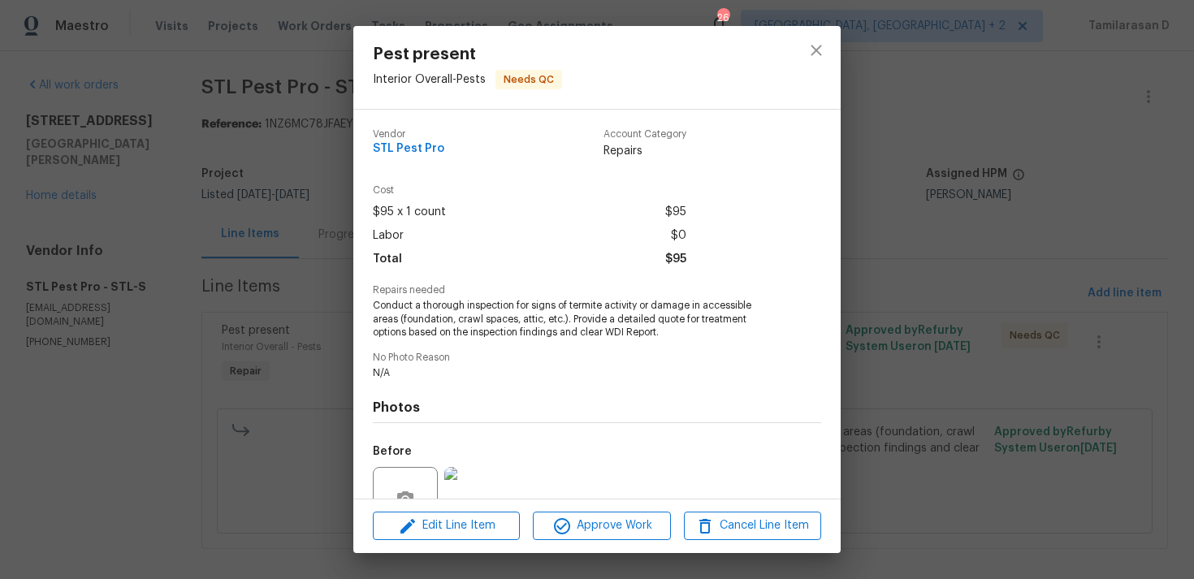
click at [323, 239] on div "Pest present Interior Overall - Pests Needs QC Vendor STL Pest Pro Account Cate…" at bounding box center [597, 289] width 1194 height 579
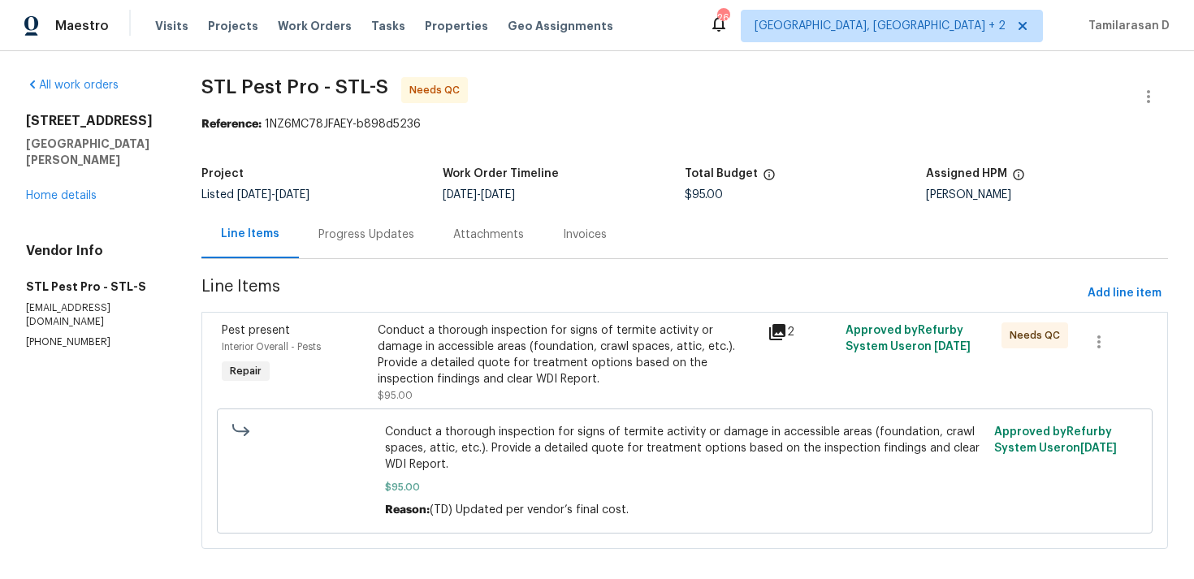
click at [327, 239] on div "Progress Updates" at bounding box center [367, 235] width 96 height 16
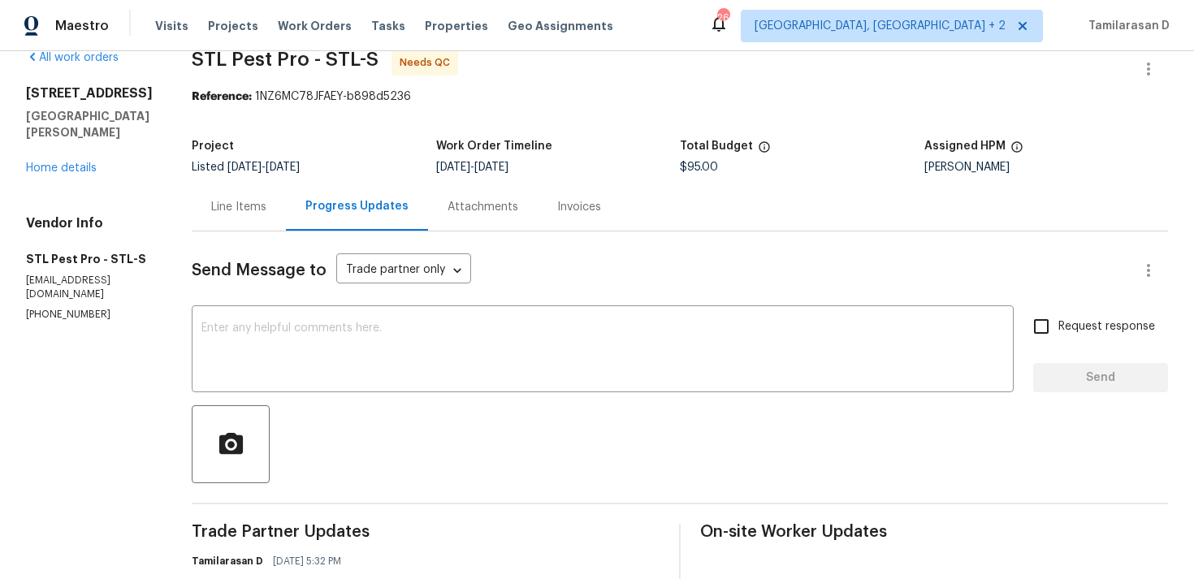
scroll to position [241, 0]
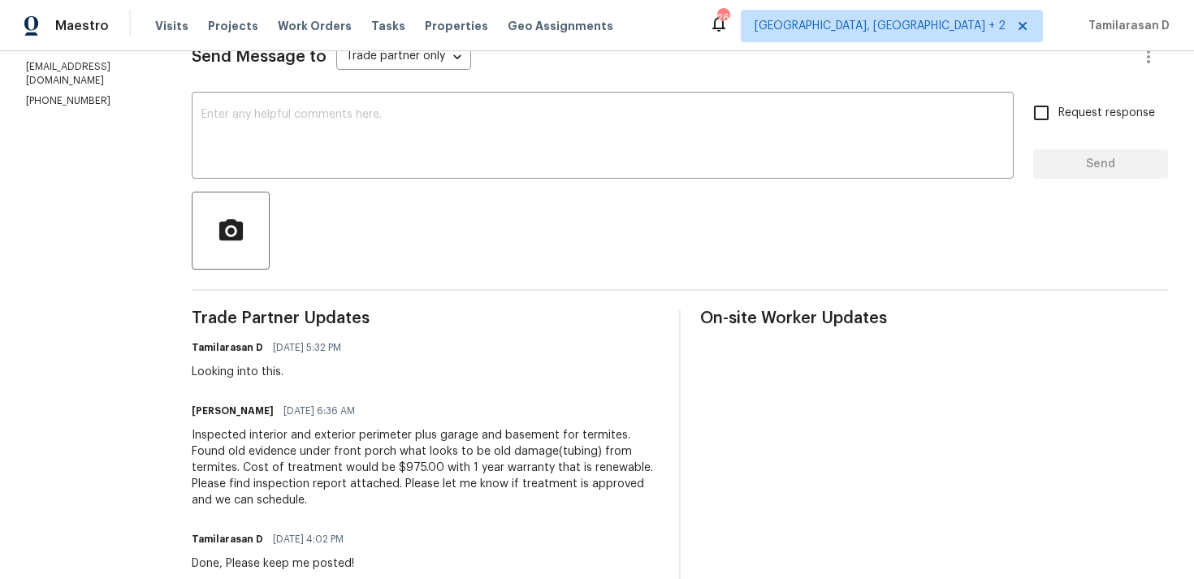
click at [287, 445] on div "Inspected interior and exterior perimeter plus garage and basement for termites…" at bounding box center [426, 467] width 468 height 81
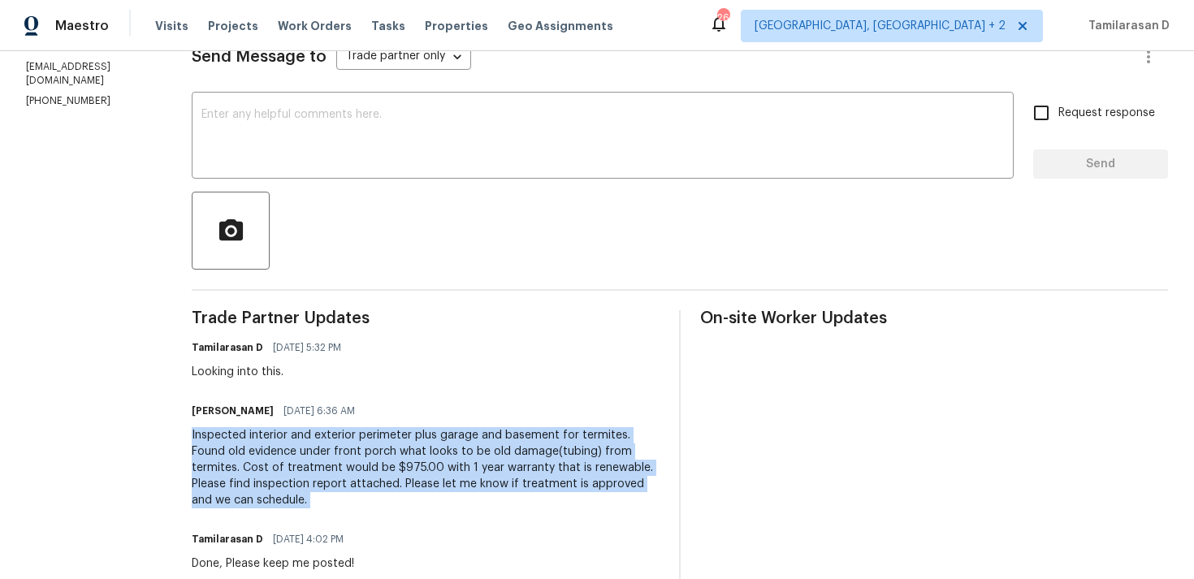
copy div "Inspected interior and exterior perimeter plus garage and basement for termites…"
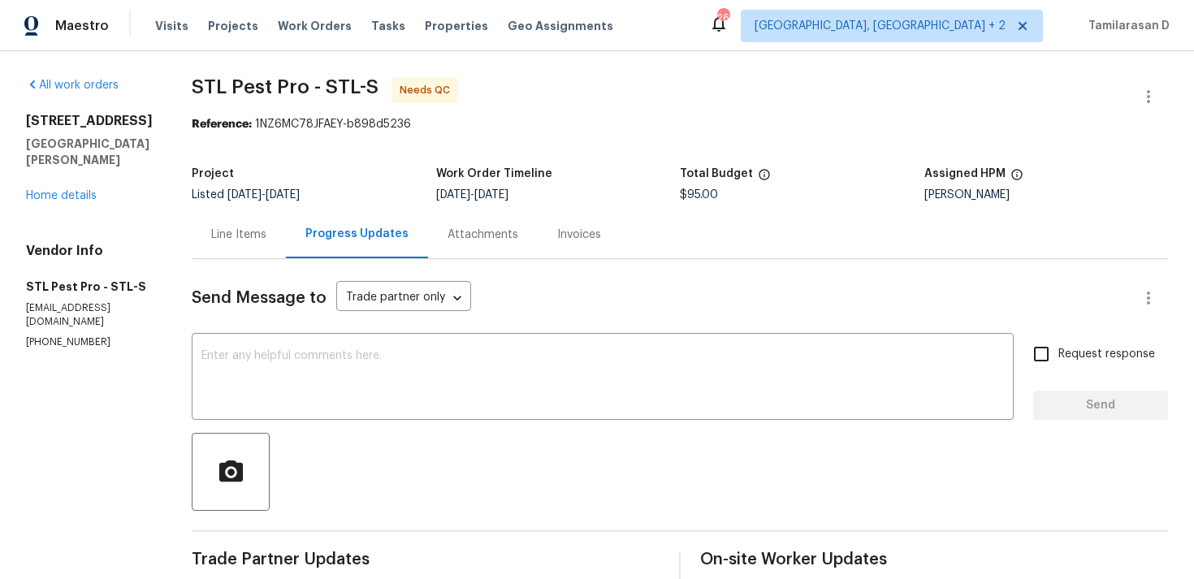
click at [211, 227] on div "Line Items" at bounding box center [238, 235] width 55 height 16
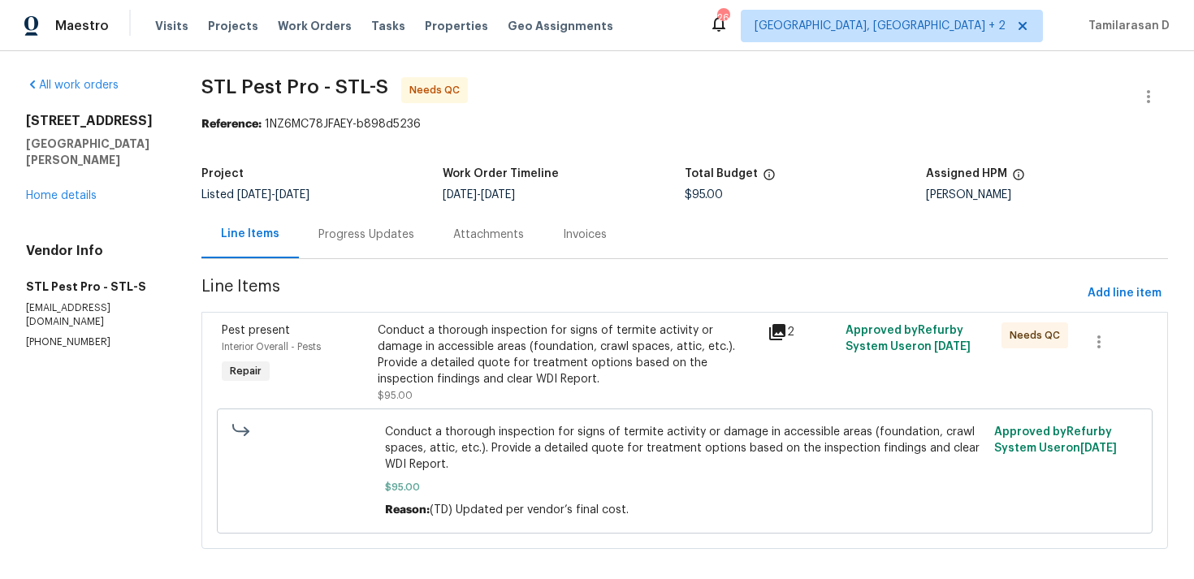
click at [362, 238] on div "Progress Updates" at bounding box center [367, 235] width 96 height 16
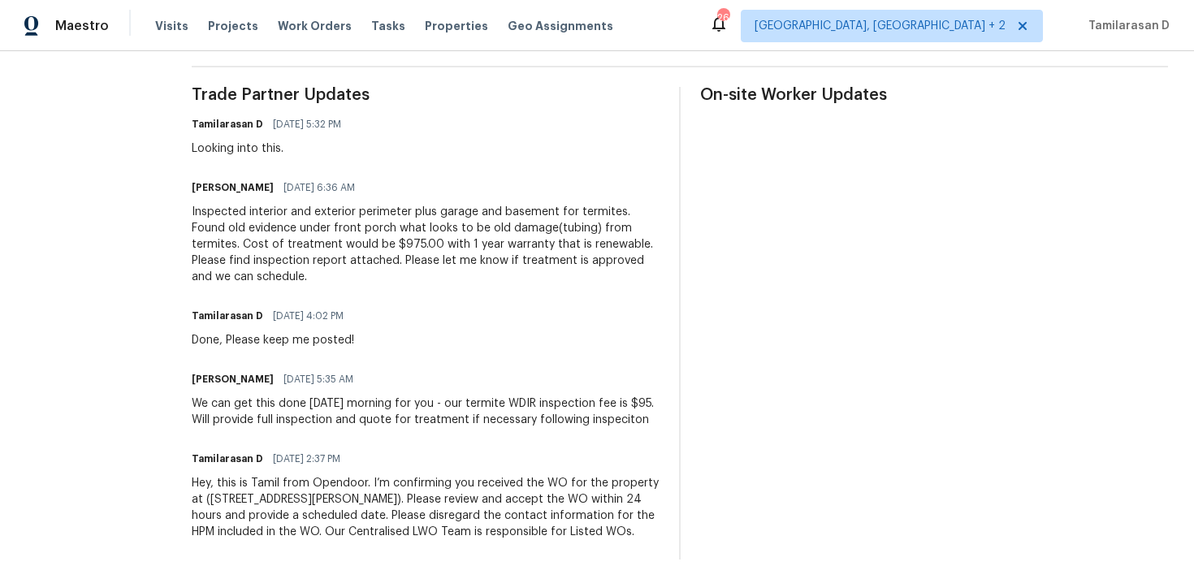
scroll to position [473, 0]
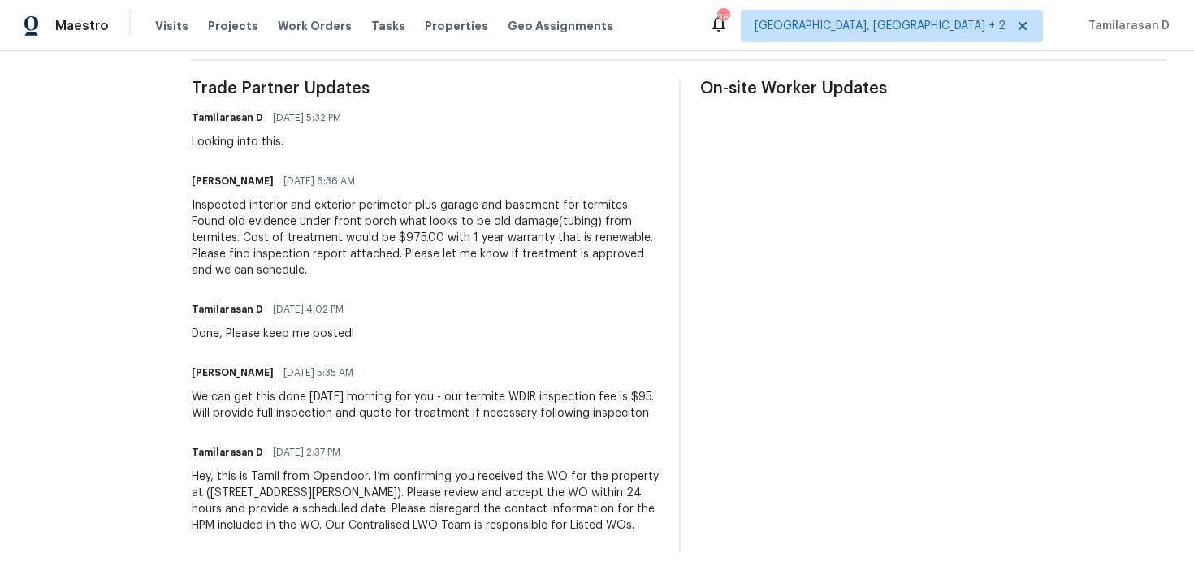
click at [326, 244] on div "Inspected interior and exterior perimeter plus garage and basement for termites…" at bounding box center [426, 237] width 468 height 81
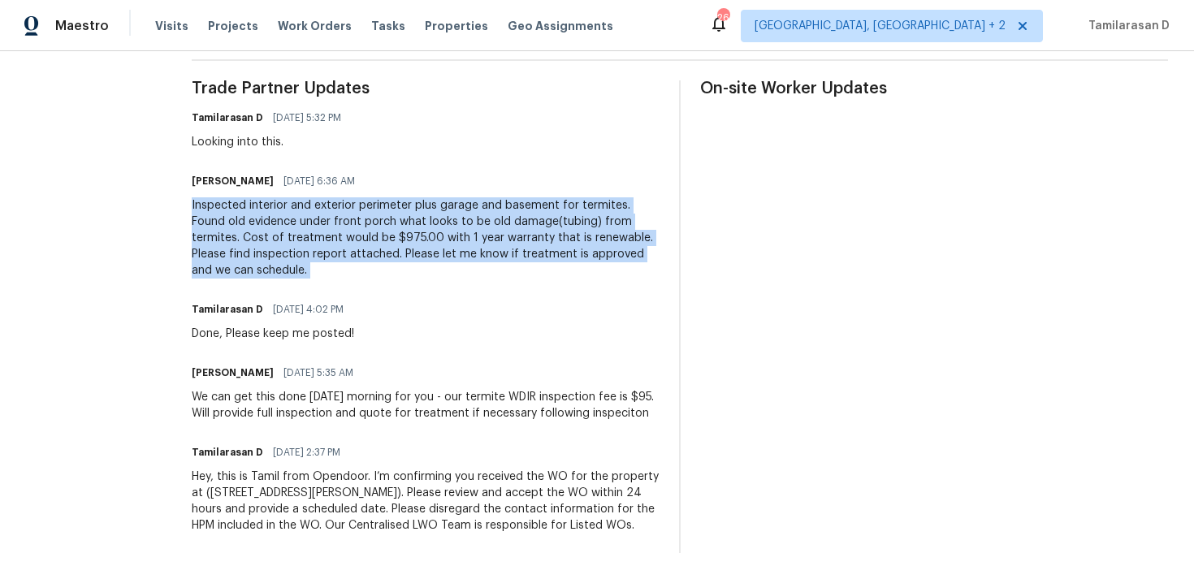
copy div "Inspected interior and exterior perimeter plus garage and basement for termites…"
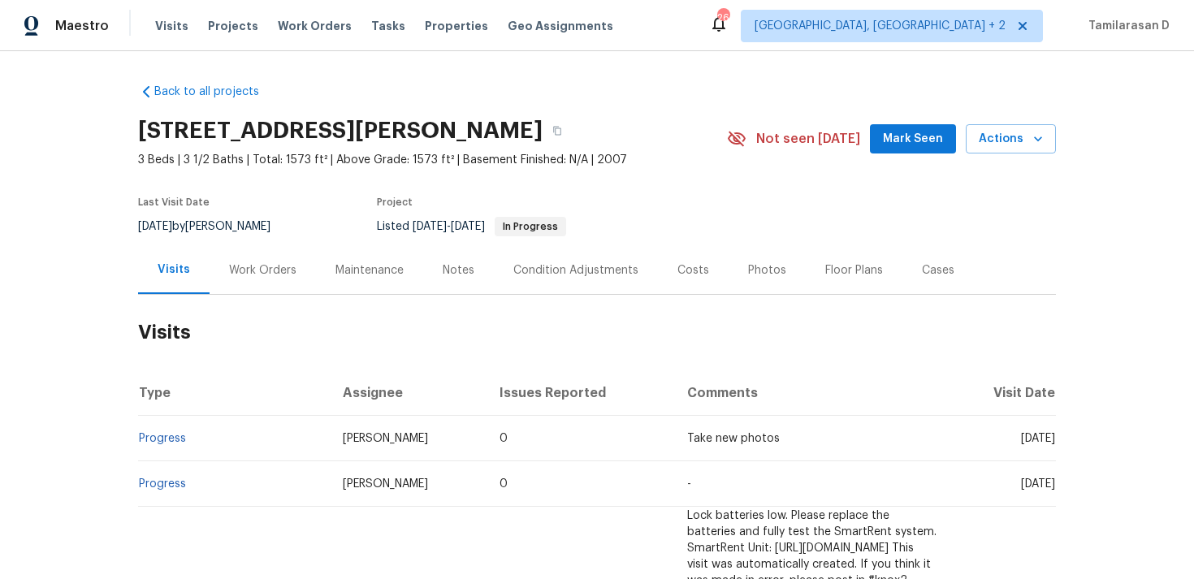
click at [281, 291] on div "Work Orders" at bounding box center [263, 270] width 106 height 48
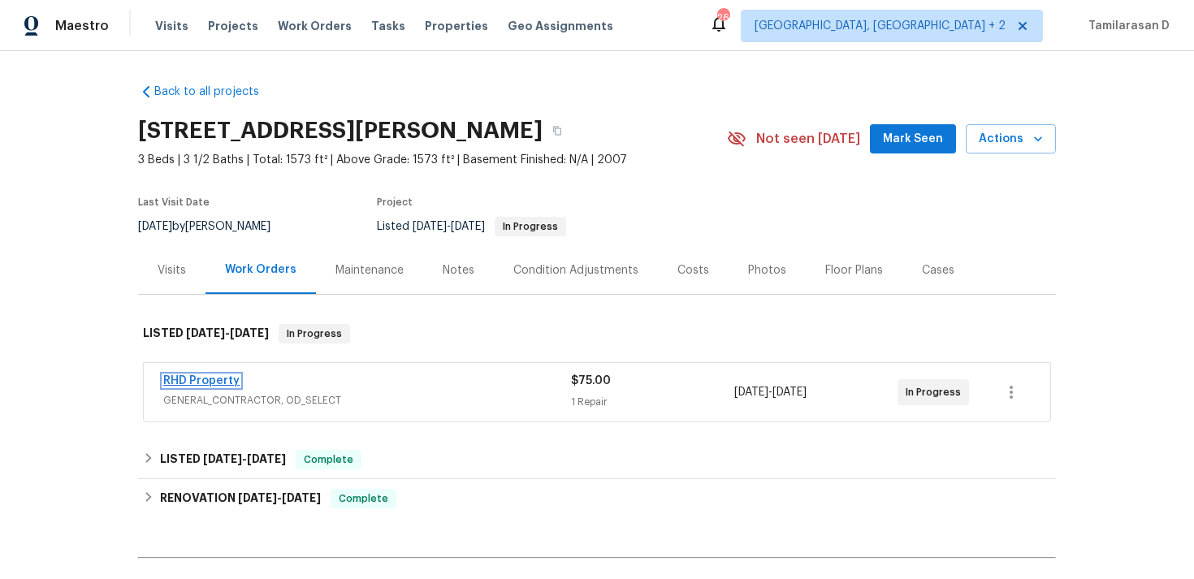
click at [223, 378] on link "RHD Property" at bounding box center [201, 380] width 76 height 11
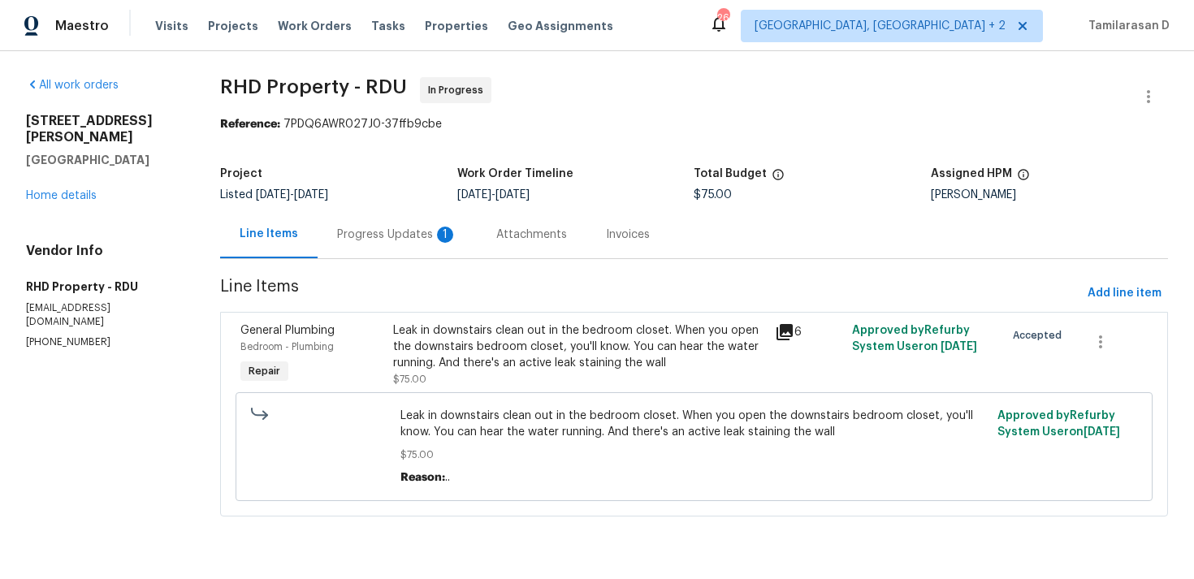
click at [437, 236] on div "1" at bounding box center [445, 235] width 16 height 16
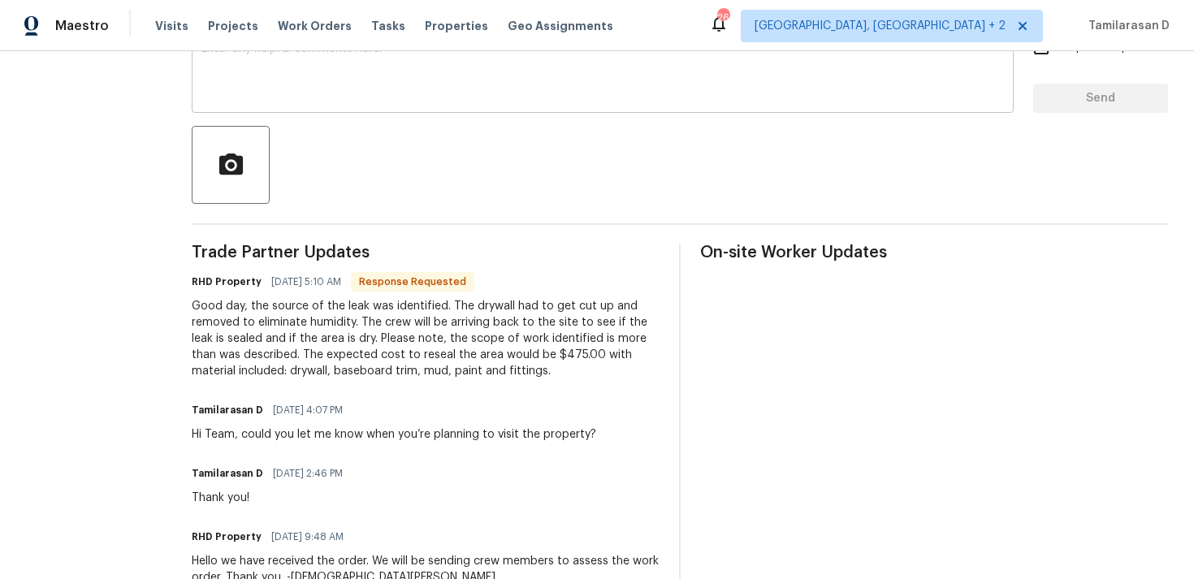
scroll to position [309, 0]
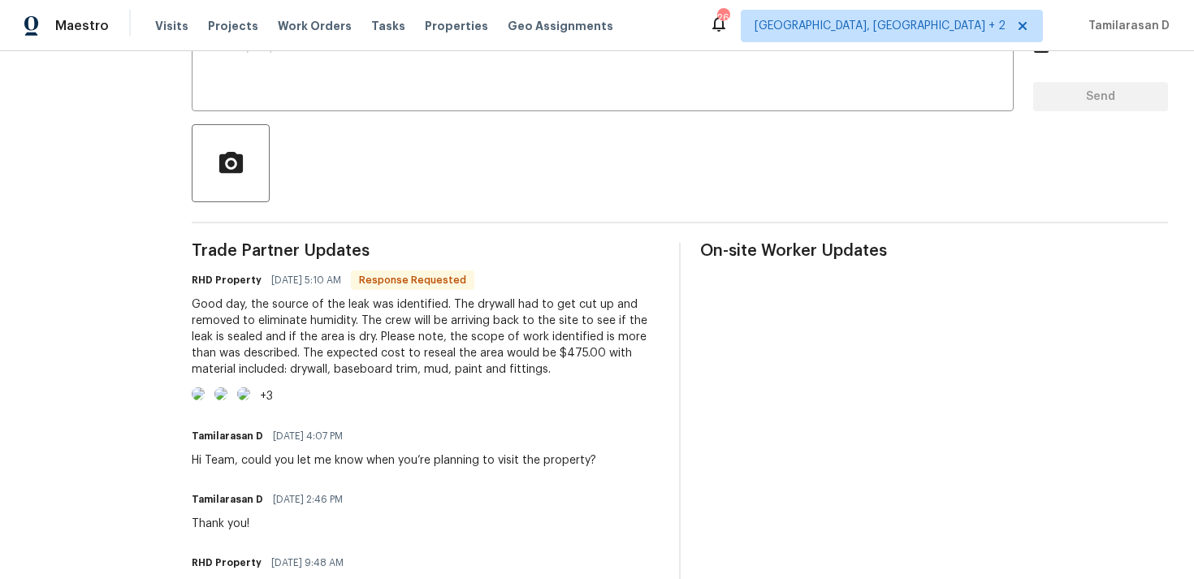
click at [385, 358] on div "Good day, the source of the leak was identified. The drywall had to get cut up …" at bounding box center [426, 337] width 468 height 81
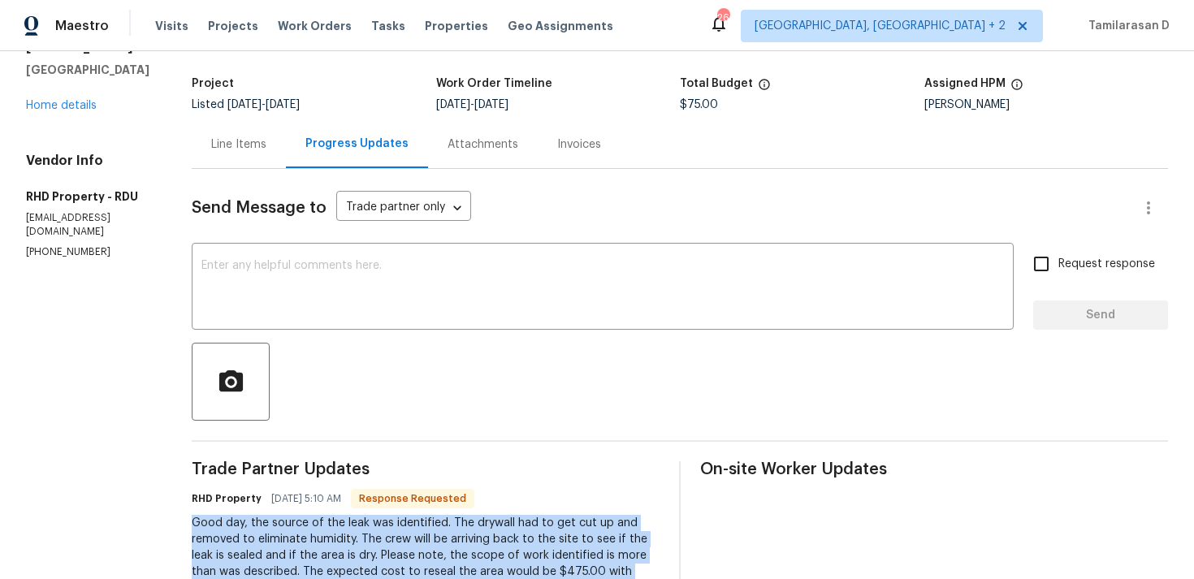
scroll to position [0, 0]
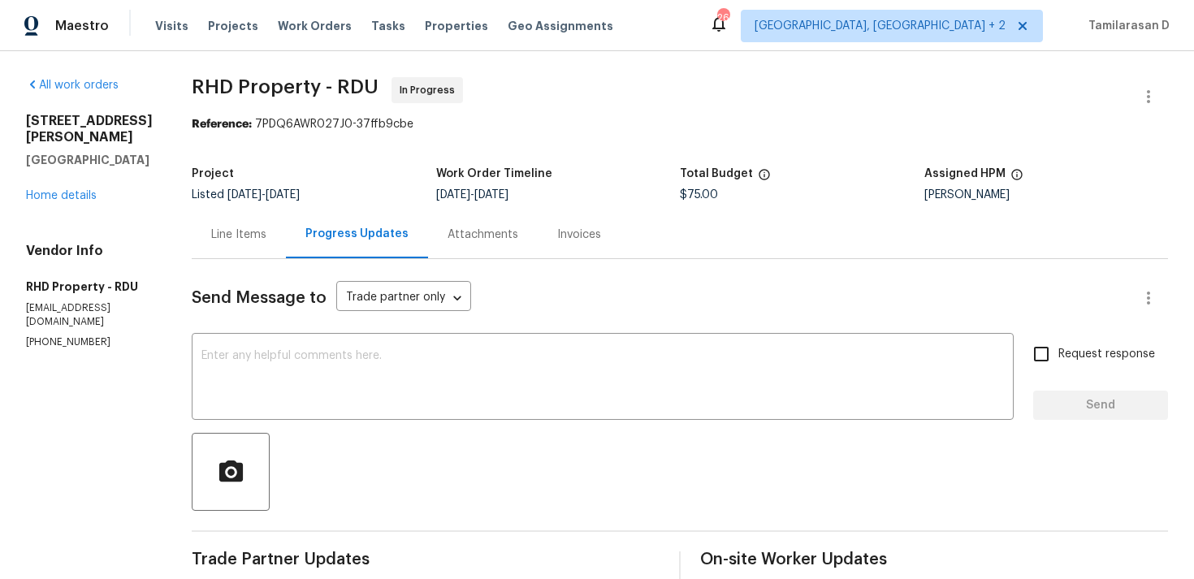
click at [259, 245] on div "Line Items" at bounding box center [239, 234] width 94 height 48
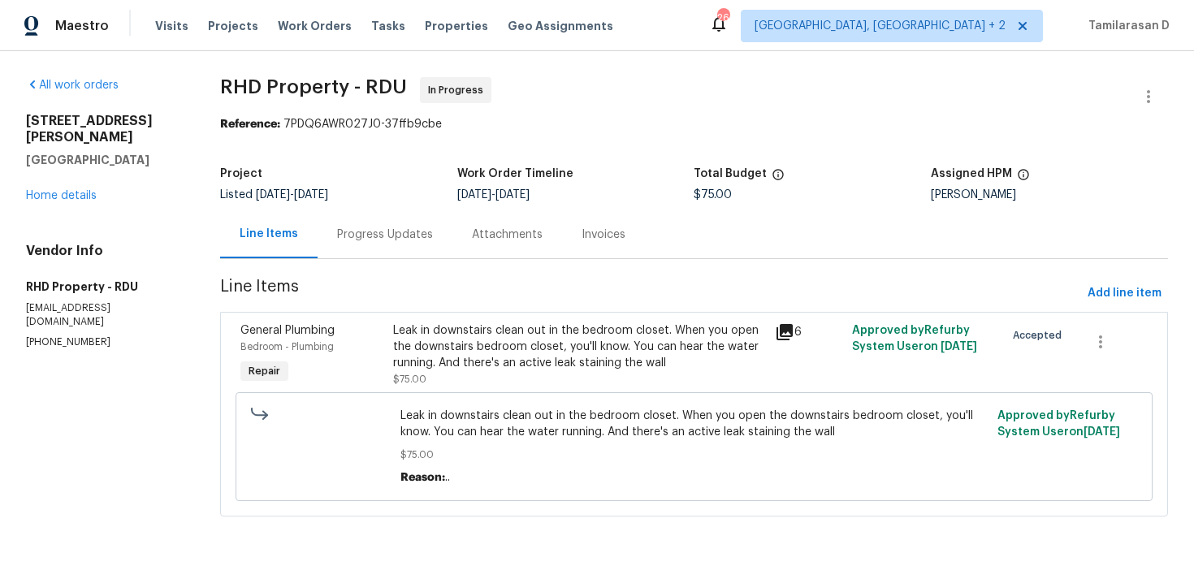
click at [496, 364] on div "Leak in downstairs clean out in the bedroom closet. When you open the downstair…" at bounding box center [579, 347] width 372 height 49
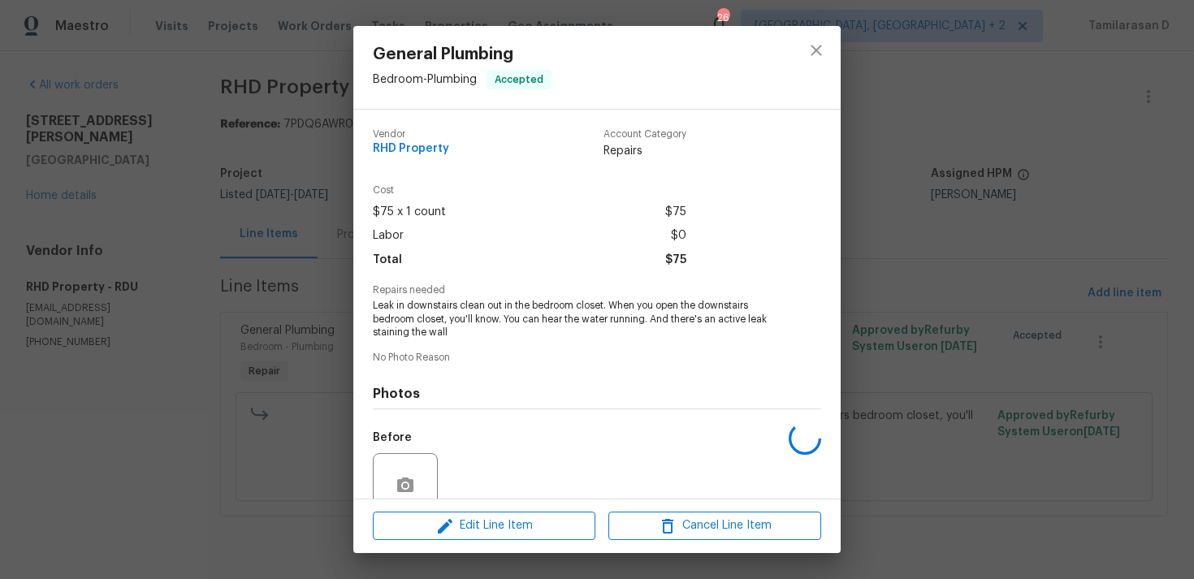
scroll to position [141, 0]
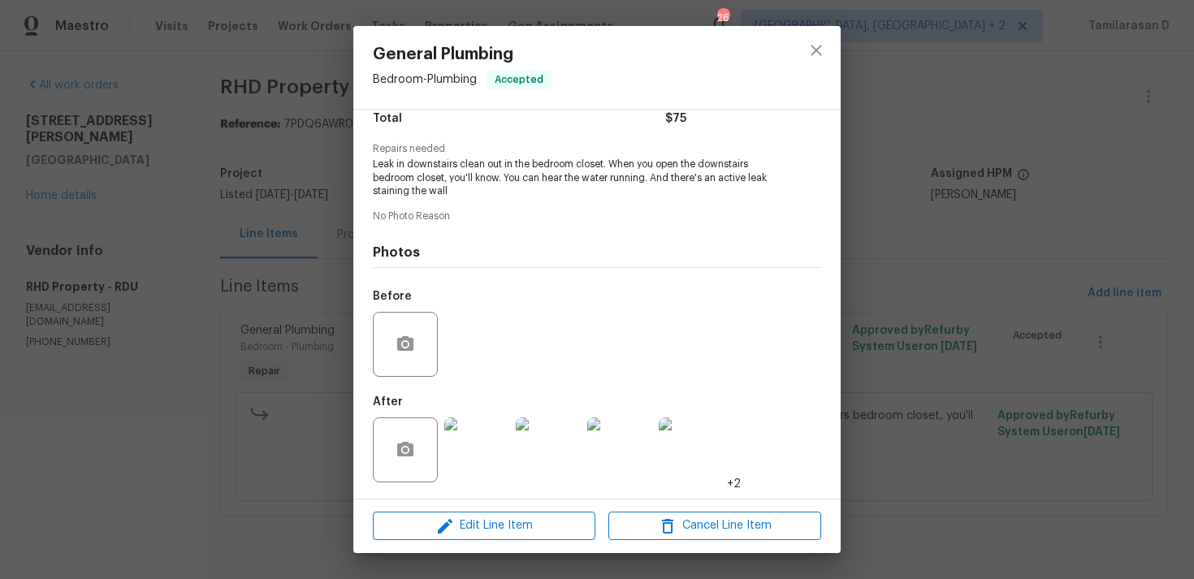
click at [489, 427] on img at bounding box center [476, 450] width 65 height 65
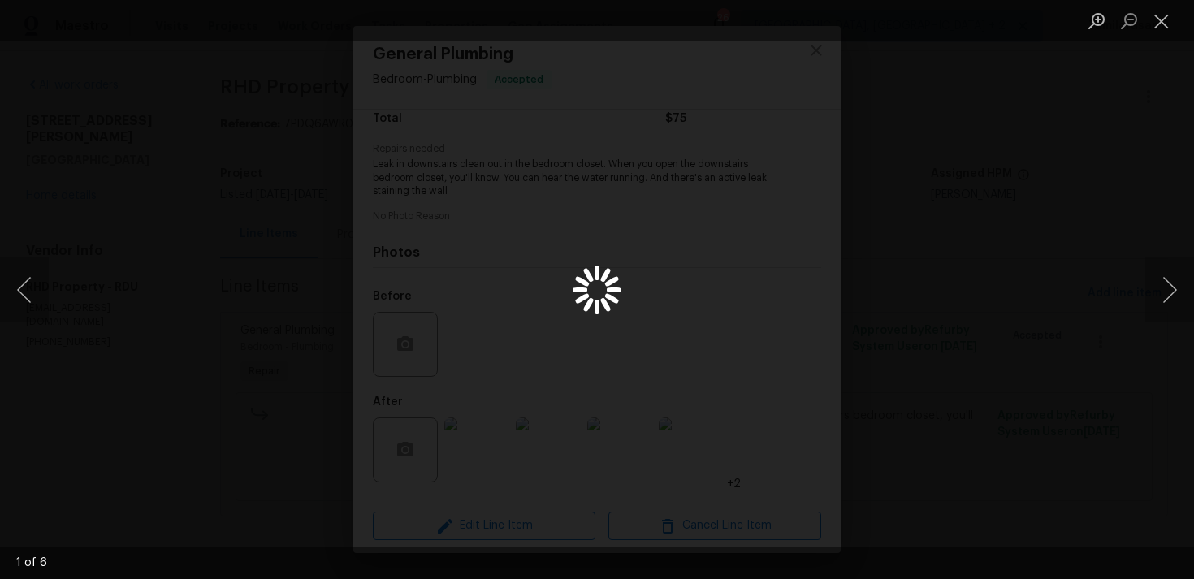
click at [489, 427] on div "Lightbox" at bounding box center [597, 289] width 1194 height 579
click at [1175, 275] on button "Next image" at bounding box center [1170, 290] width 49 height 65
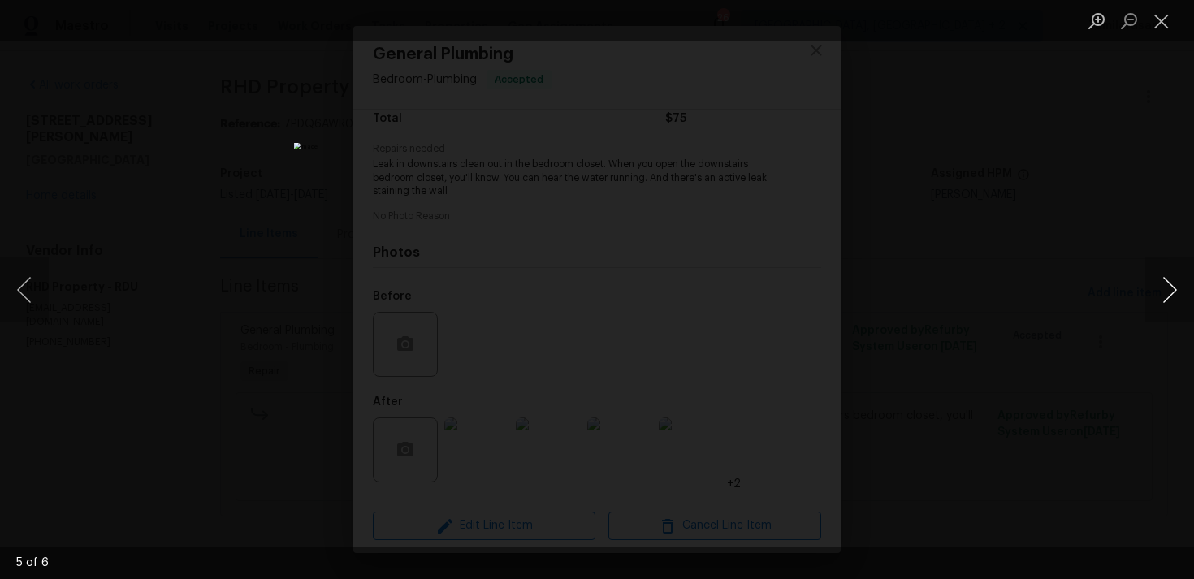
click at [1175, 275] on button "Next image" at bounding box center [1170, 290] width 49 height 65
click at [1017, 246] on div "Lightbox" at bounding box center [597, 289] width 1194 height 579
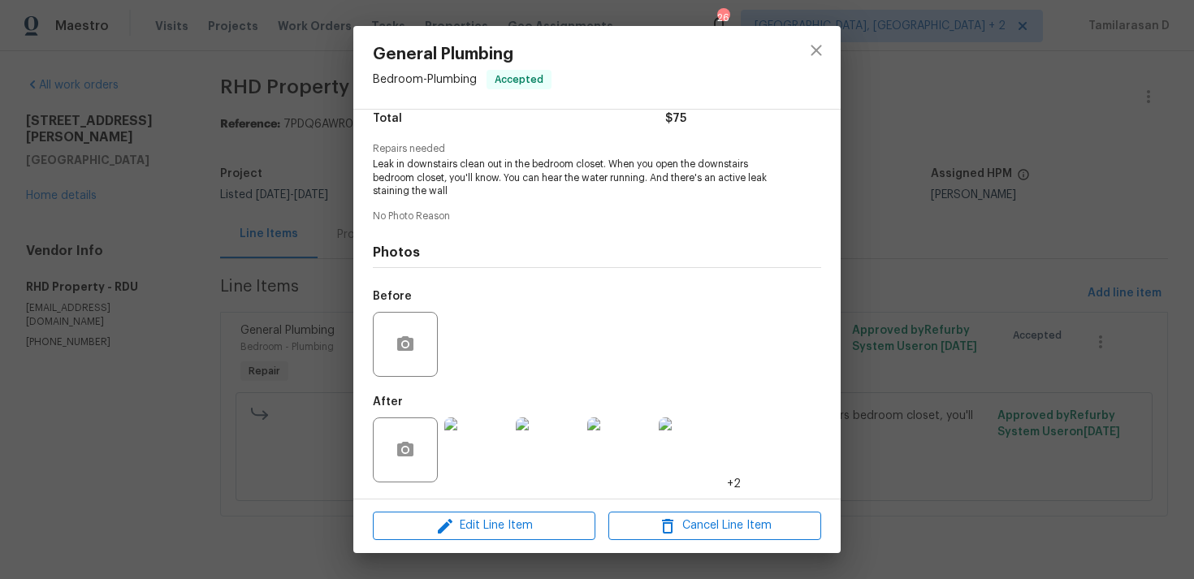
click at [797, 58] on div at bounding box center [816, 67] width 49 height 83
click at [814, 50] on icon "close" at bounding box center [817, 51] width 20 height 20
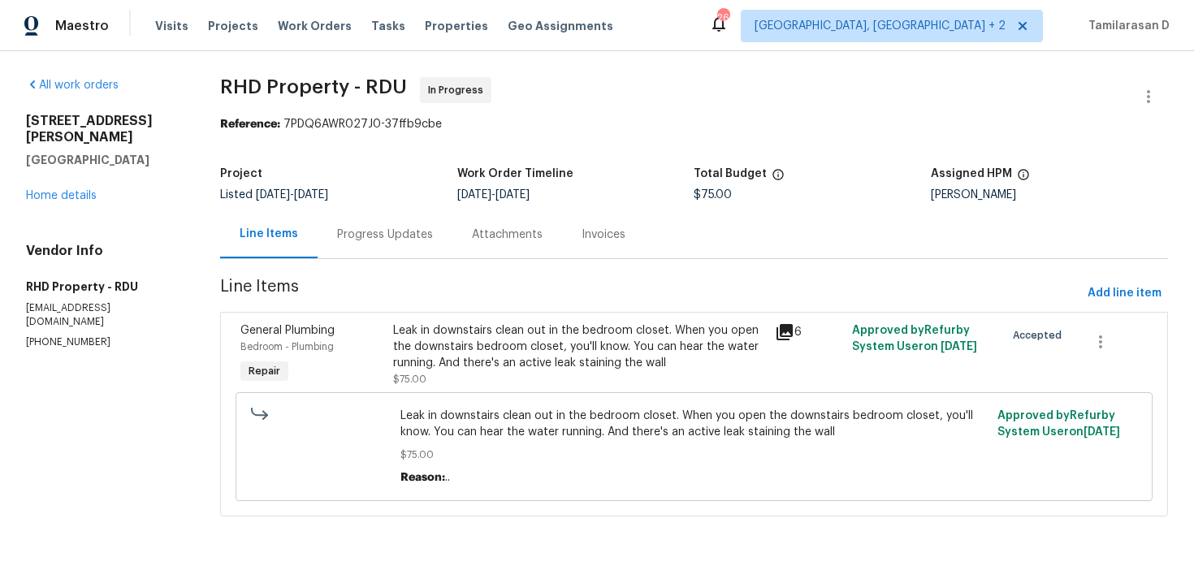
click at [436, 241] on div "Progress Updates" at bounding box center [385, 234] width 135 height 48
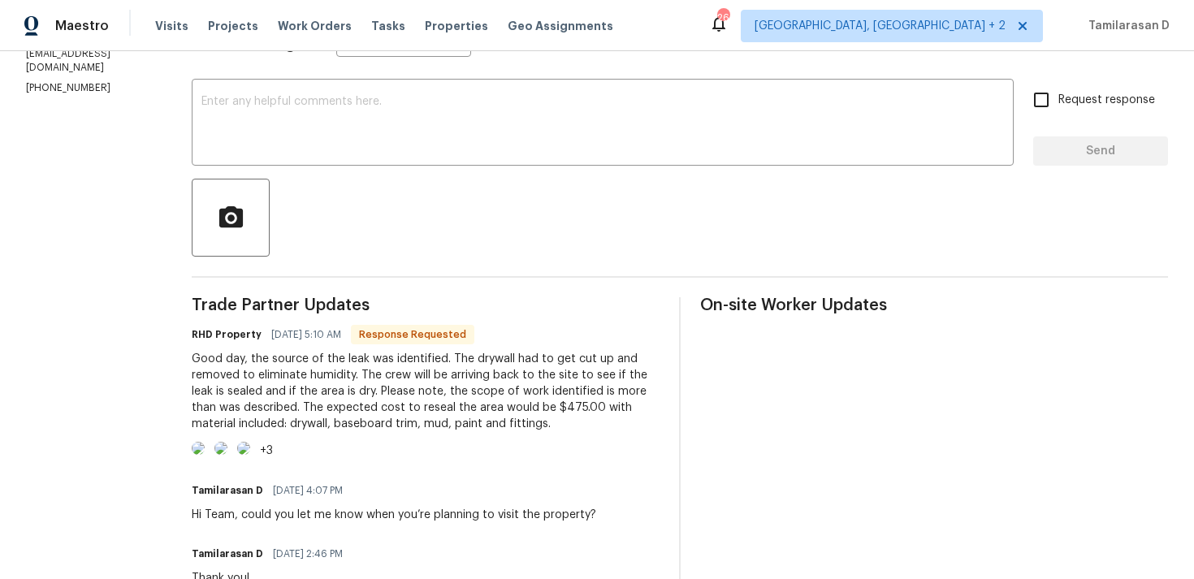
scroll to position [279, 0]
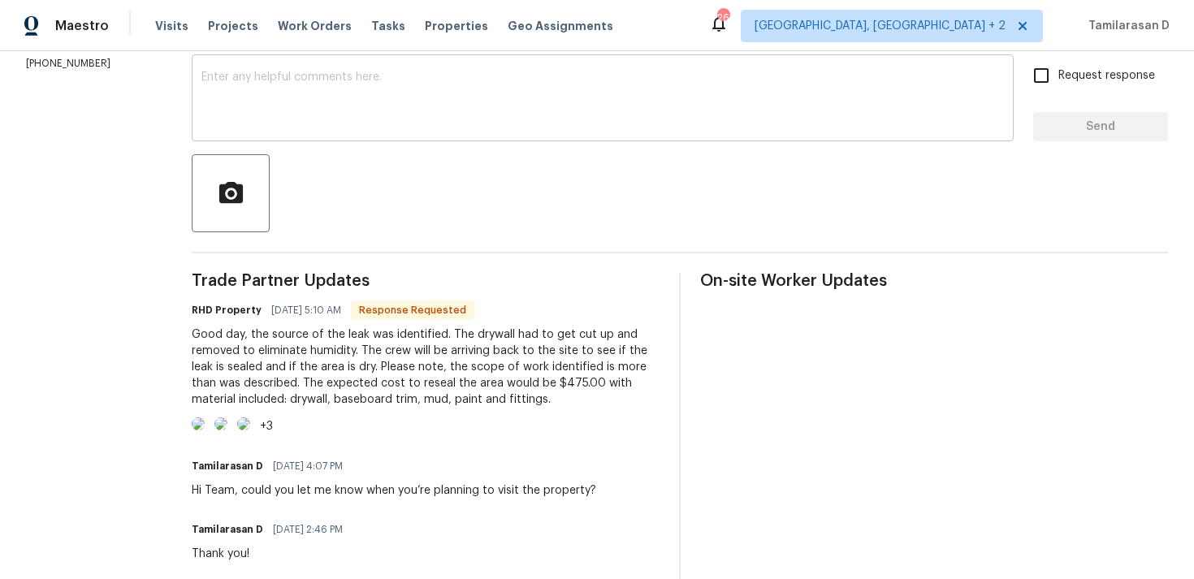
click at [437, 129] on div "x ​" at bounding box center [603, 100] width 822 height 83
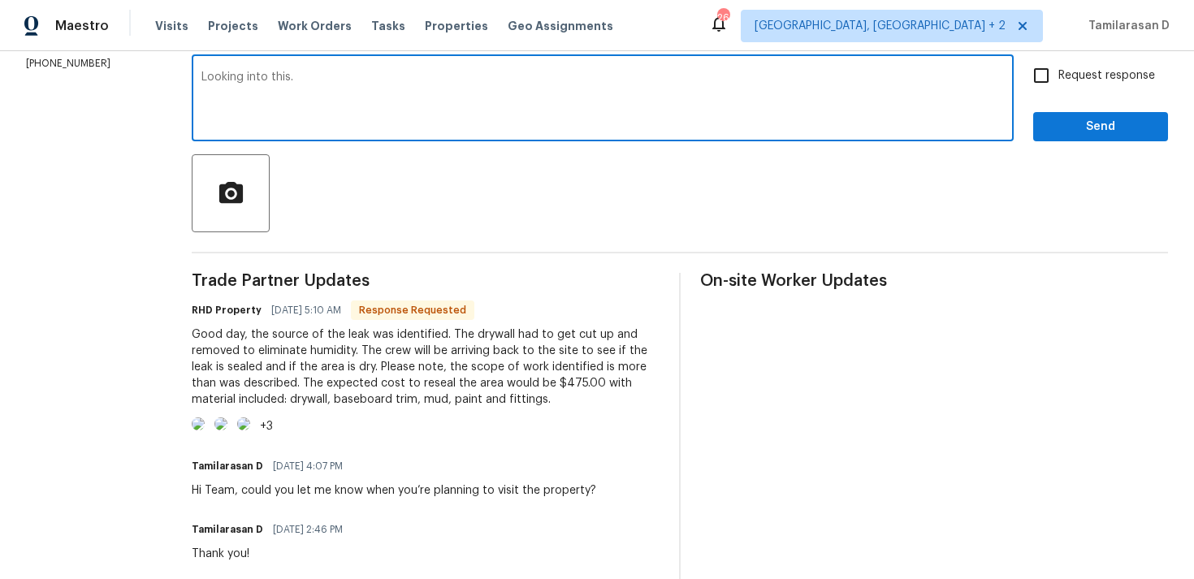
type textarea "Looking into this."
click at [1125, 124] on span "Send" at bounding box center [1101, 127] width 109 height 20
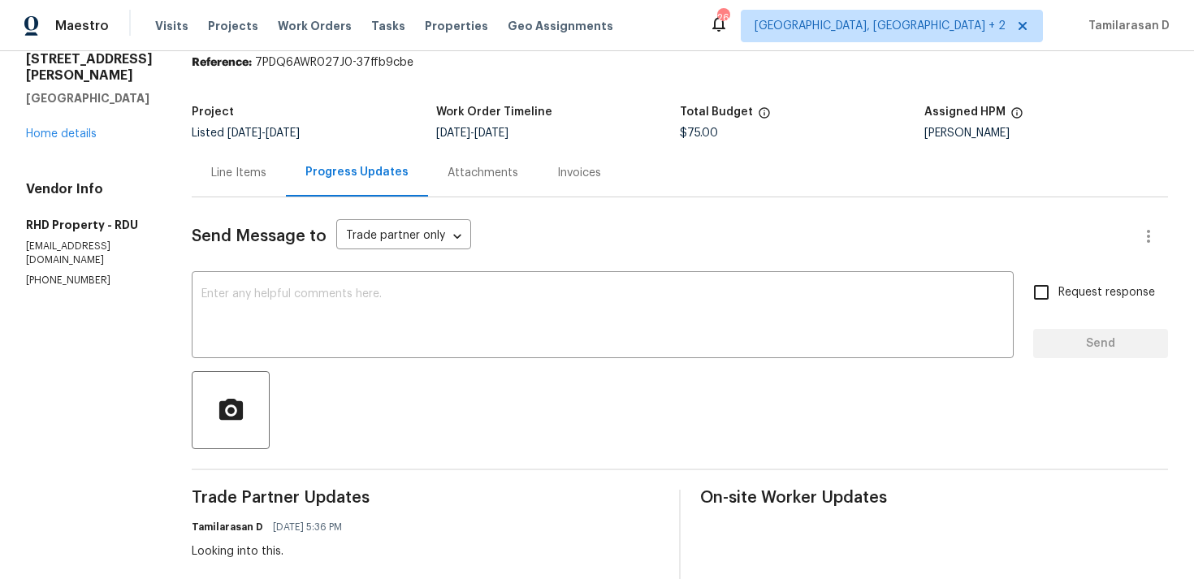
scroll to position [0, 0]
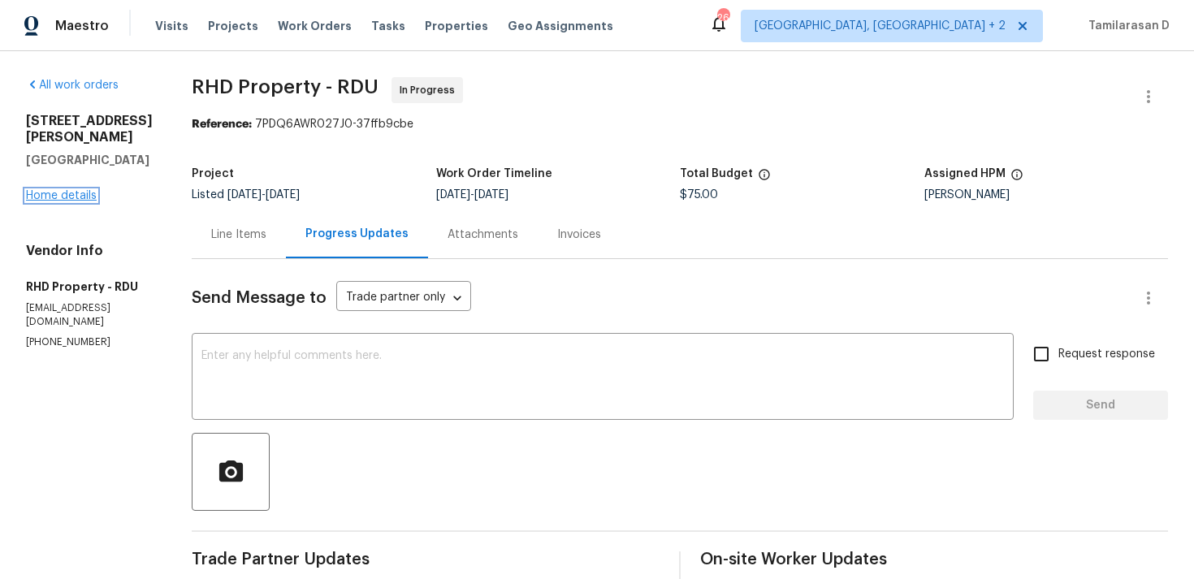
click at [81, 196] on link "Home details" at bounding box center [61, 195] width 71 height 11
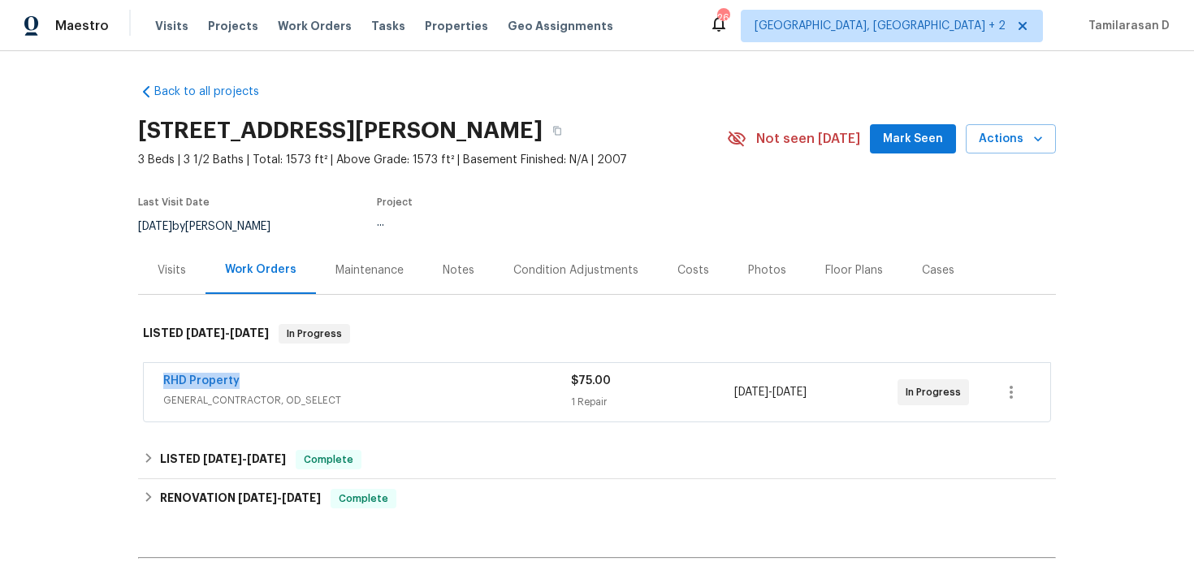
drag, startPoint x: 245, startPoint y: 382, endPoint x: 117, endPoint y: 381, distance: 128.4
click at [116, 381] on div "Back to all projects 650 Ganyard Farm Way Unit 6, Durham, NC 27703 3 Beds | 3 1…" at bounding box center [597, 315] width 1194 height 528
copy link "RHD Property"
click at [215, 378] on link "RHD Property" at bounding box center [201, 380] width 76 height 11
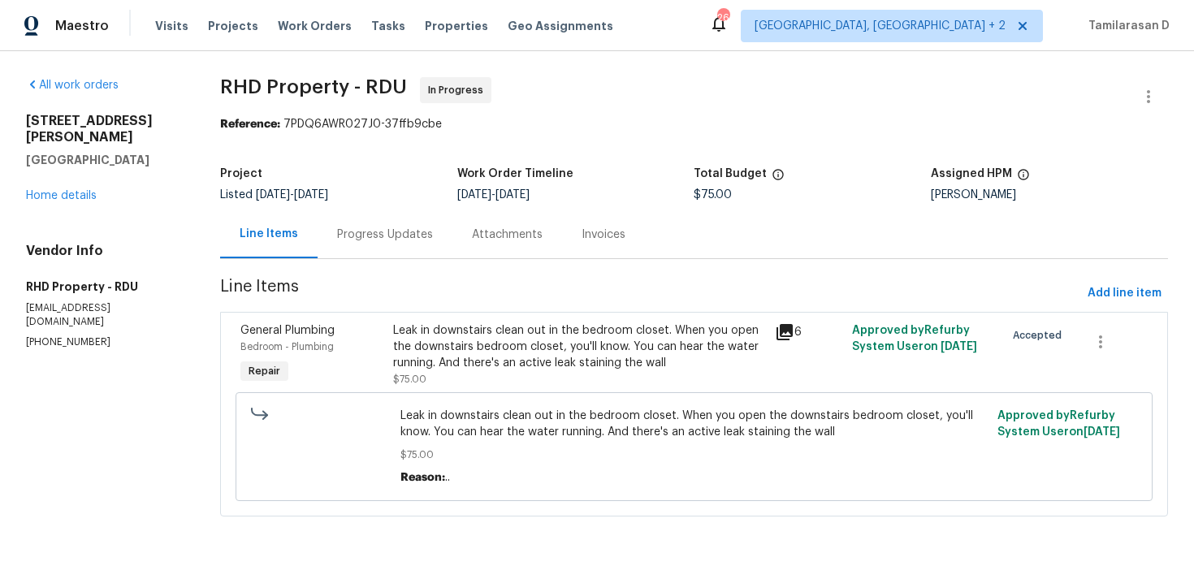
click at [440, 366] on div "Leak in downstairs clean out in the bedroom closet. When you open the downstair…" at bounding box center [579, 347] width 372 height 49
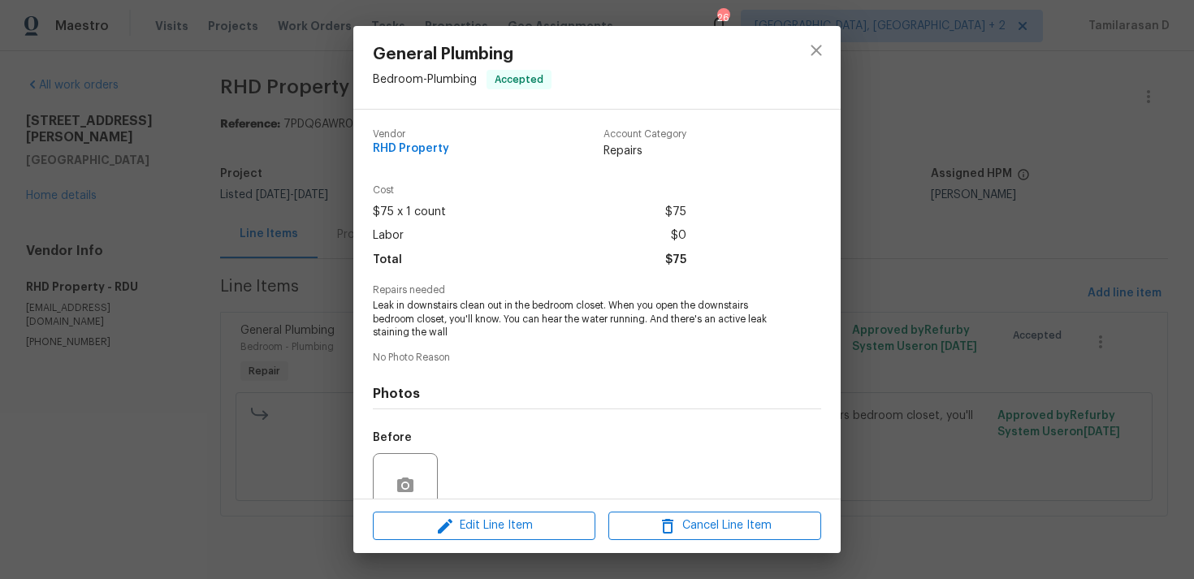
click at [399, 305] on span "Leak in downstairs clean out in the bedroom closet. When you open the downstair…" at bounding box center [575, 319] width 404 height 41
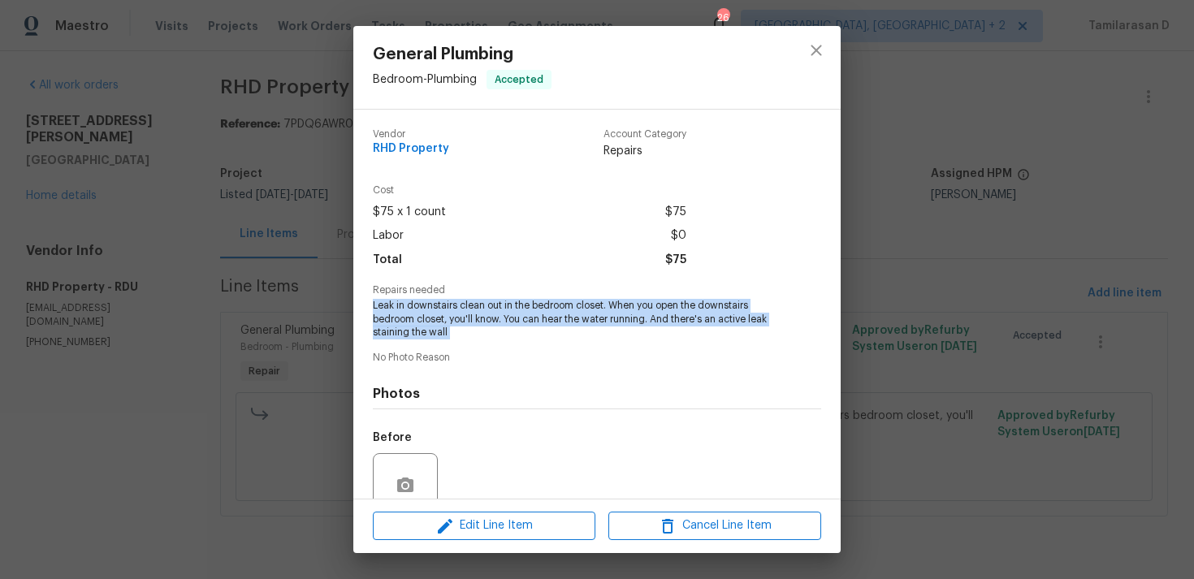
copy span "Leak in downstairs clean out in the bedroom closet. When you open the downstair…"
click at [288, 272] on div "General Plumbing Bedroom - Plumbing Accepted Vendor RHD Property Account Catego…" at bounding box center [597, 289] width 1194 height 579
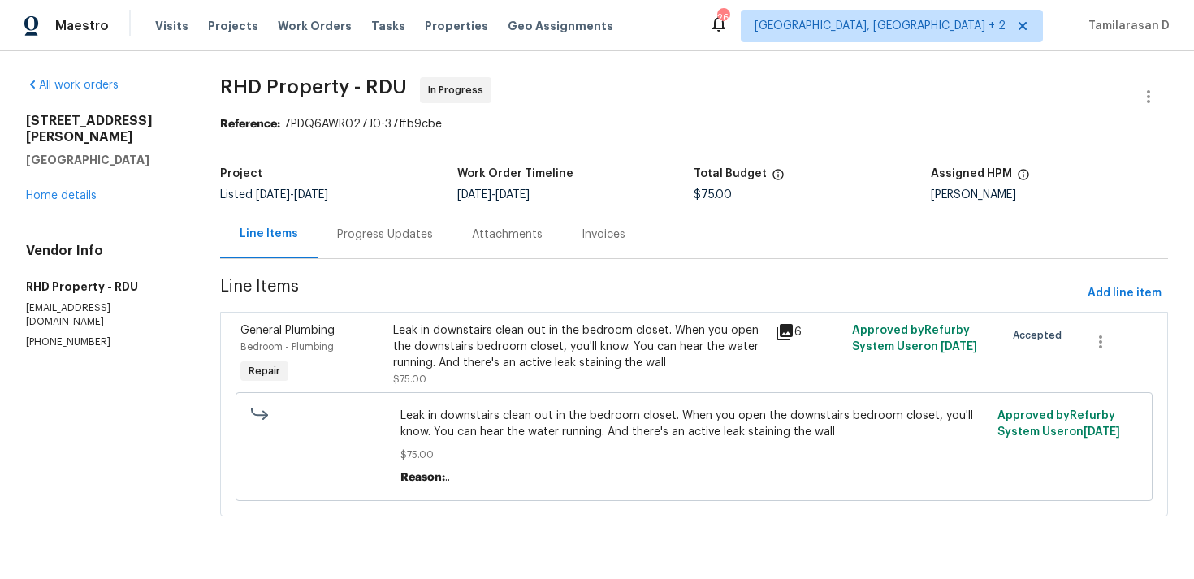
click at [340, 238] on div "Progress Updates" at bounding box center [385, 235] width 96 height 16
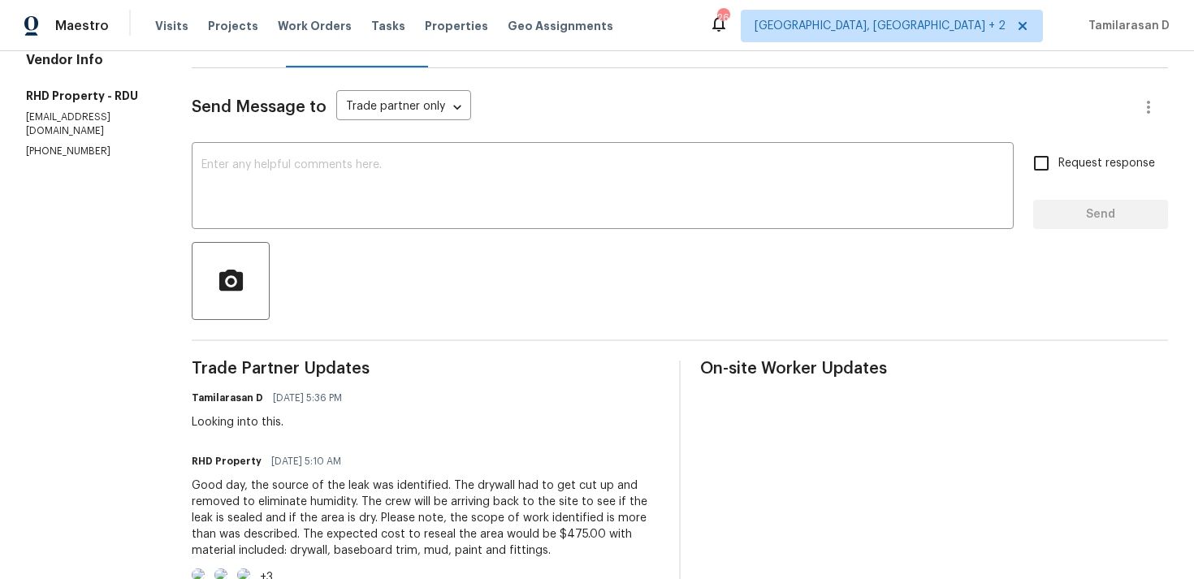
scroll to position [274, 0]
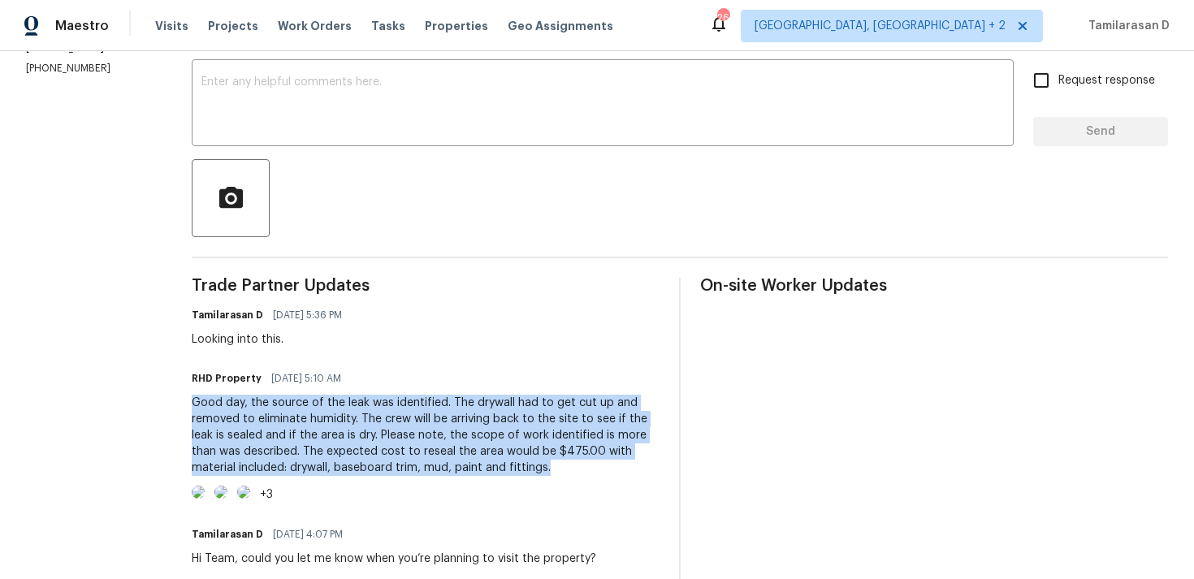
drag, startPoint x: 216, startPoint y: 402, endPoint x: 570, endPoint y: 469, distance: 360.5
click at [570, 469] on div "Good day, the source of the leak was identified. The drywall had to get cut up …" at bounding box center [426, 435] width 468 height 81
copy div "Good day, the source of the leak was identified. The drywall had to get cut up …"
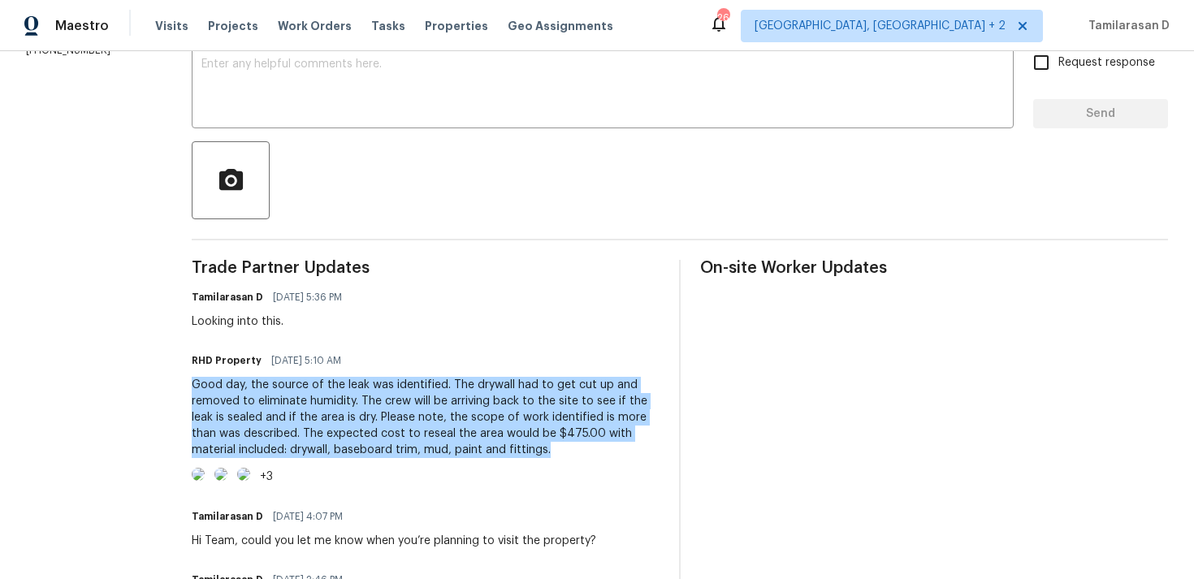
scroll to position [0, 0]
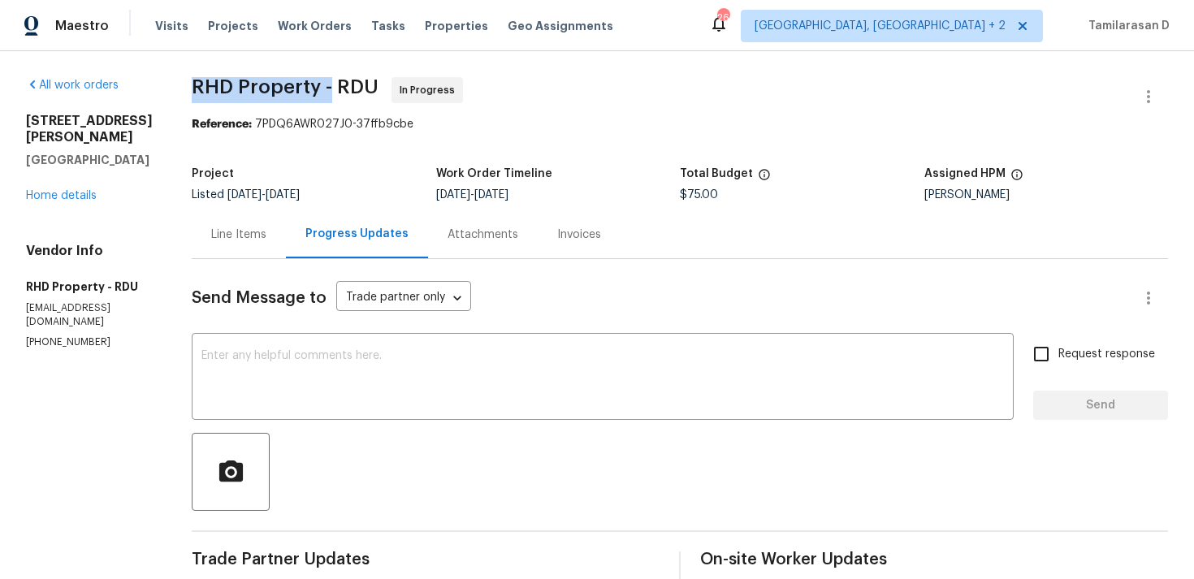
drag, startPoint x: 211, startPoint y: 82, endPoint x: 351, endPoint y: 86, distance: 139.8
copy span "RHD Property -"
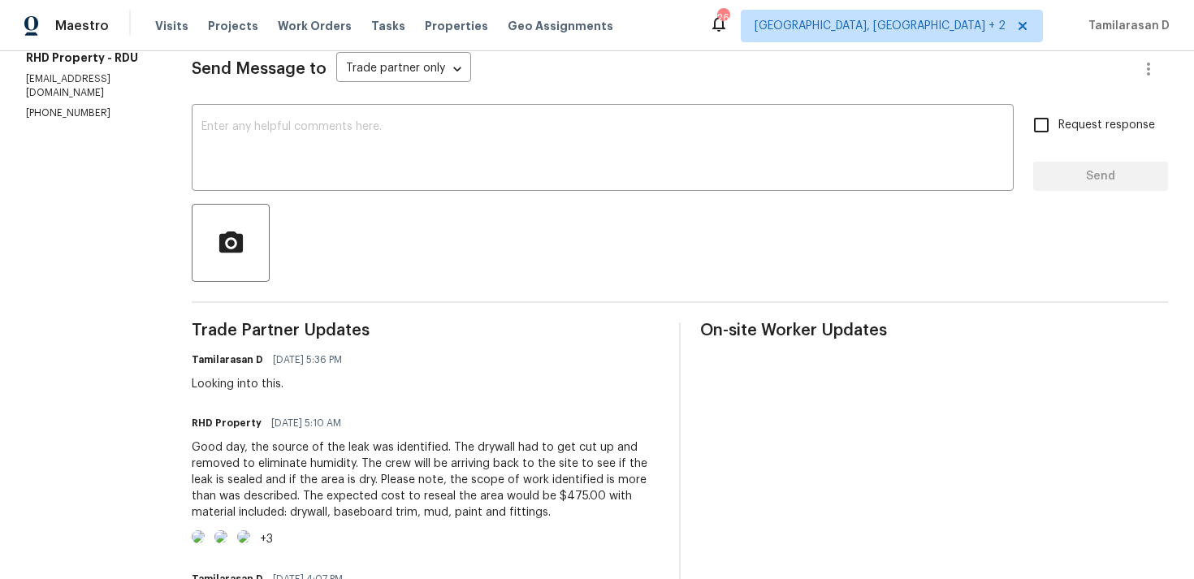
click at [293, 463] on div "Good day, the source of the leak was identified. The drywall had to get cut up …" at bounding box center [426, 480] width 468 height 81
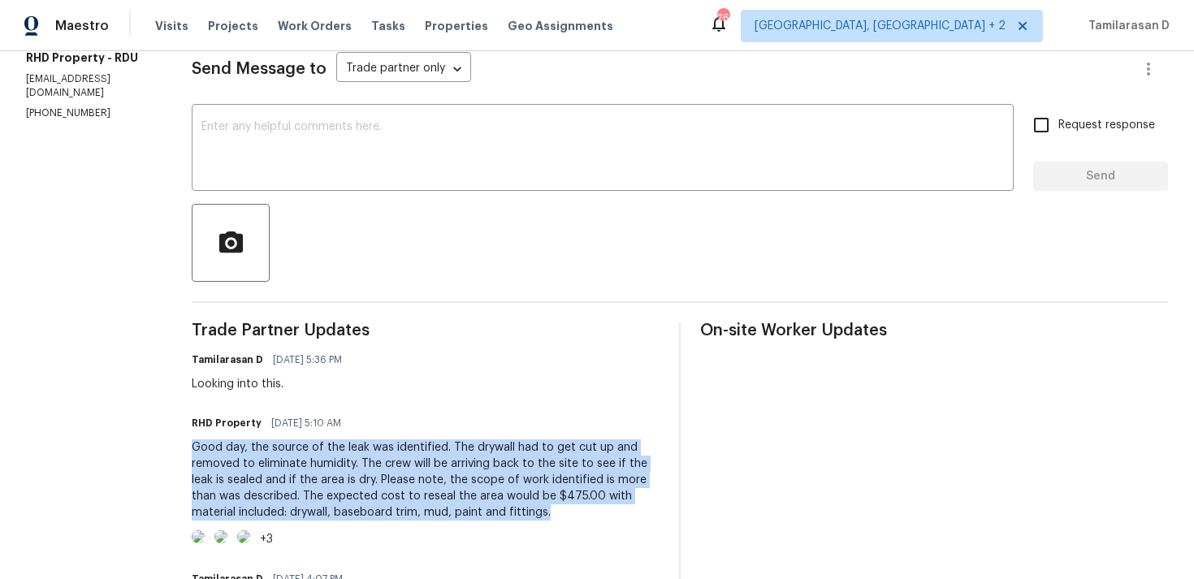
copy div "Good day, the source of the leak was identified. The drywall had to get cut up …"
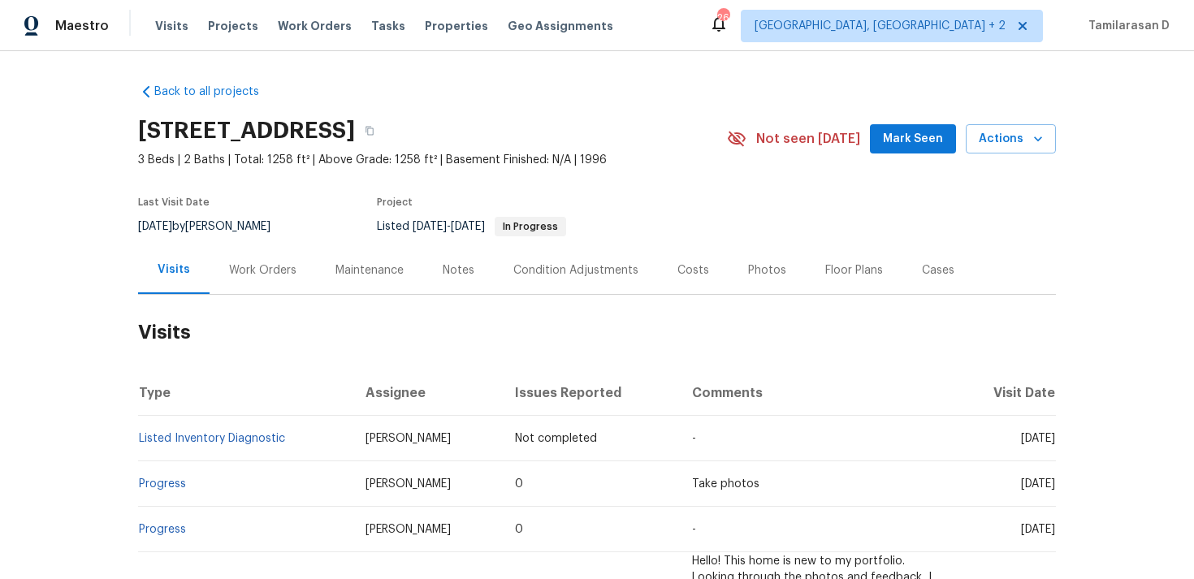
click at [277, 294] on div "Work Orders" at bounding box center [263, 270] width 106 height 48
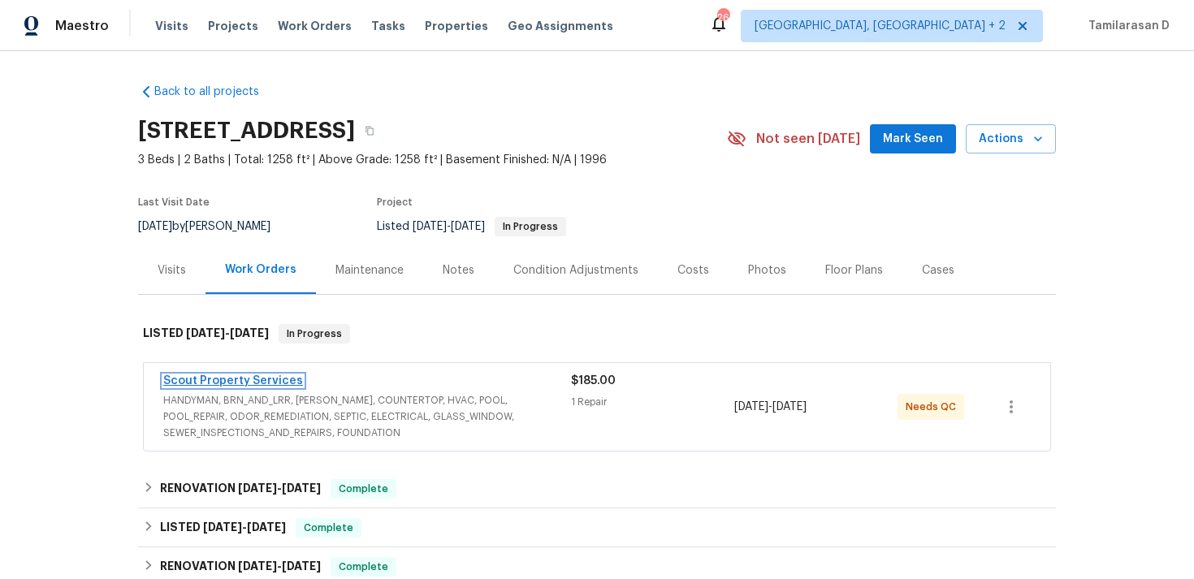
click at [238, 387] on link "Scout Property Services" at bounding box center [233, 380] width 140 height 11
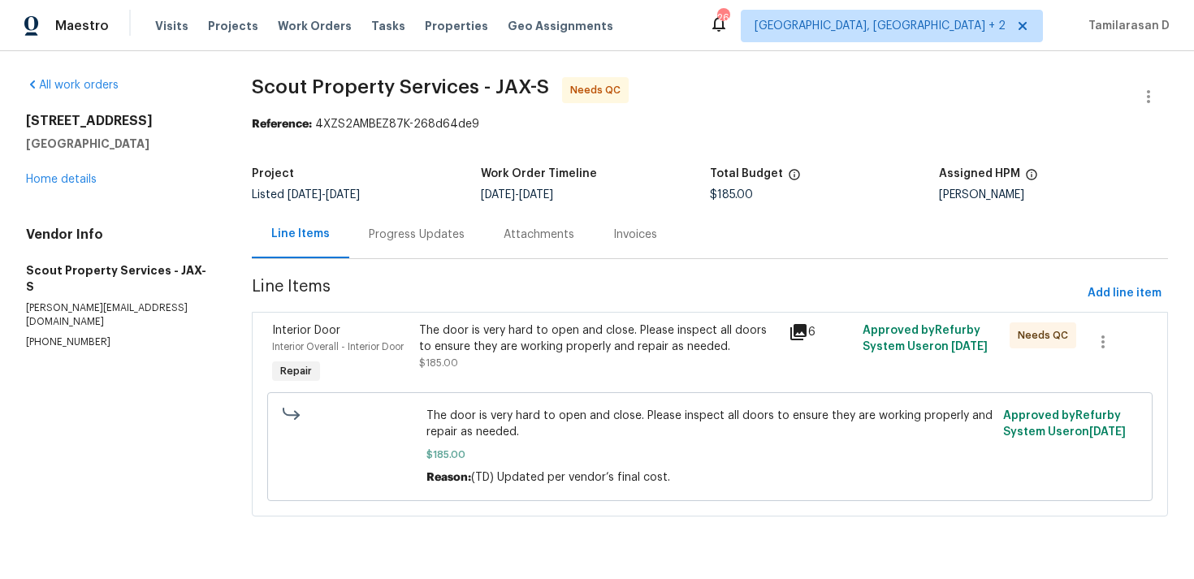
click at [423, 245] on div "Progress Updates" at bounding box center [416, 234] width 135 height 48
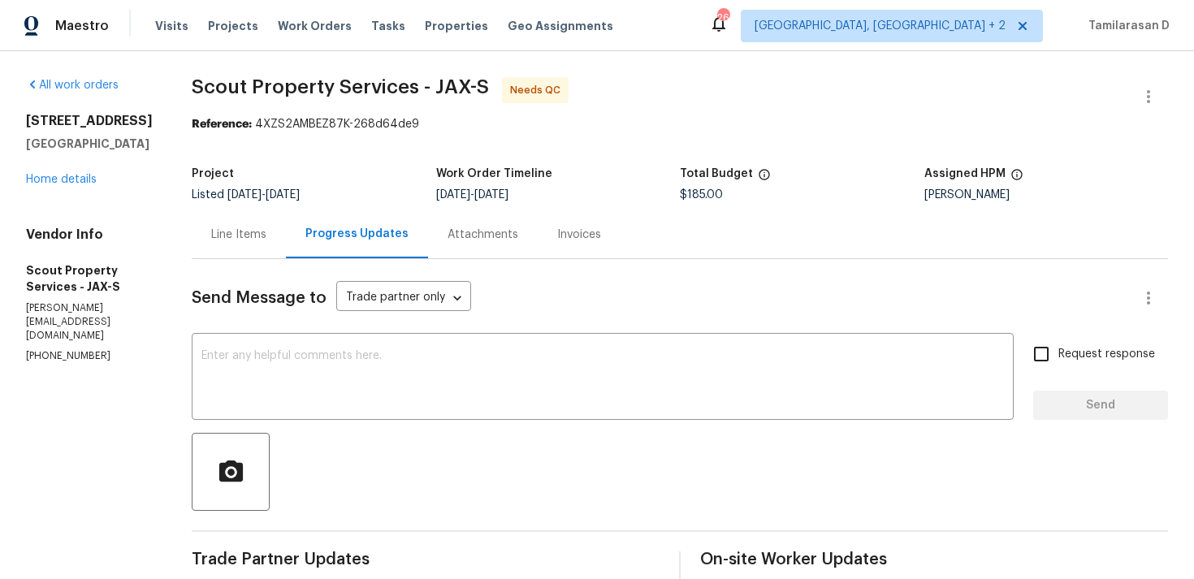
click at [253, 236] on div "Line Items" at bounding box center [238, 235] width 55 height 16
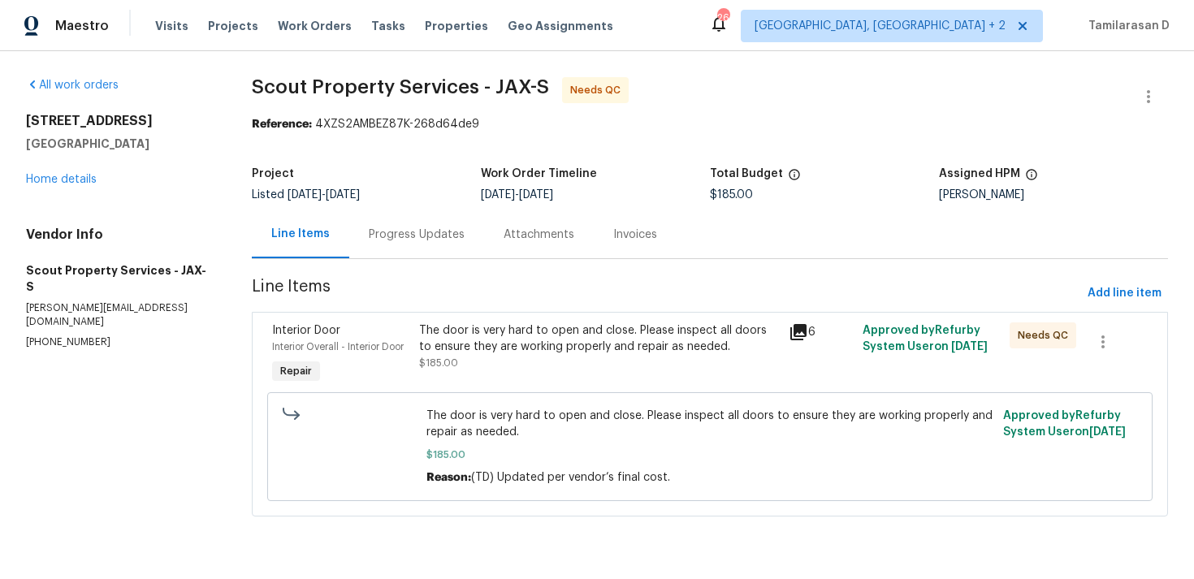
click at [466, 323] on div "The door is very hard to open and close. Please inspect all doors to ensure the…" at bounding box center [598, 339] width 359 height 33
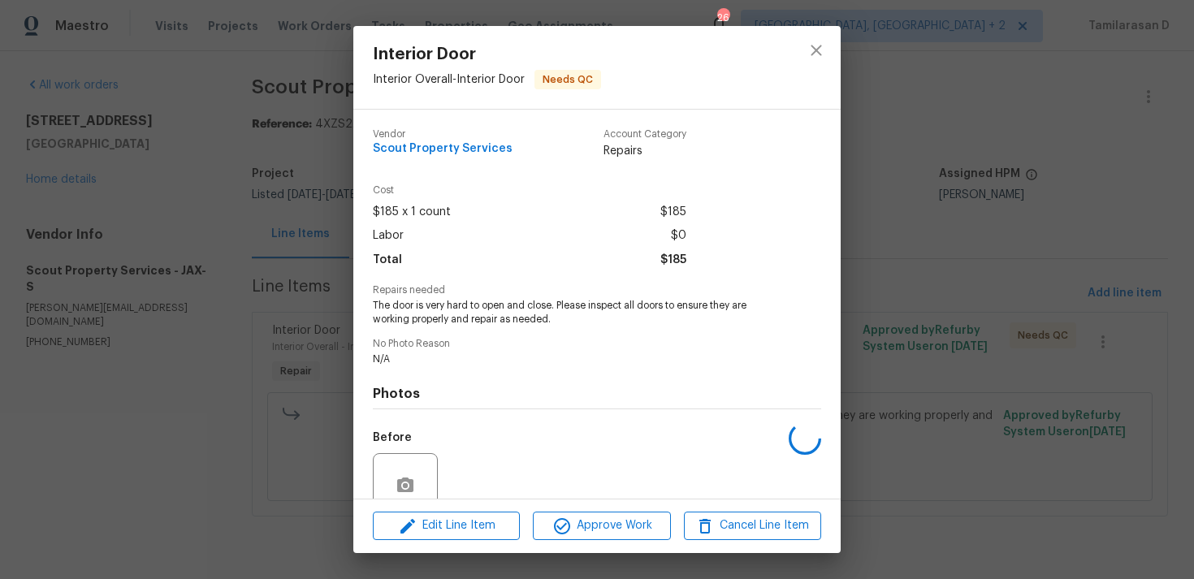
scroll to position [141, 0]
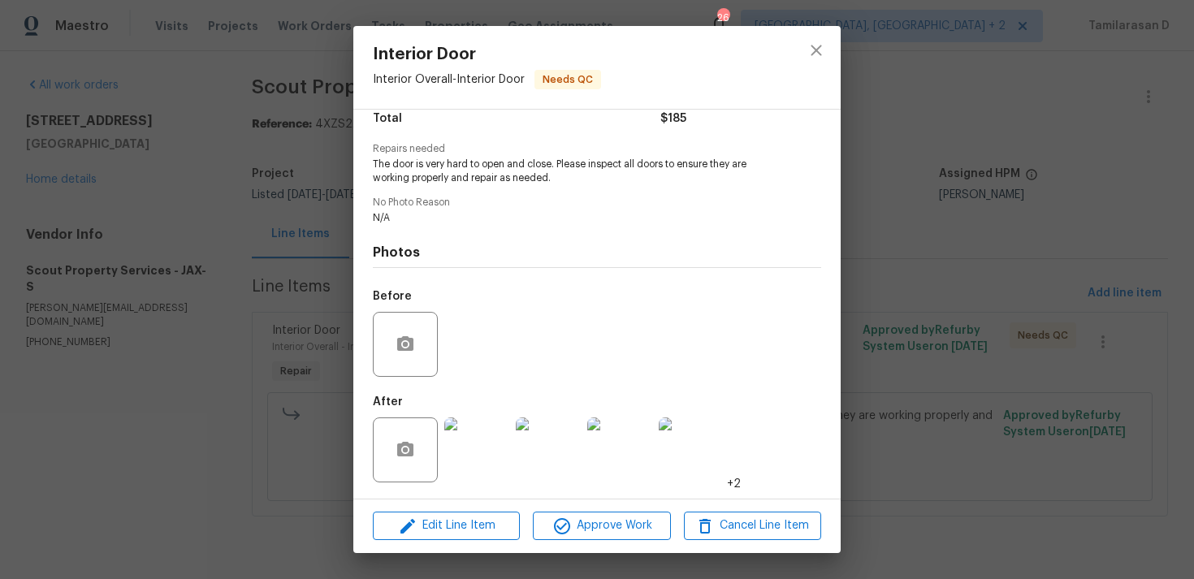
click at [477, 431] on img at bounding box center [476, 450] width 65 height 65
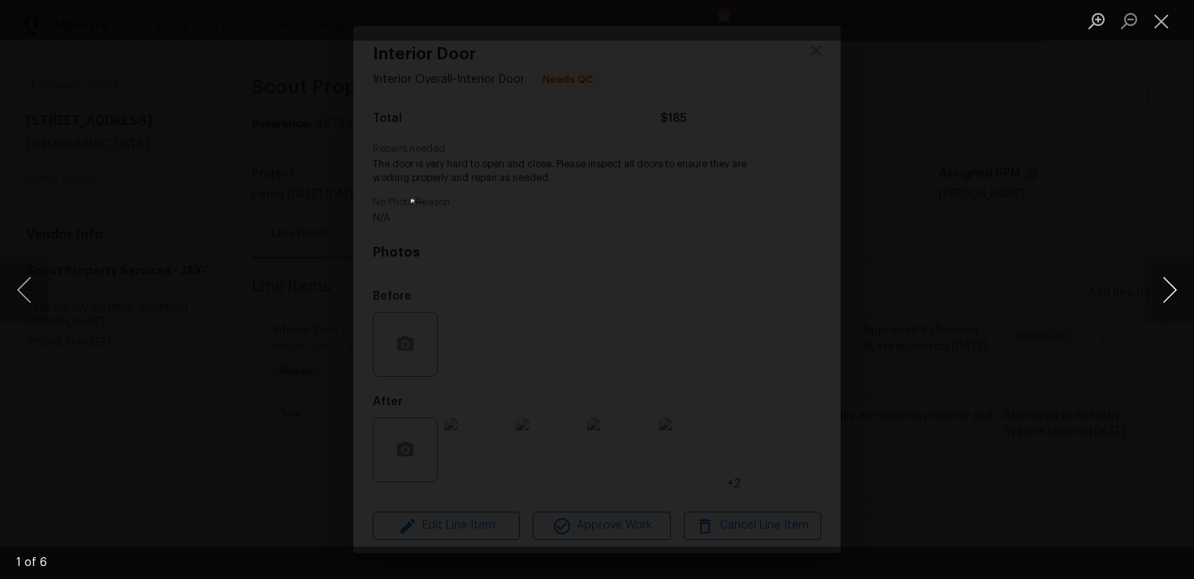
click at [1173, 291] on button "Next image" at bounding box center [1170, 290] width 49 height 65
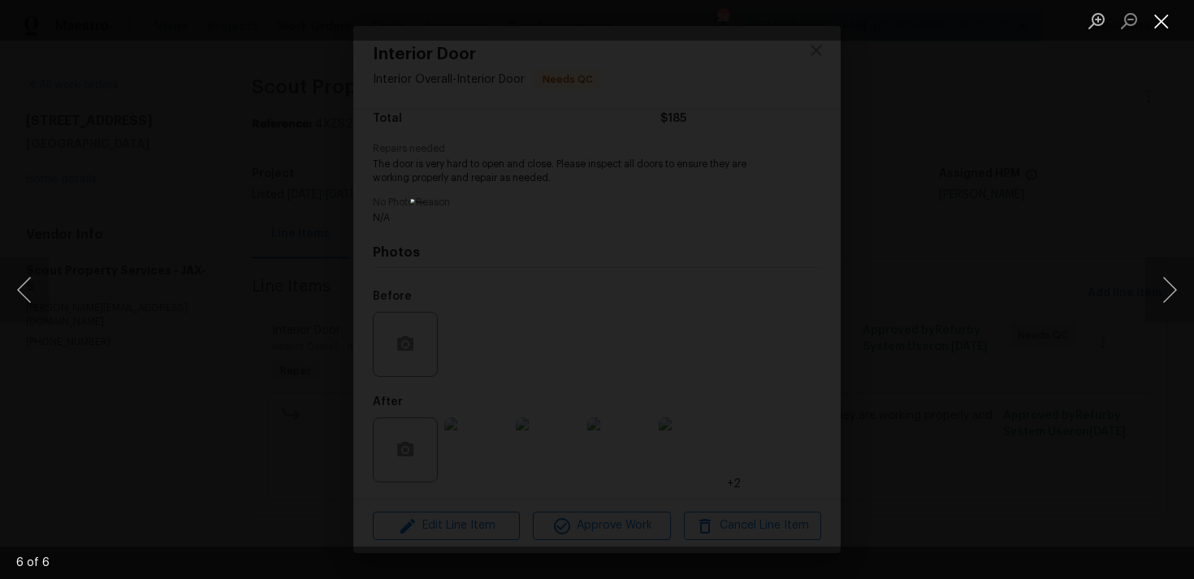
click at [1160, 33] on button "Close lightbox" at bounding box center [1162, 21] width 33 height 28
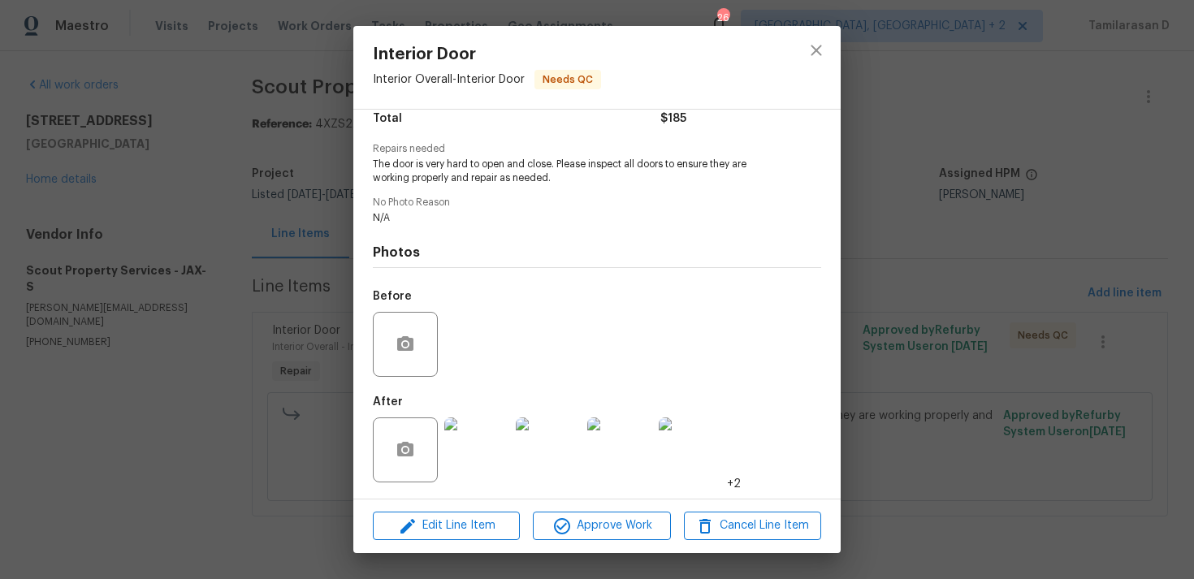
click at [337, 245] on div "Interior Door Interior Overall - Interior Door Needs QC Vendor Scout Property S…" at bounding box center [597, 289] width 1194 height 579
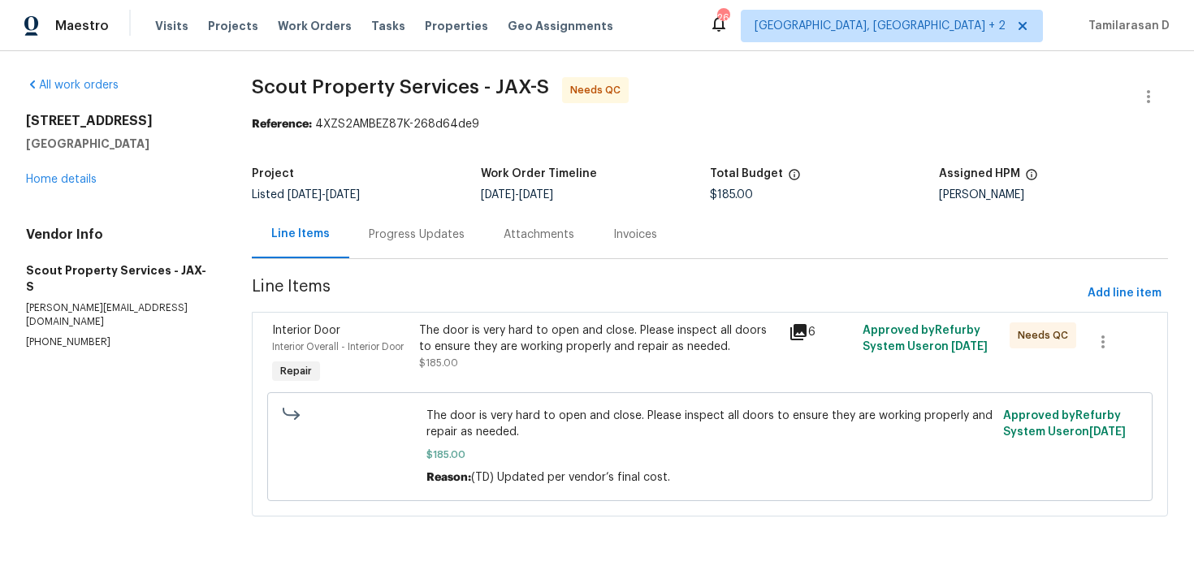
click at [378, 220] on div "Progress Updates" at bounding box center [416, 234] width 135 height 48
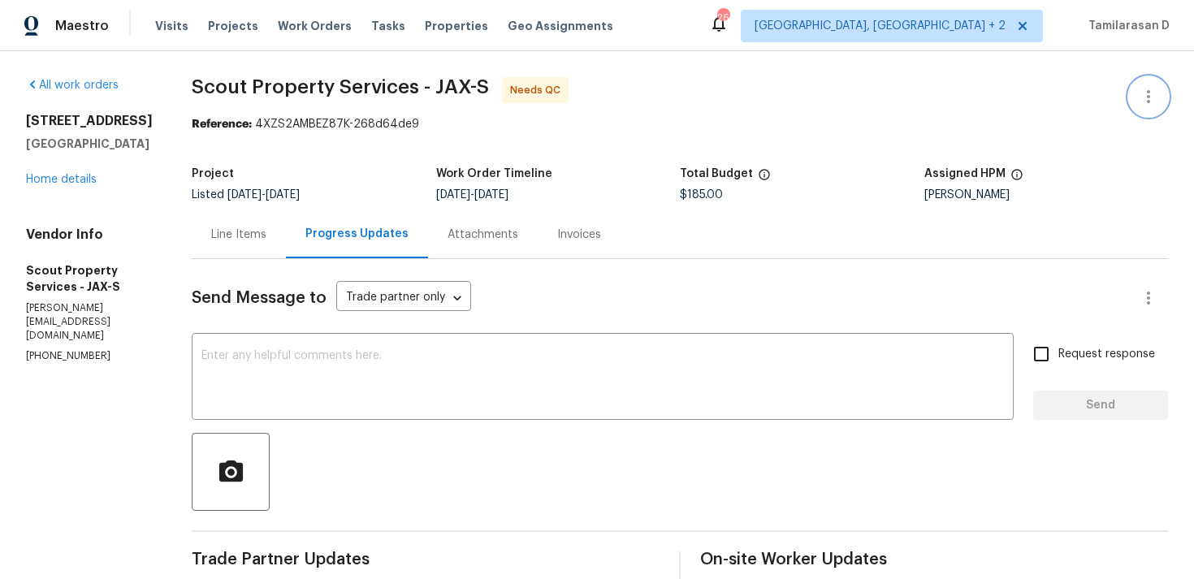
click at [1164, 102] on button "button" at bounding box center [1148, 96] width 39 height 39
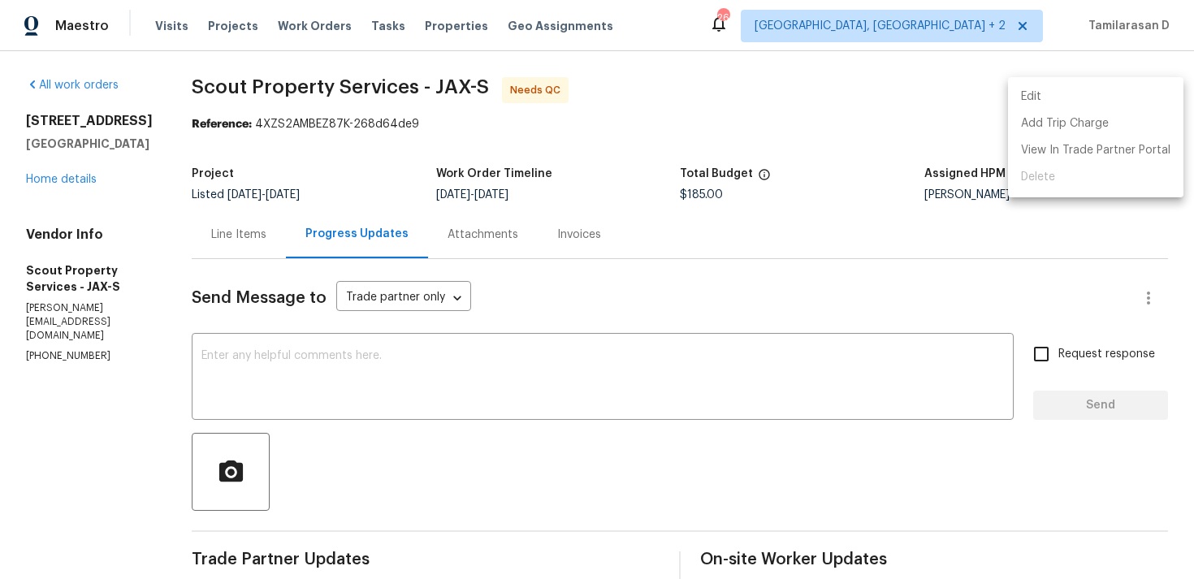
click at [1096, 97] on li "Edit" at bounding box center [1096, 97] width 176 height 27
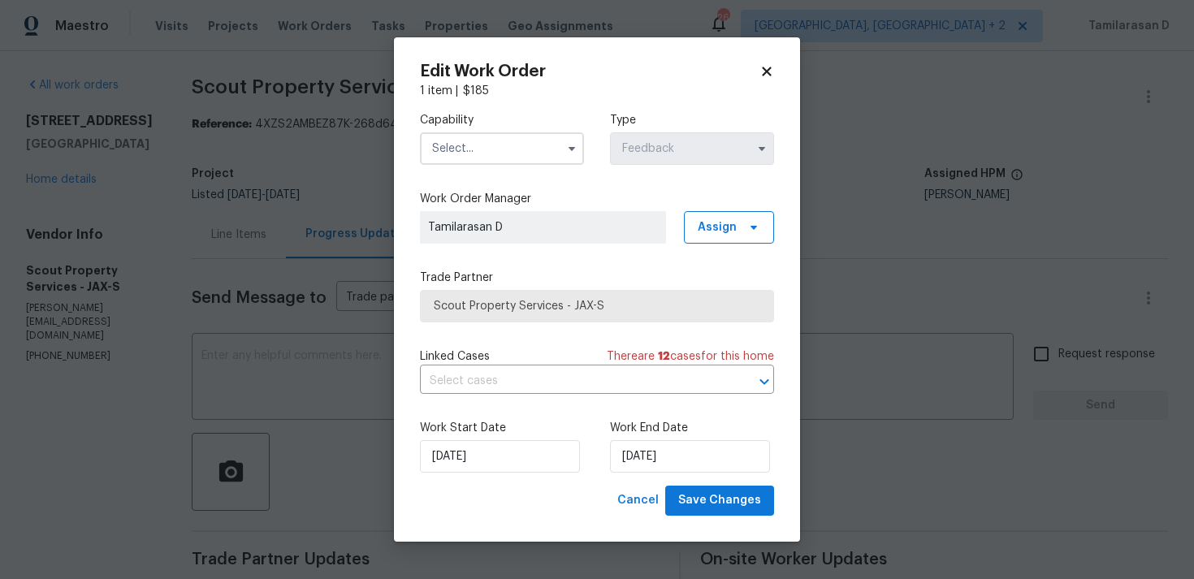
click at [569, 137] on span at bounding box center [572, 149] width 24 height 24
click at [570, 159] on span at bounding box center [572, 149] width 24 height 24
click at [573, 140] on button "button" at bounding box center [572, 149] width 20 height 20
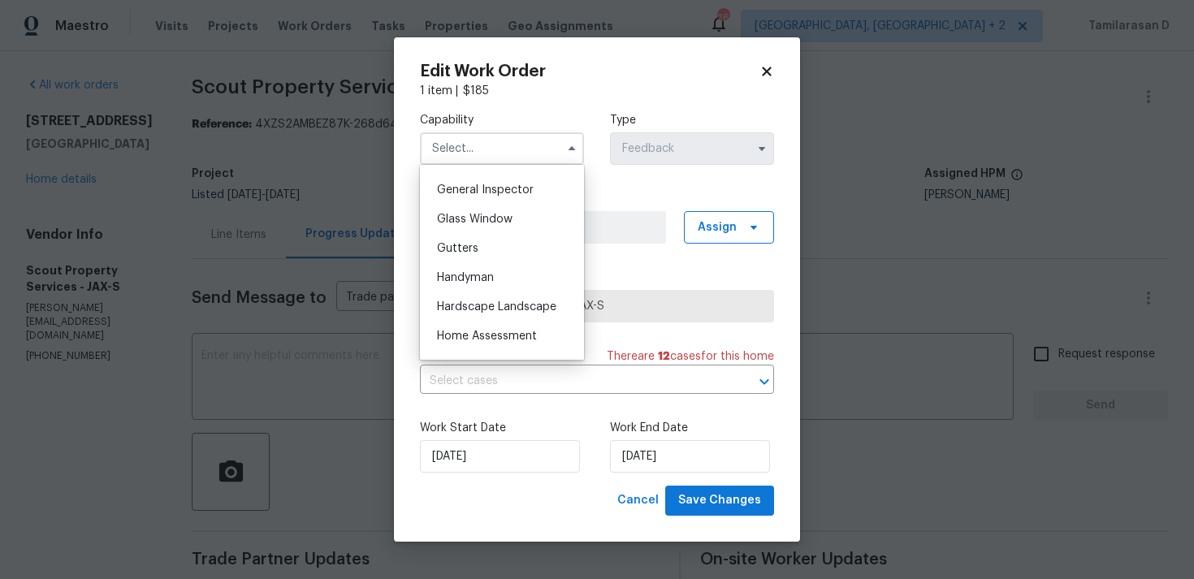
scroll to position [840, 0]
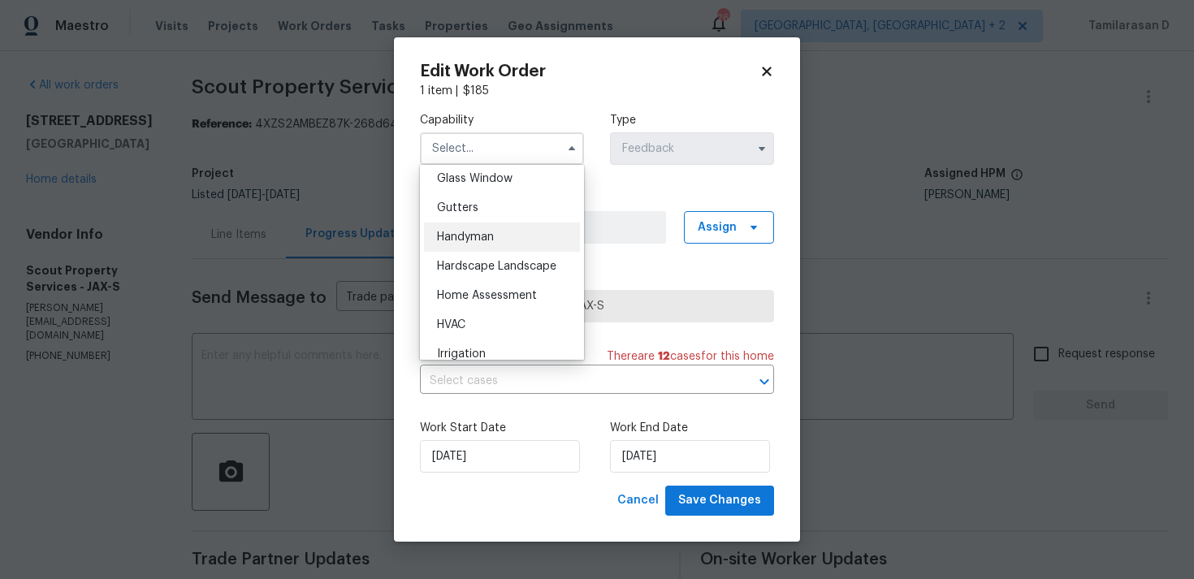
click at [470, 239] on span "Handyman" at bounding box center [465, 237] width 57 height 11
type input "Handyman"
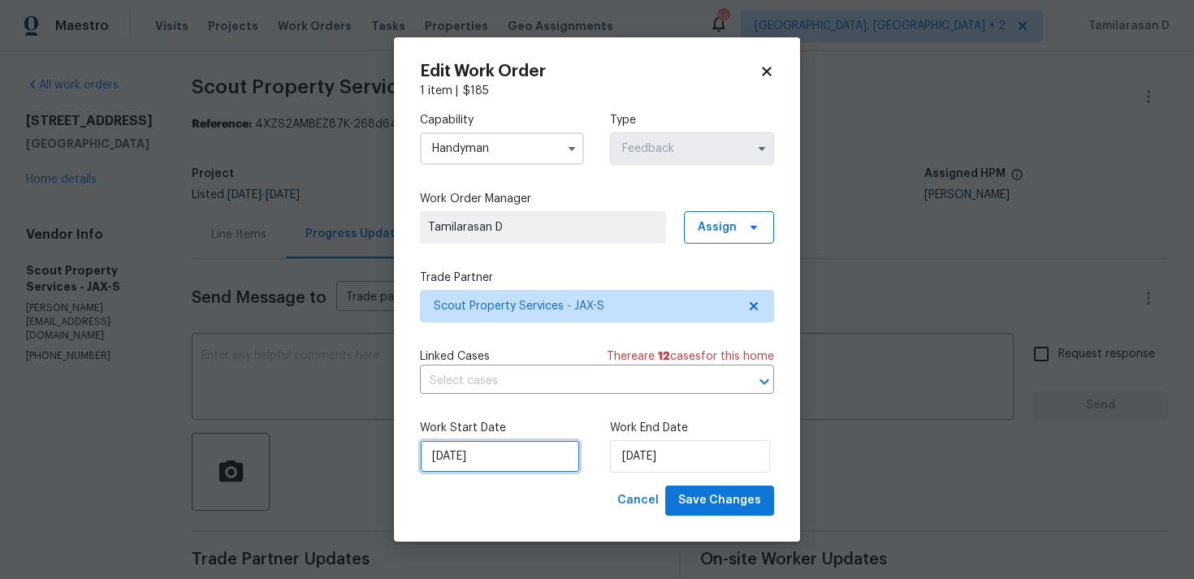
click at [544, 472] on input "[DATE]" at bounding box center [500, 456] width 160 height 33
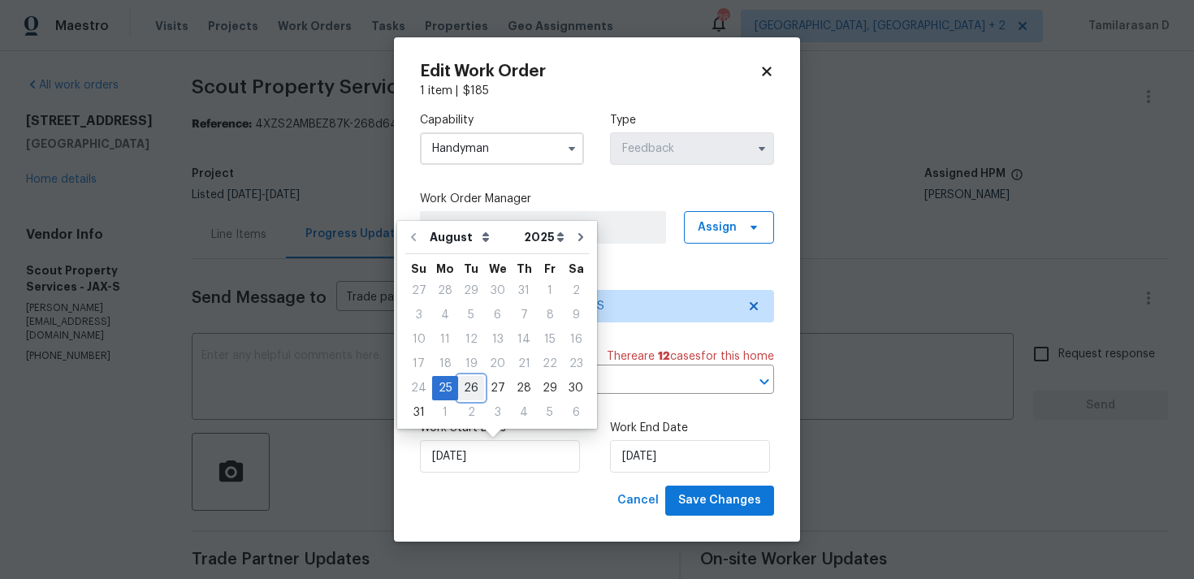
click at [475, 379] on div "26" at bounding box center [471, 388] width 26 height 23
type input "[DATE]"
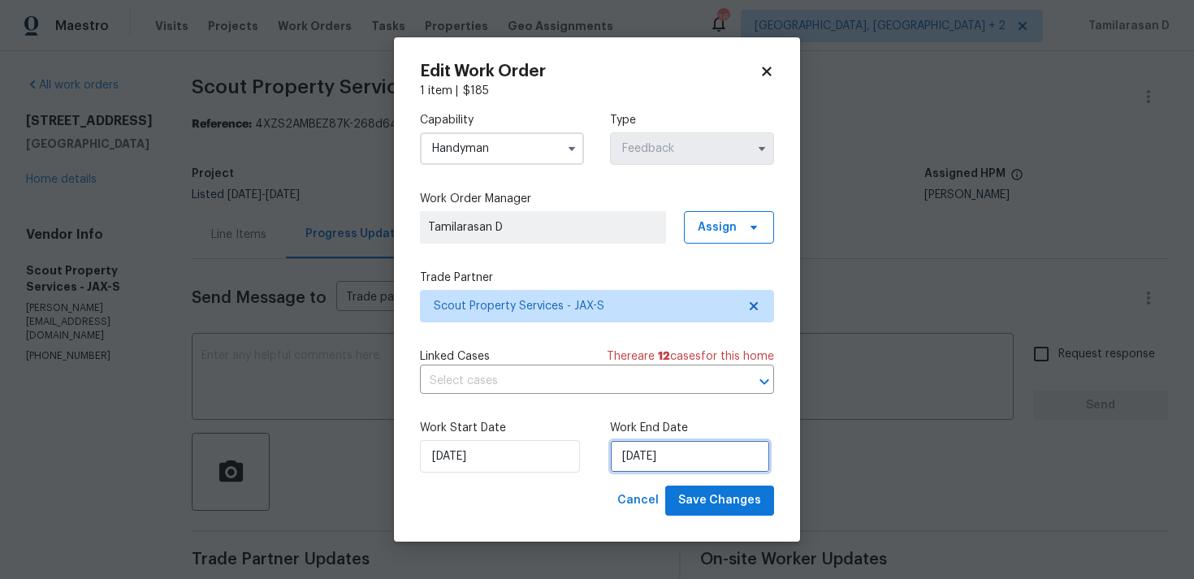
click at [619, 449] on input "[DATE]" at bounding box center [690, 456] width 160 height 33
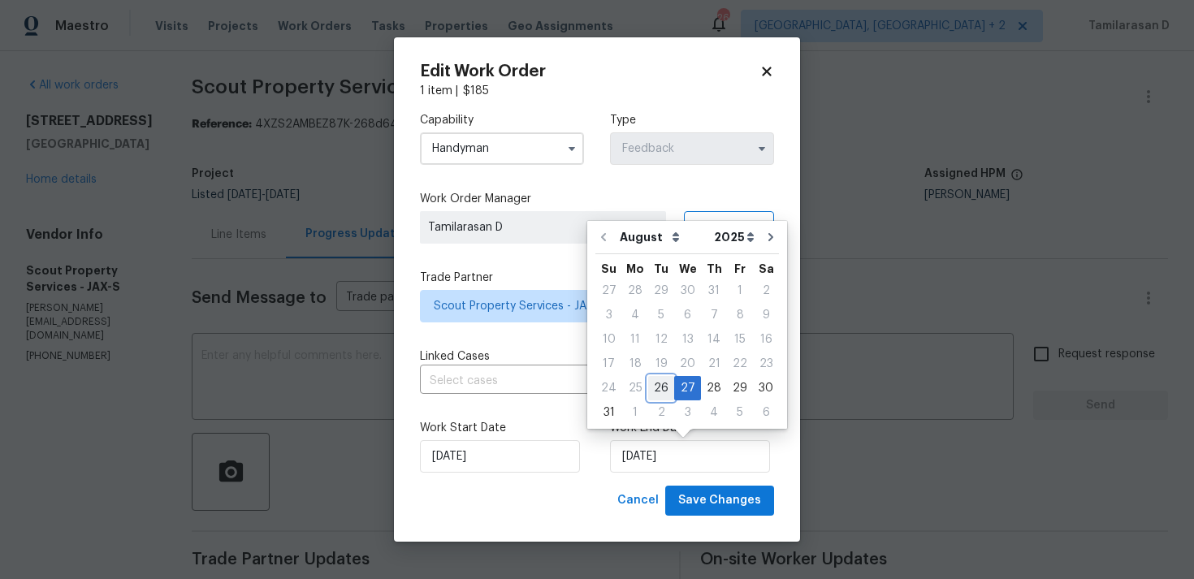
click at [665, 391] on div "26" at bounding box center [661, 388] width 26 height 23
type input "[DATE]"
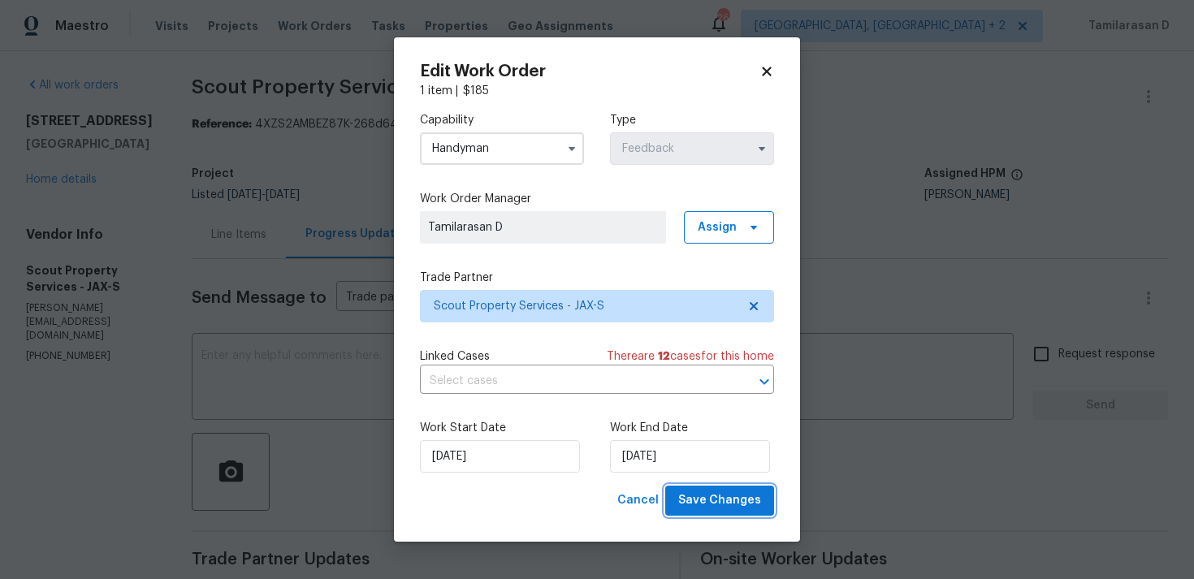
click at [707, 496] on span "Save Changes" at bounding box center [719, 501] width 83 height 20
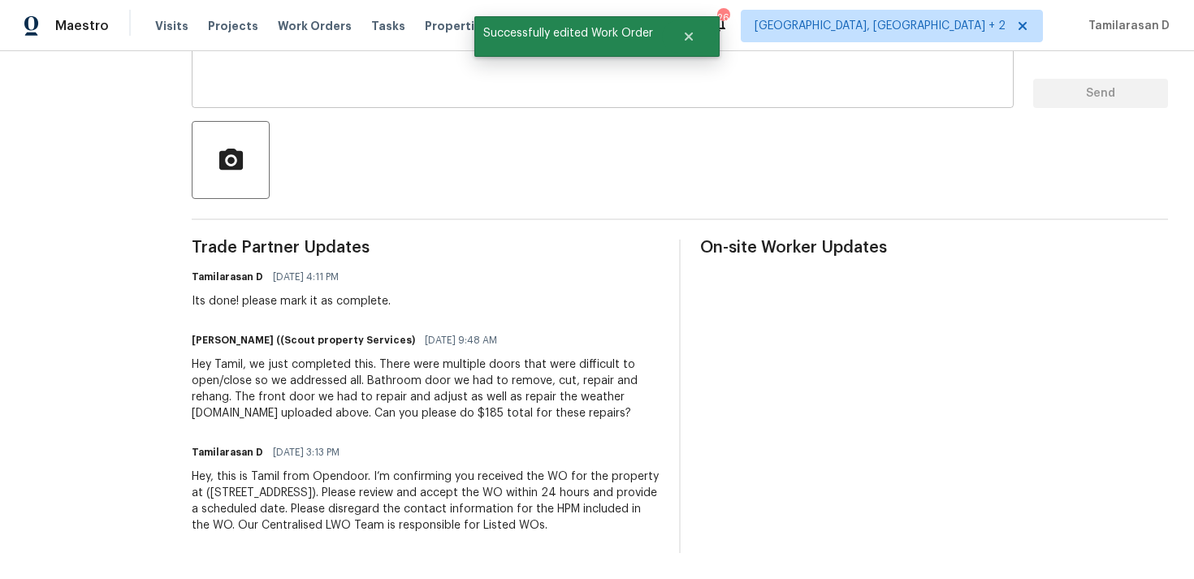
scroll to position [0, 0]
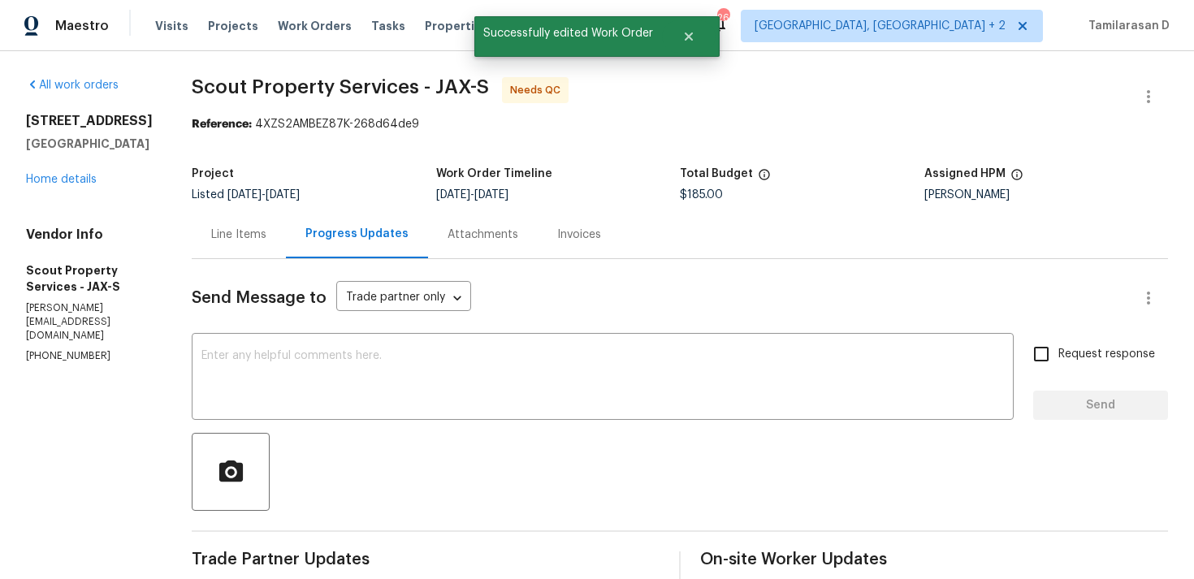
click at [223, 237] on div "Line Items" at bounding box center [238, 235] width 55 height 16
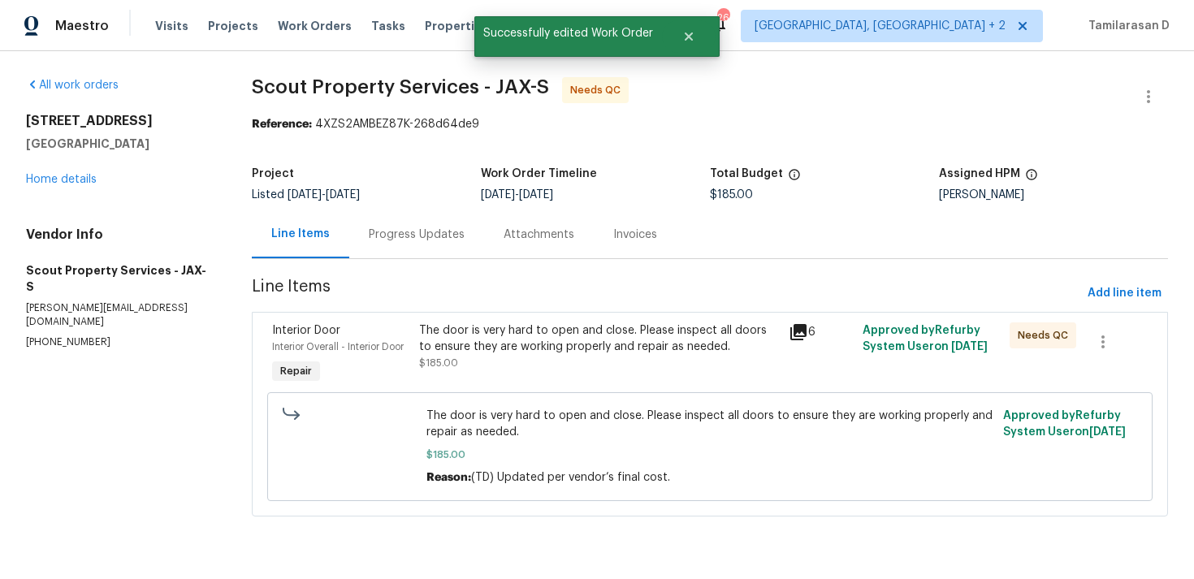
click at [544, 362] on div "The door is very hard to open and close. Please inspect all doors to ensure the…" at bounding box center [598, 347] width 359 height 49
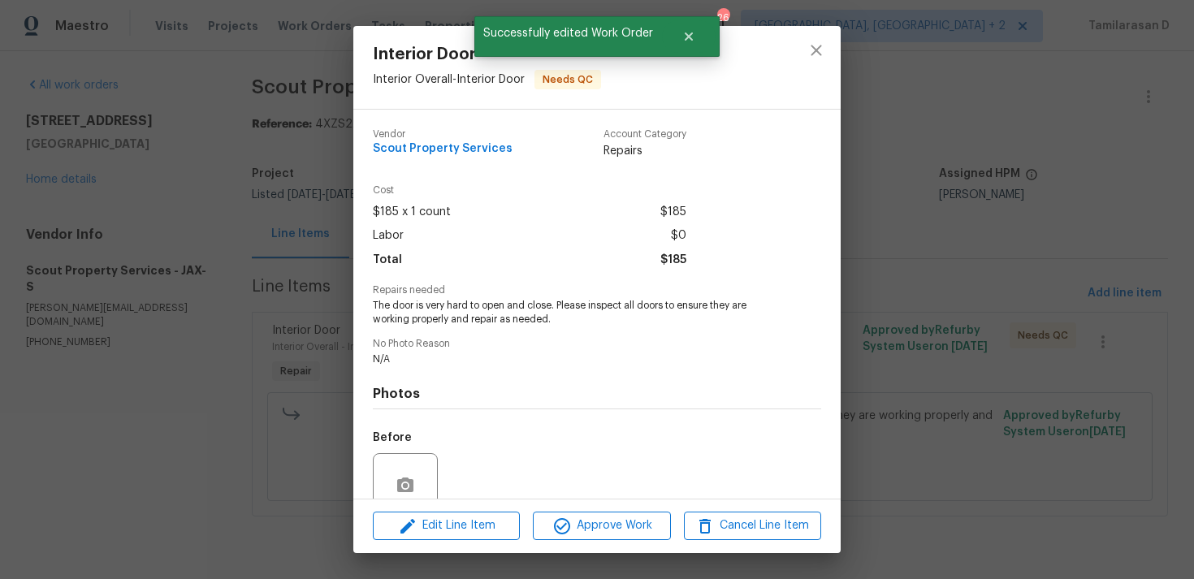
scroll to position [141, 0]
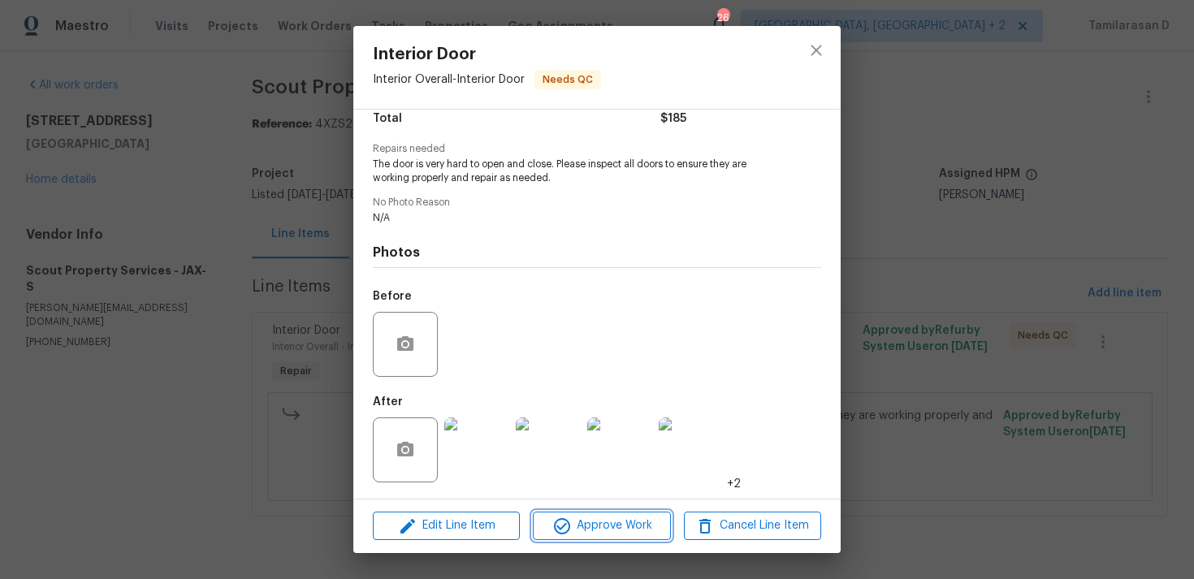
click at [574, 527] on span "Approve Work" at bounding box center [602, 526] width 128 height 20
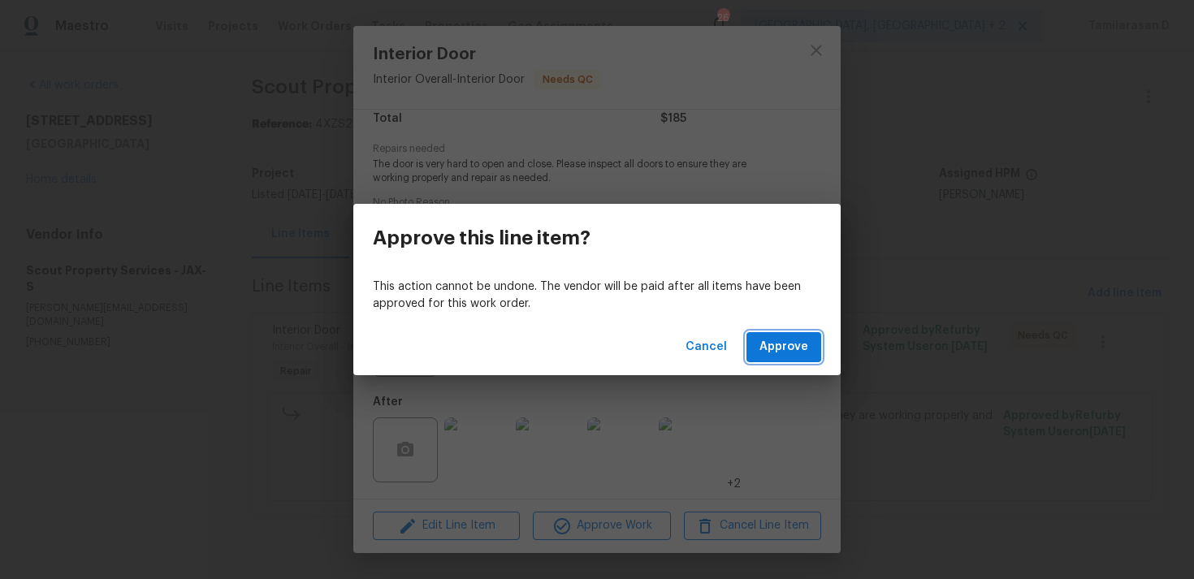
click at [778, 345] on span "Approve" at bounding box center [784, 347] width 49 height 20
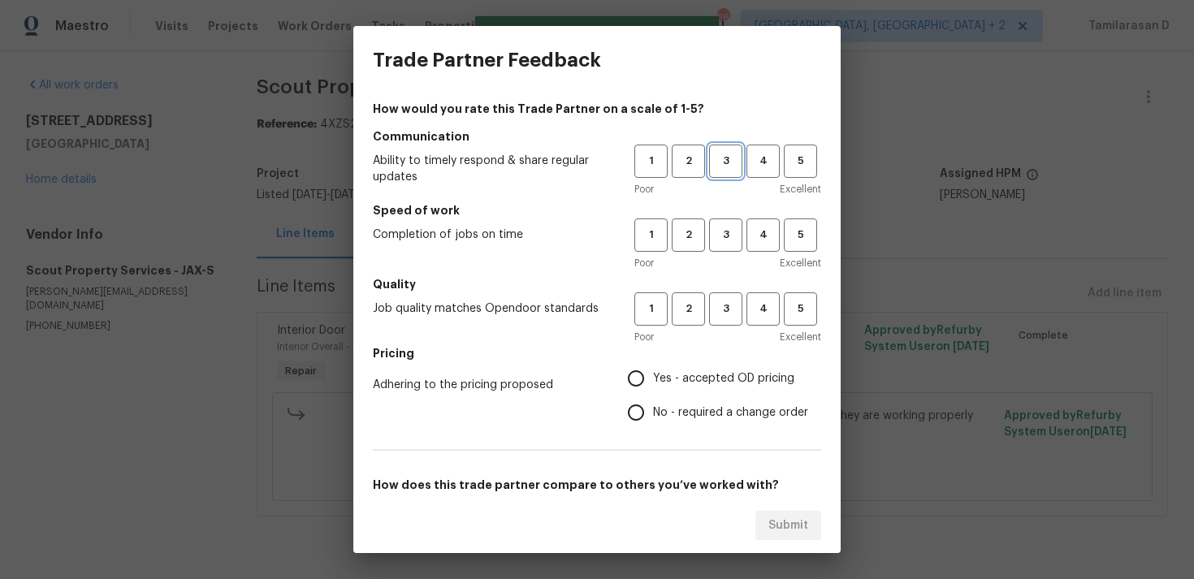
click at [718, 156] on span "3" at bounding box center [726, 161] width 30 height 19
click at [717, 233] on span "3" at bounding box center [726, 235] width 30 height 19
click at [723, 309] on span "3" at bounding box center [726, 309] width 30 height 19
click at [642, 368] on input "Yes - accepted OD pricing" at bounding box center [636, 379] width 34 height 34
radio input "true"
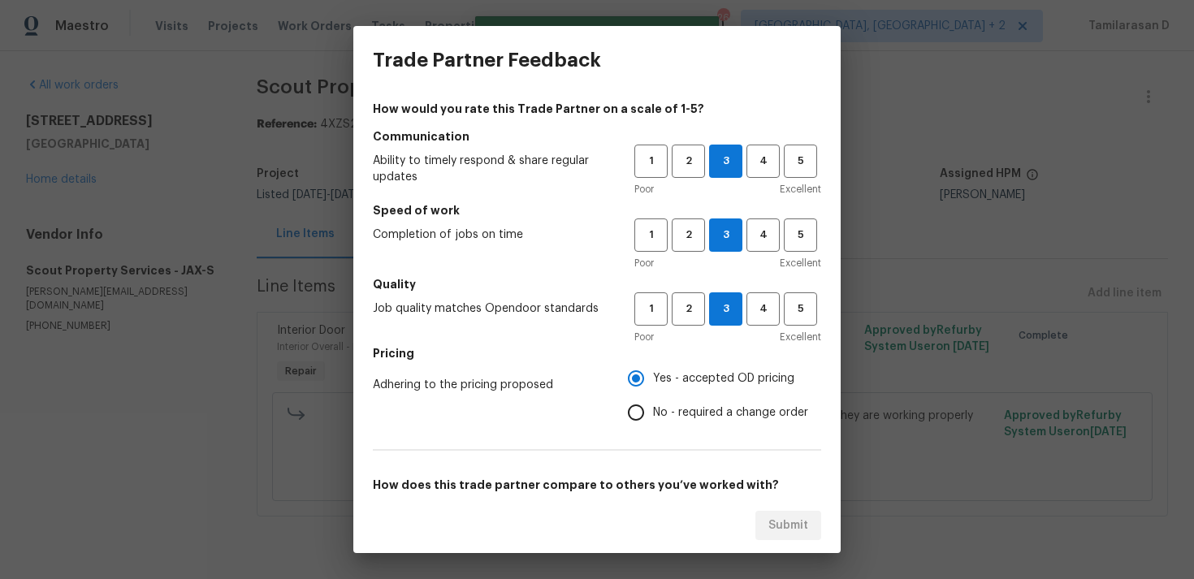
click at [640, 418] on input "No - required a change order" at bounding box center [636, 413] width 34 height 34
radio input "true"
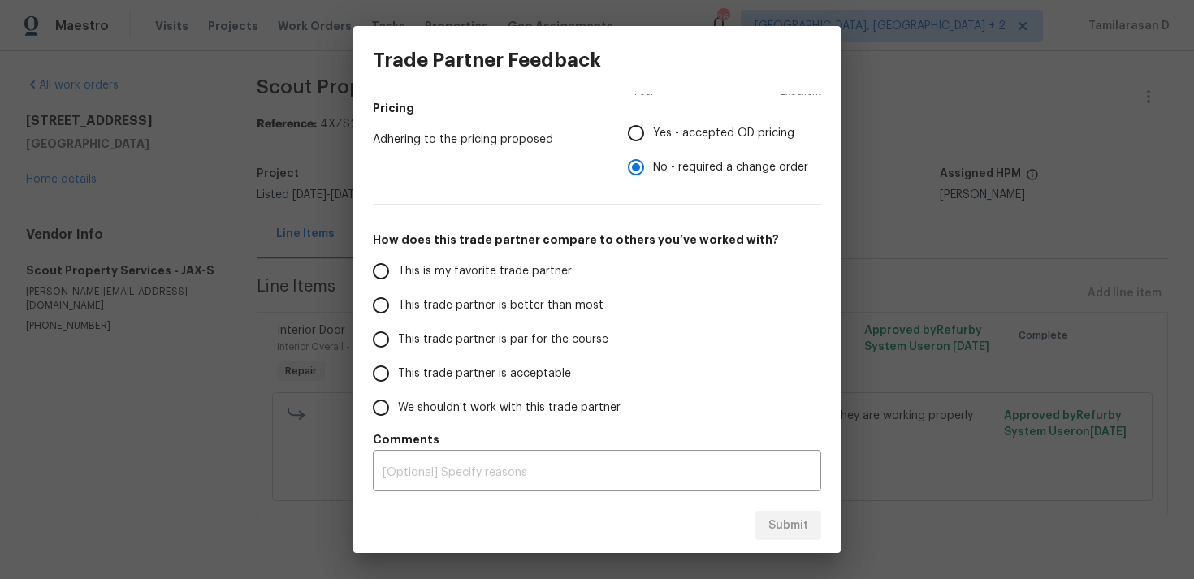
click at [426, 341] on span "This trade partner is par for the course" at bounding box center [503, 340] width 210 height 17
click at [398, 341] on input "This trade partner is par for the course" at bounding box center [381, 340] width 34 height 34
click at [801, 505] on div "Submit" at bounding box center [597, 526] width 488 height 56
click at [783, 521] on span "Submit" at bounding box center [789, 526] width 40 height 20
radio input "true"
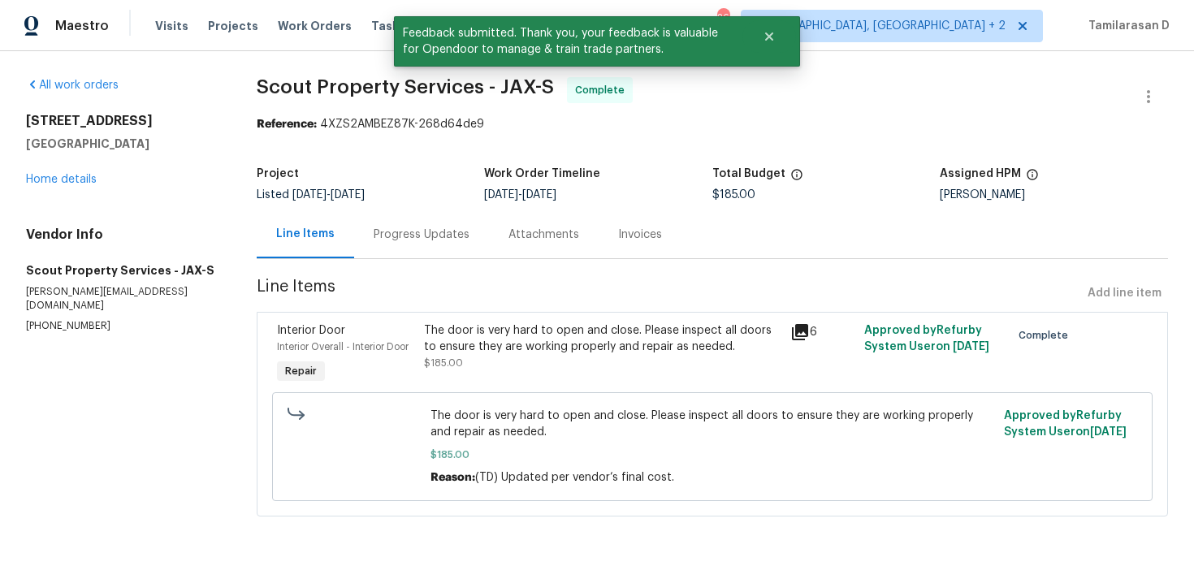
click at [431, 237] on div "Progress Updates" at bounding box center [422, 235] width 96 height 16
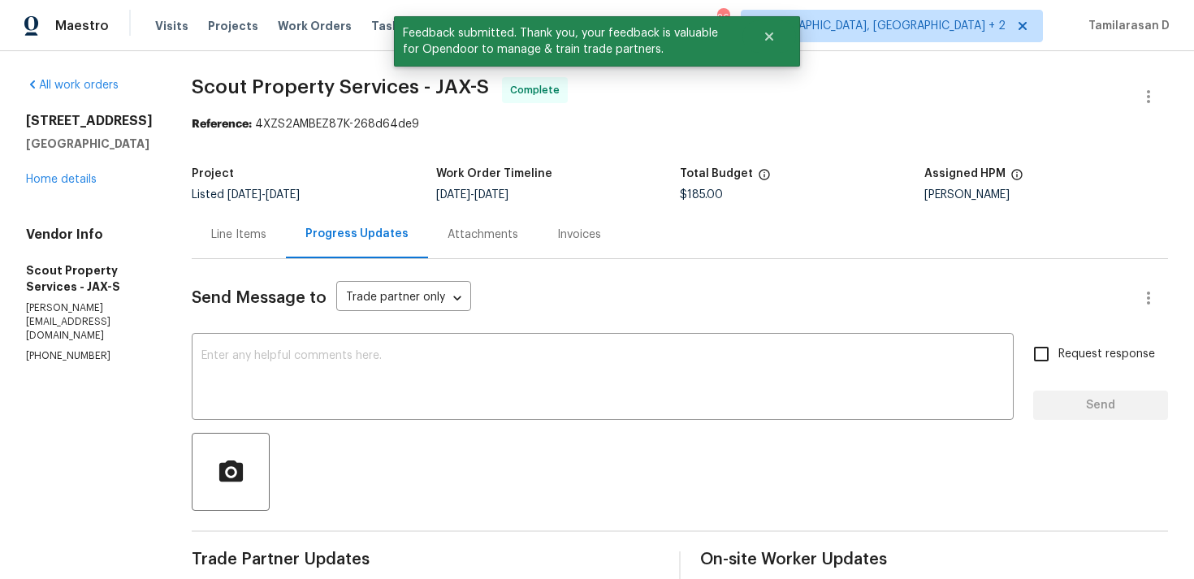
scroll to position [112, 0]
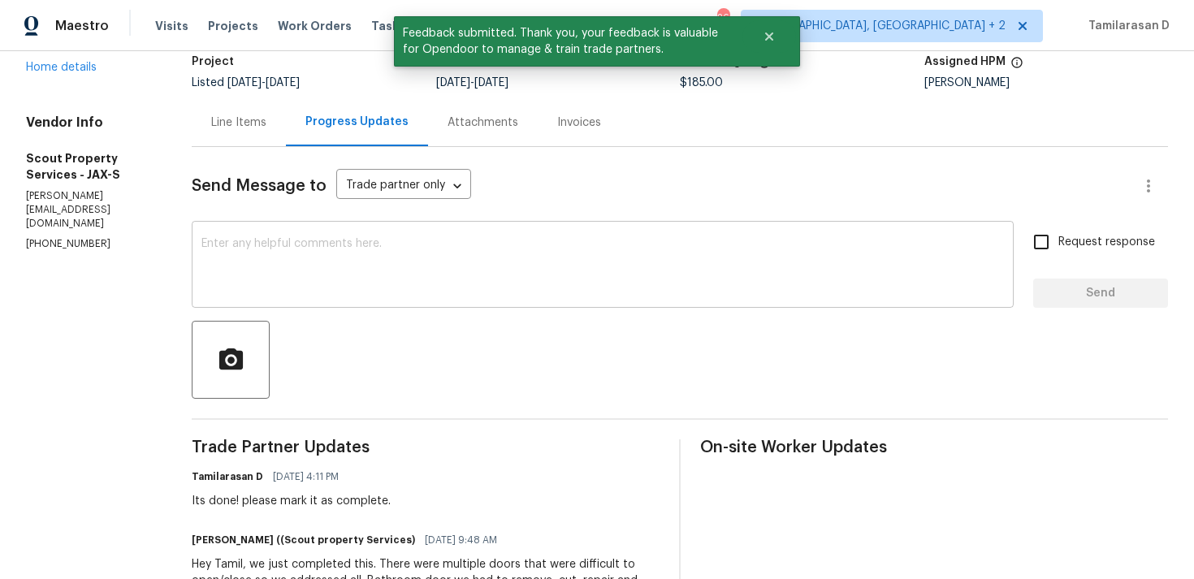
click at [348, 267] on textarea at bounding box center [603, 266] width 803 height 57
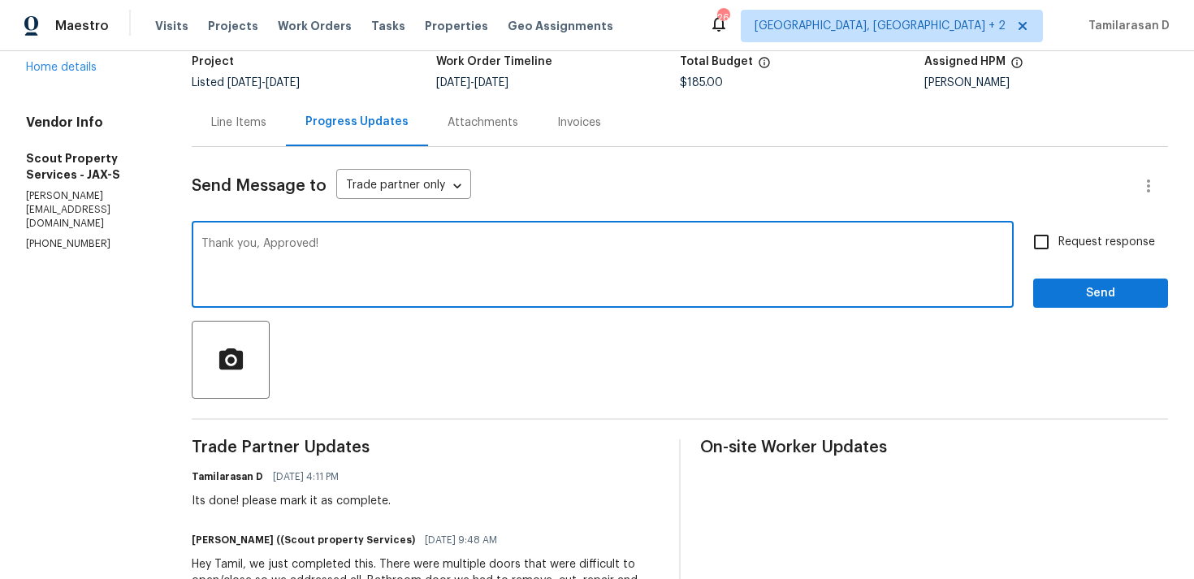
type textarea "Thank you, Approved!"
click at [1094, 289] on span "Send" at bounding box center [1101, 294] width 109 height 20
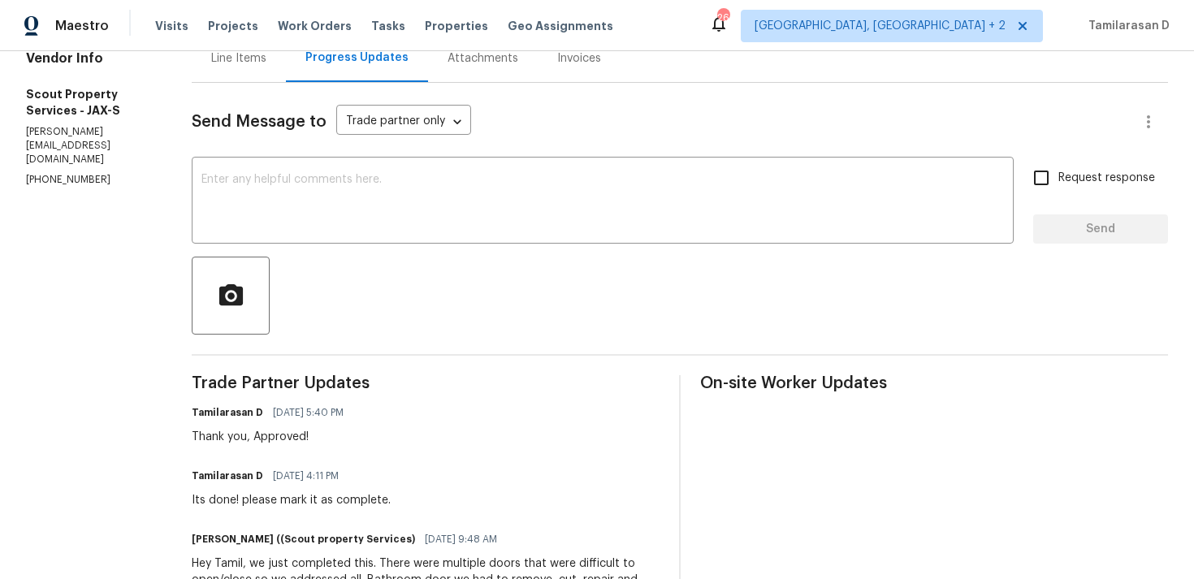
scroll to position [0, 0]
